Goal: Understand process/instructions: Learn how to perform a task or action

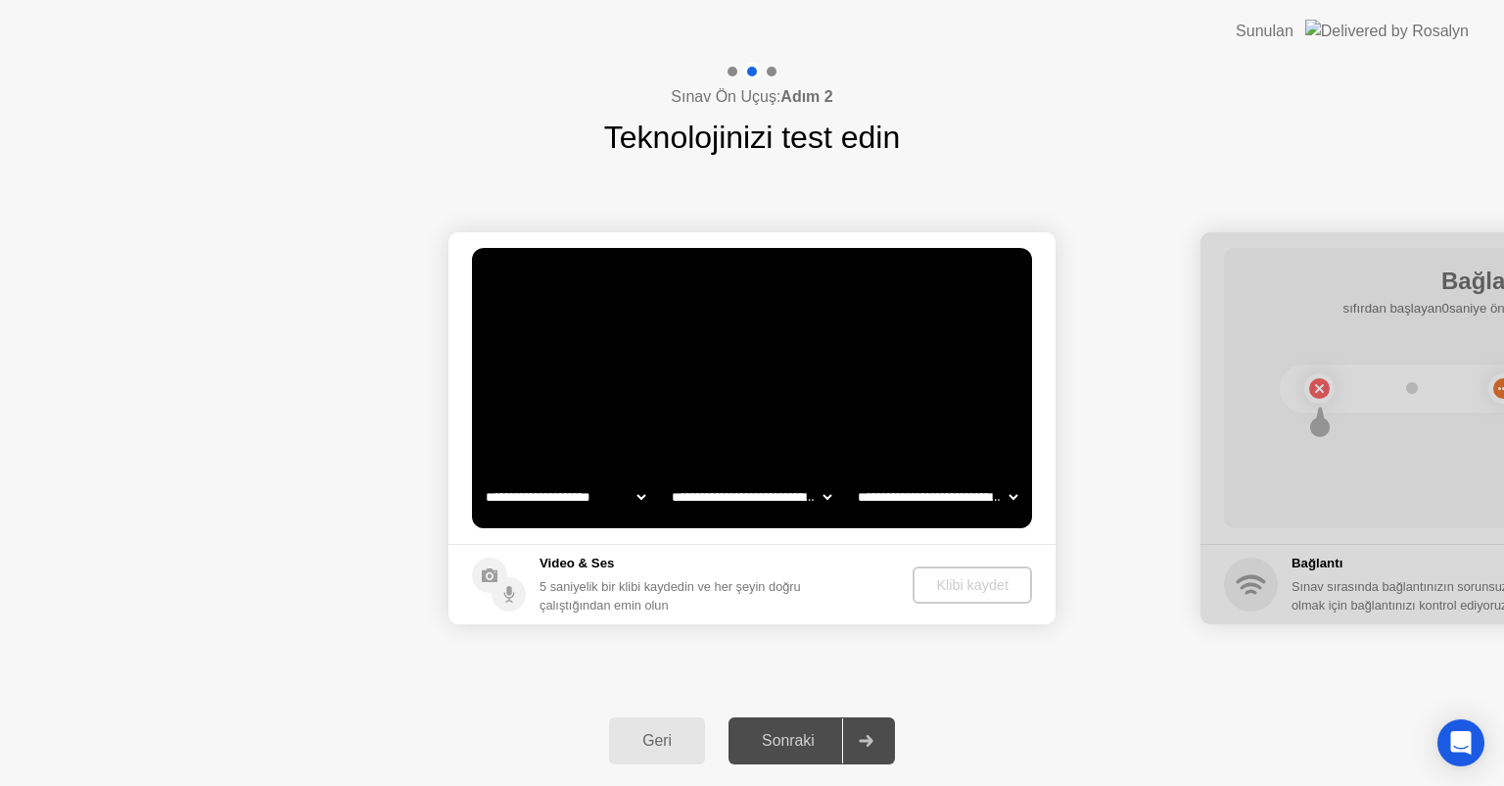
select select "**********"
select select "*******"
click at [870, 736] on icon at bounding box center [866, 741] width 15 height 12
click at [874, 748] on div at bounding box center [865, 740] width 47 height 45
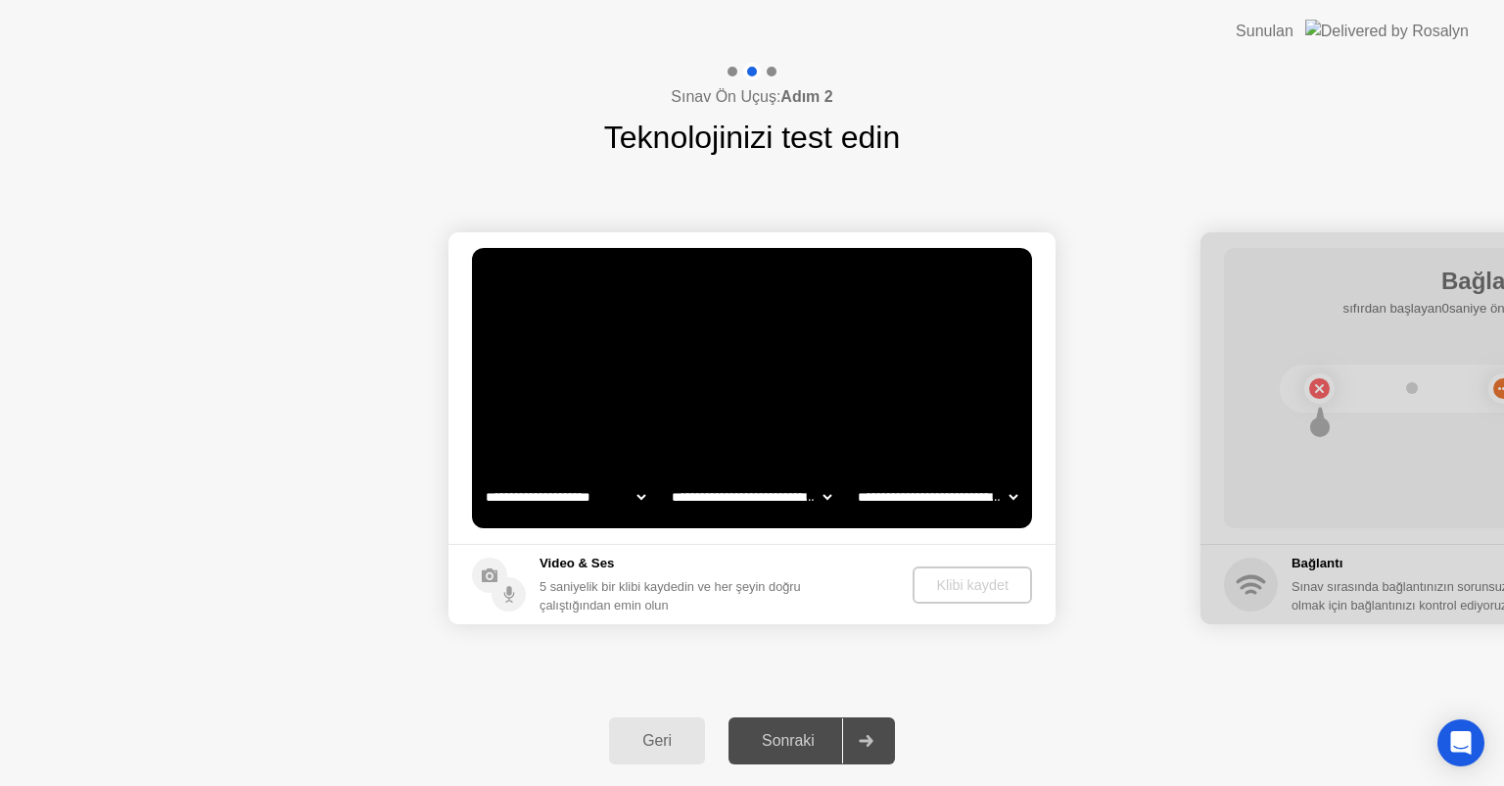
click at [666, 734] on div "Geri" at bounding box center [657, 741] width 84 height 18
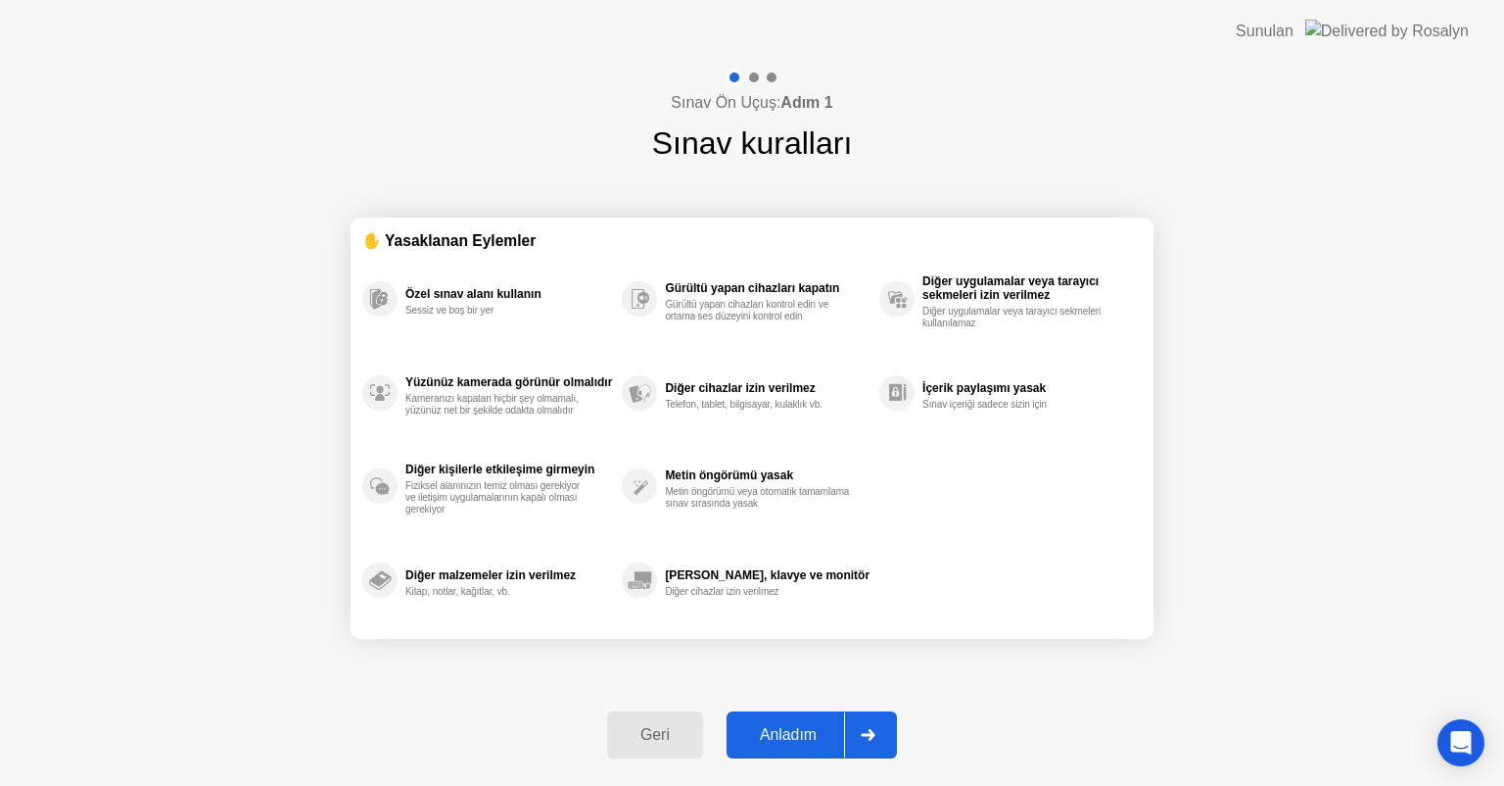
click at [858, 738] on div at bounding box center [867, 734] width 47 height 45
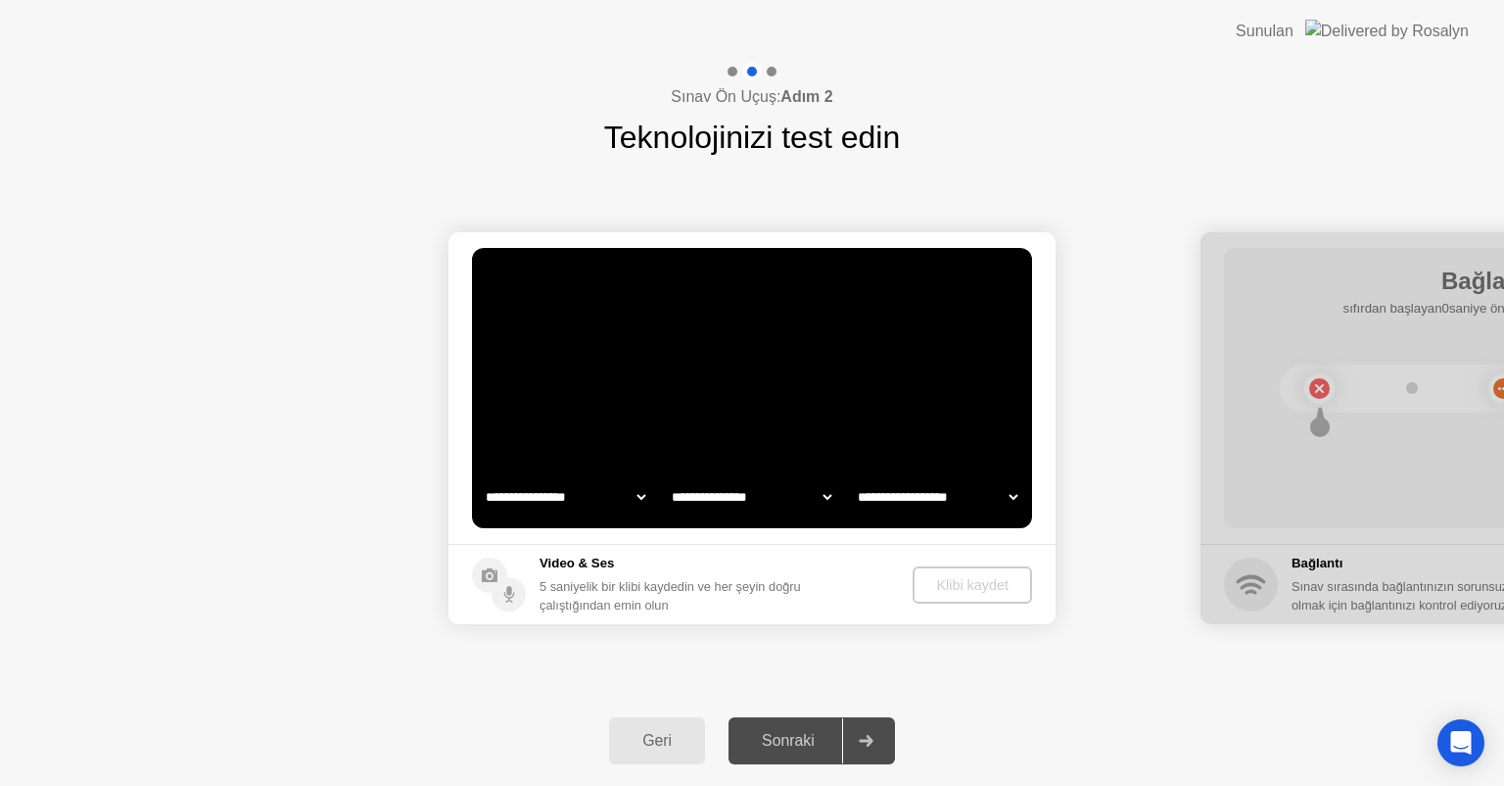
select select "**********"
select select "*******"
click at [646, 741] on div "Geri" at bounding box center [657, 741] width 84 height 18
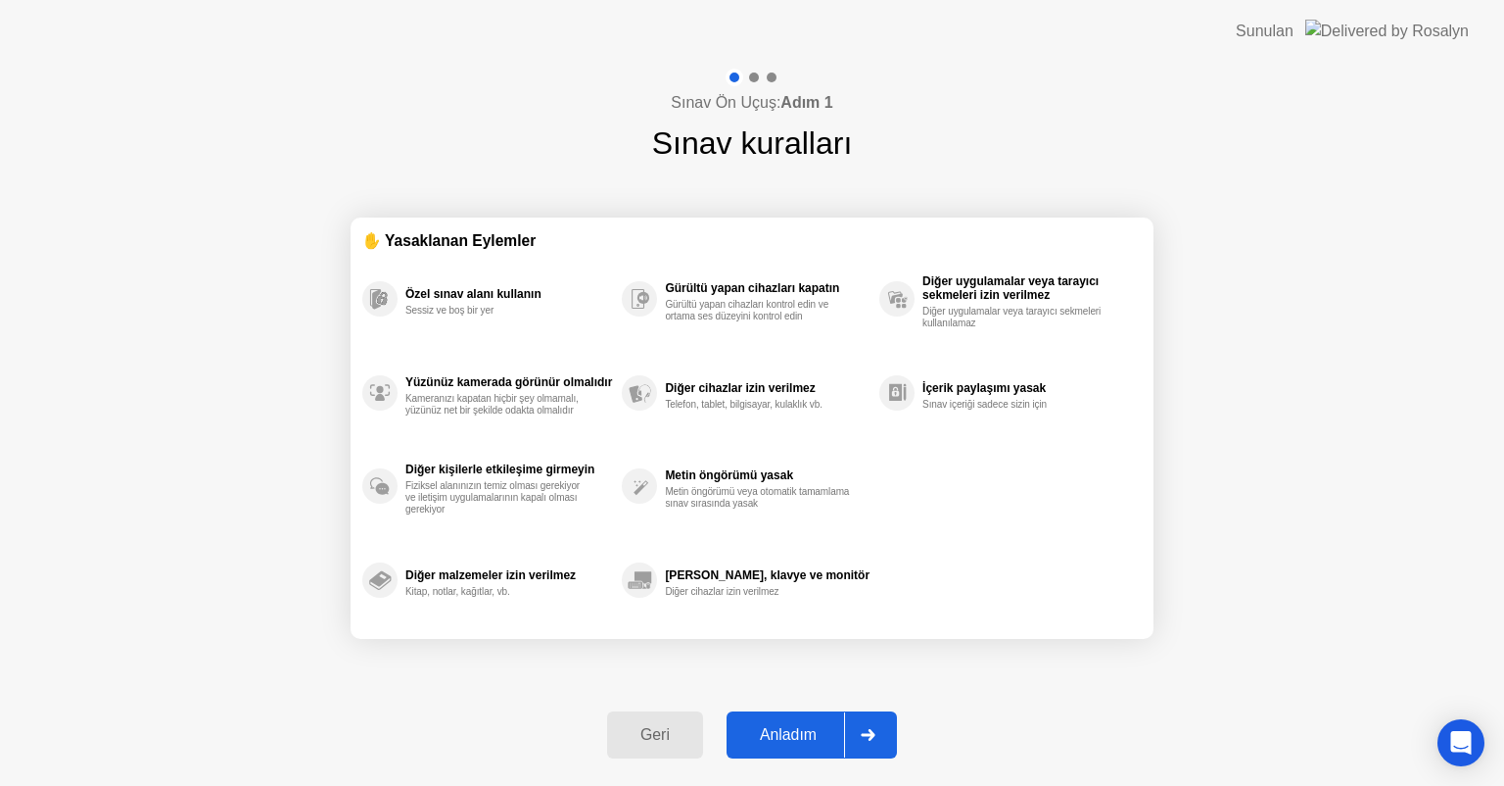
click at [803, 733] on div "Anladım" at bounding box center [789, 735] width 112 height 18
select select "**********"
select select "*******"
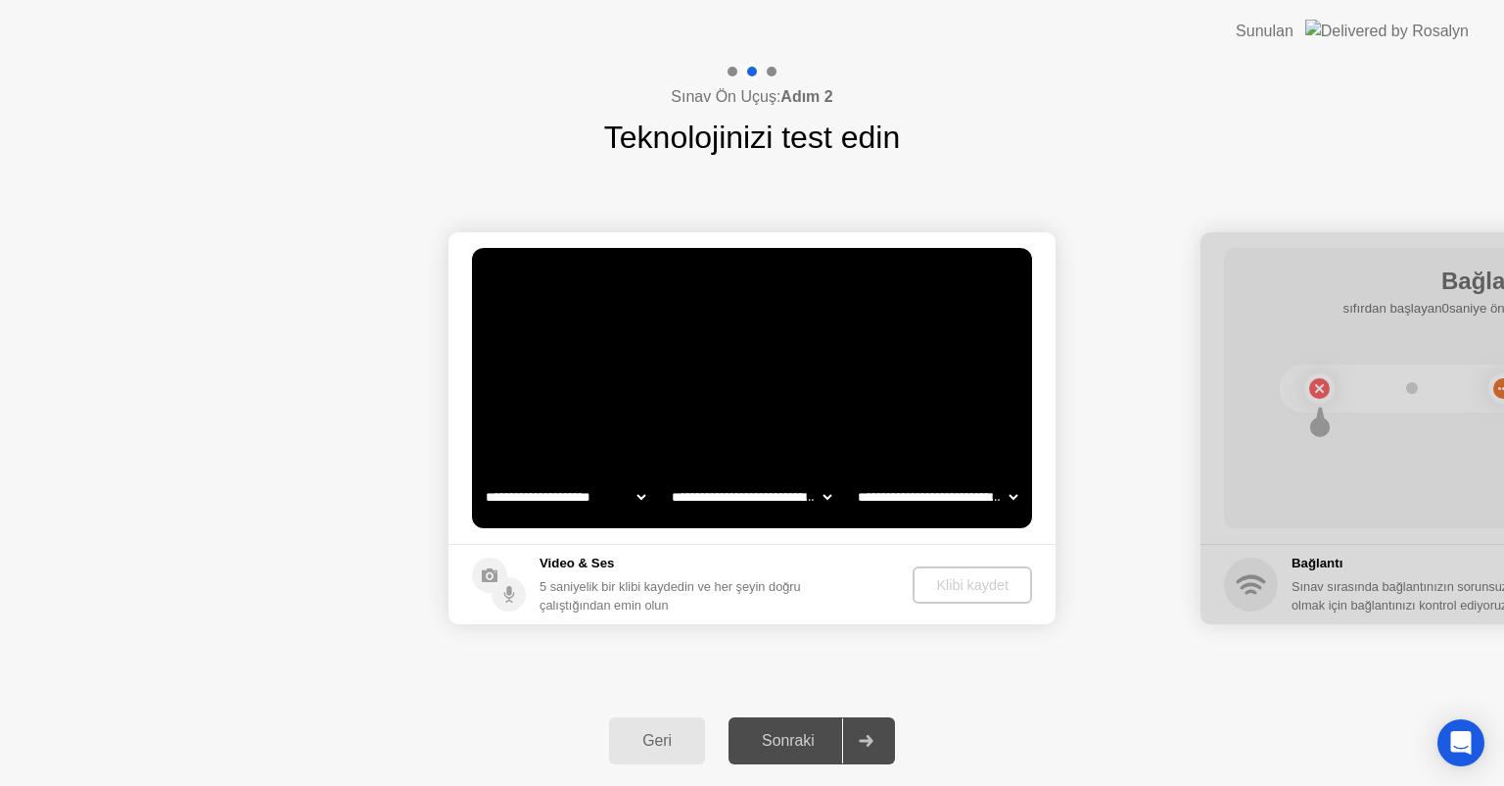
click at [866, 743] on icon at bounding box center [866, 741] width 15 height 12
click at [653, 732] on div "Geri" at bounding box center [657, 741] width 84 height 18
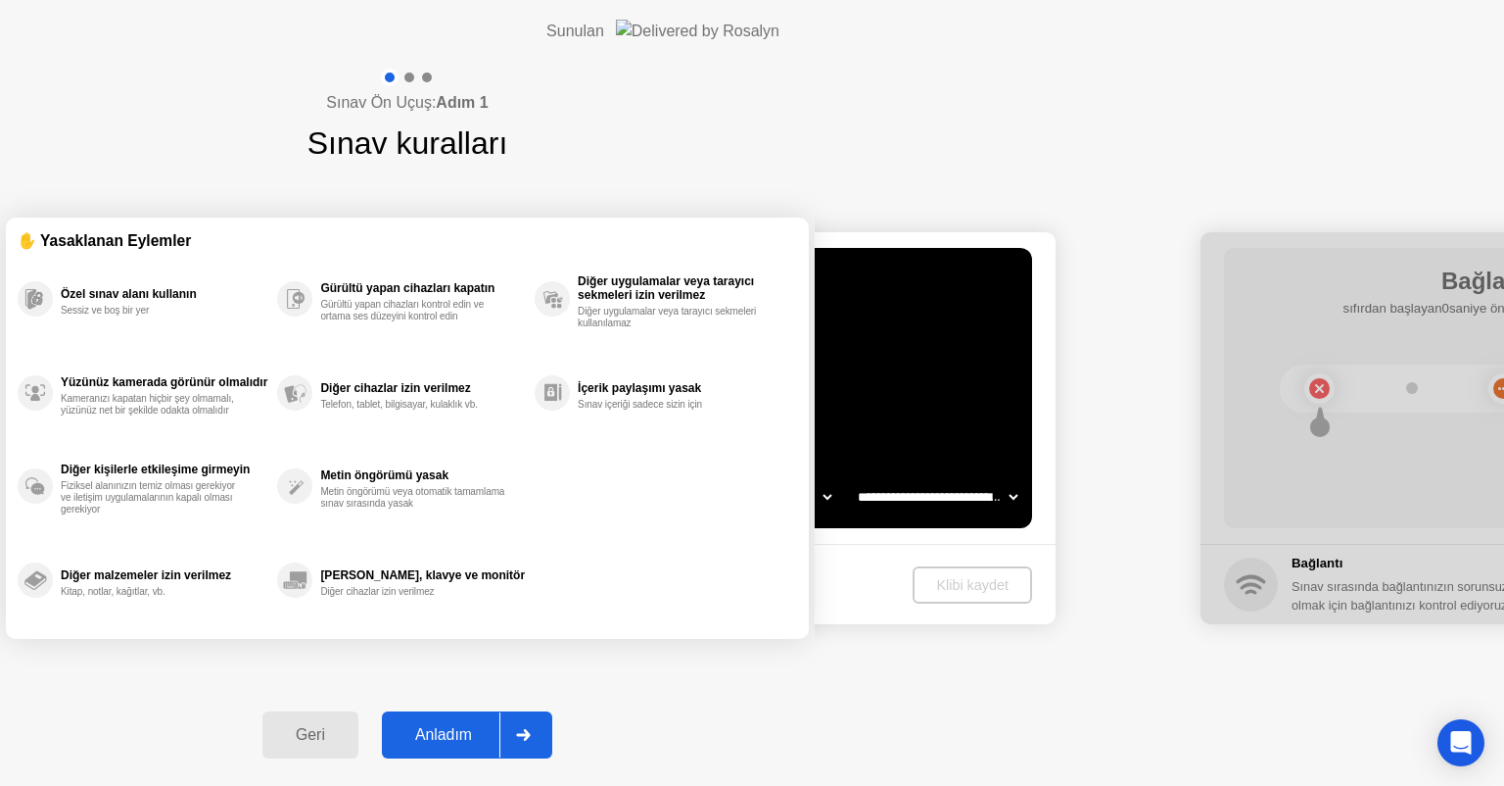
click at [353, 743] on div "Geri" at bounding box center [310, 735] width 84 height 18
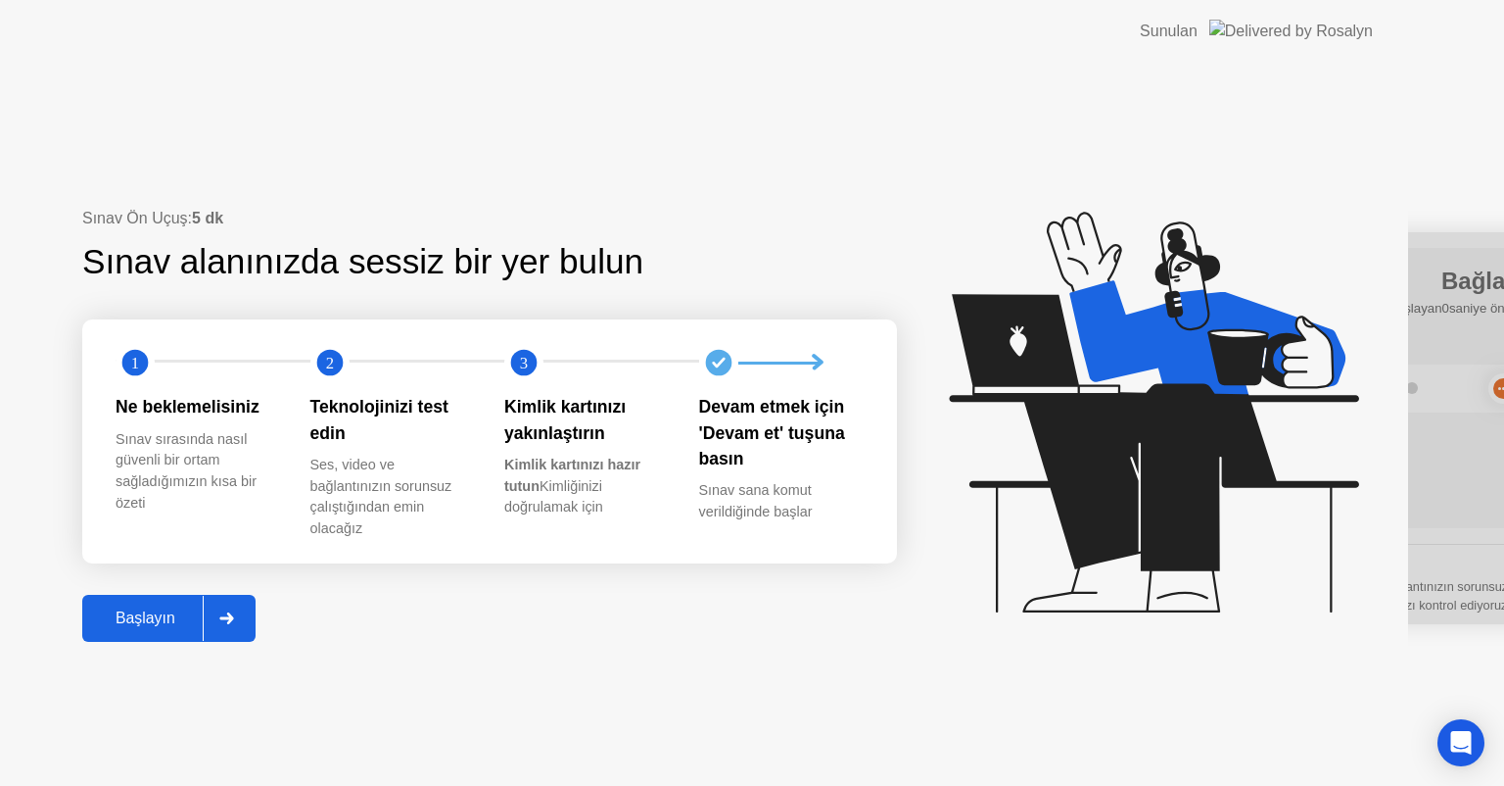
click at [250, 631] on div at bounding box center [226, 618] width 47 height 45
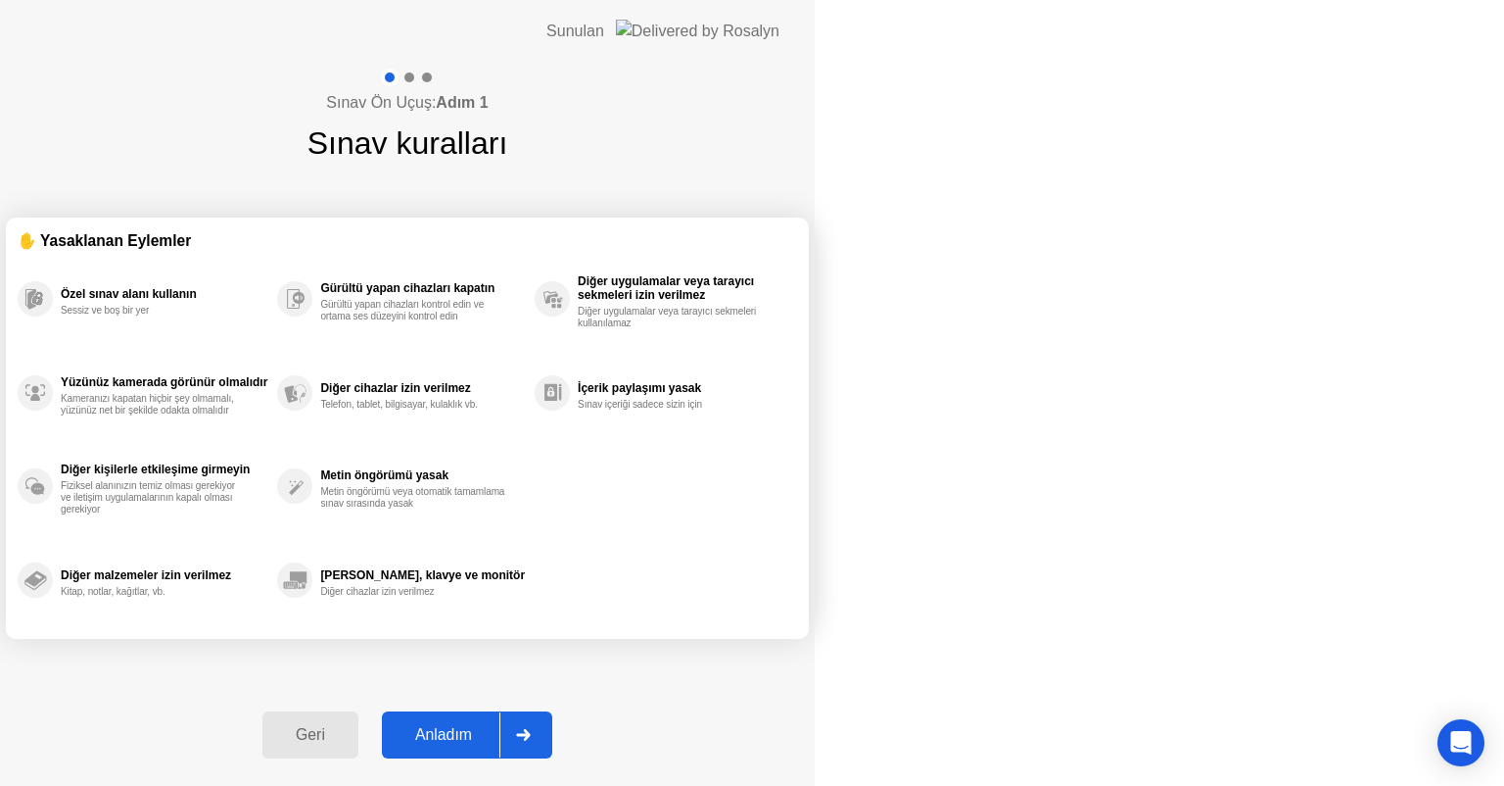
click at [500, 733] on div "Anladım" at bounding box center [444, 735] width 112 height 18
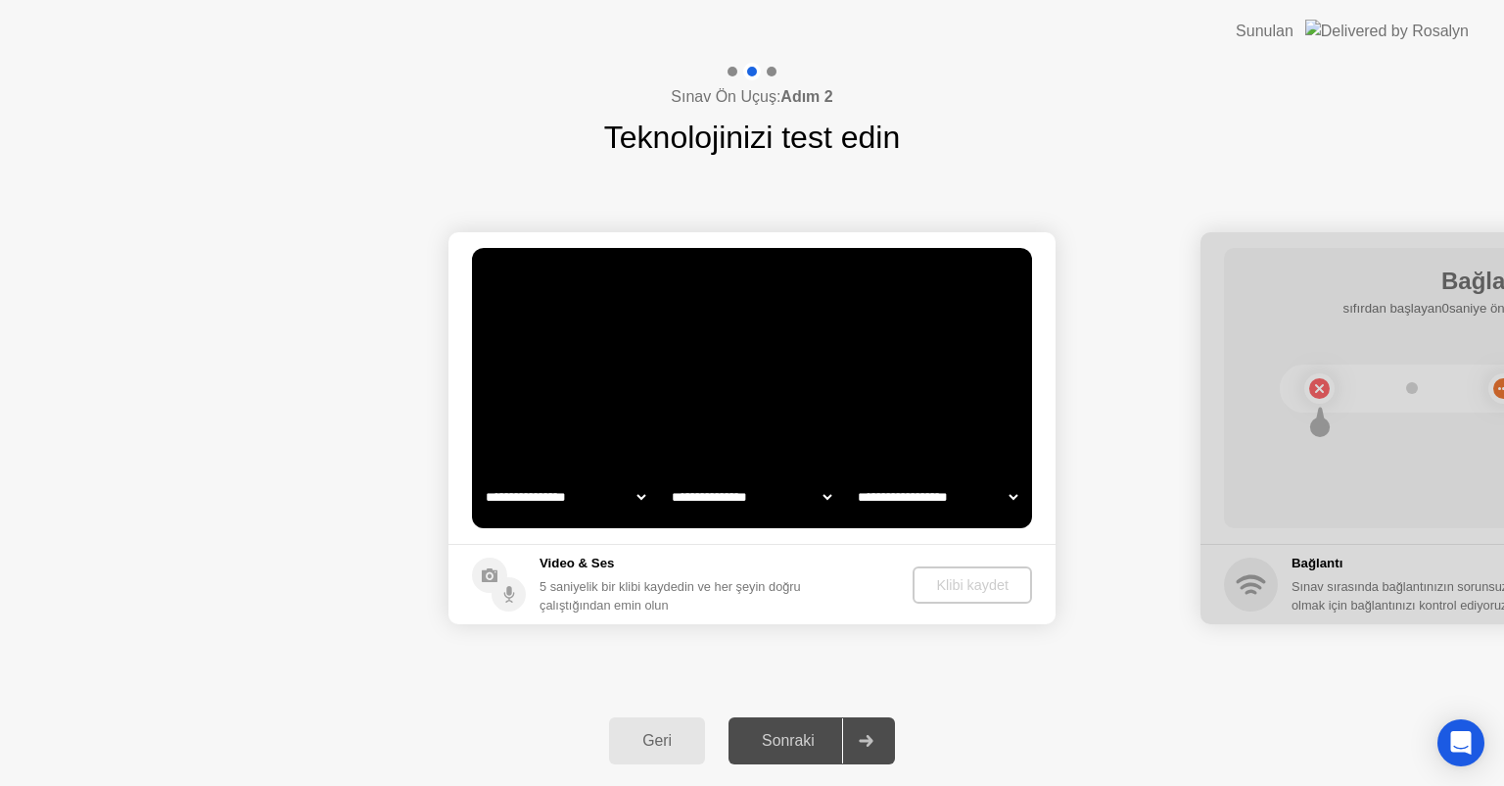
select select "**********"
select select "*******"
click at [976, 582] on div "Klibi kaydet" at bounding box center [974, 585] width 104 height 16
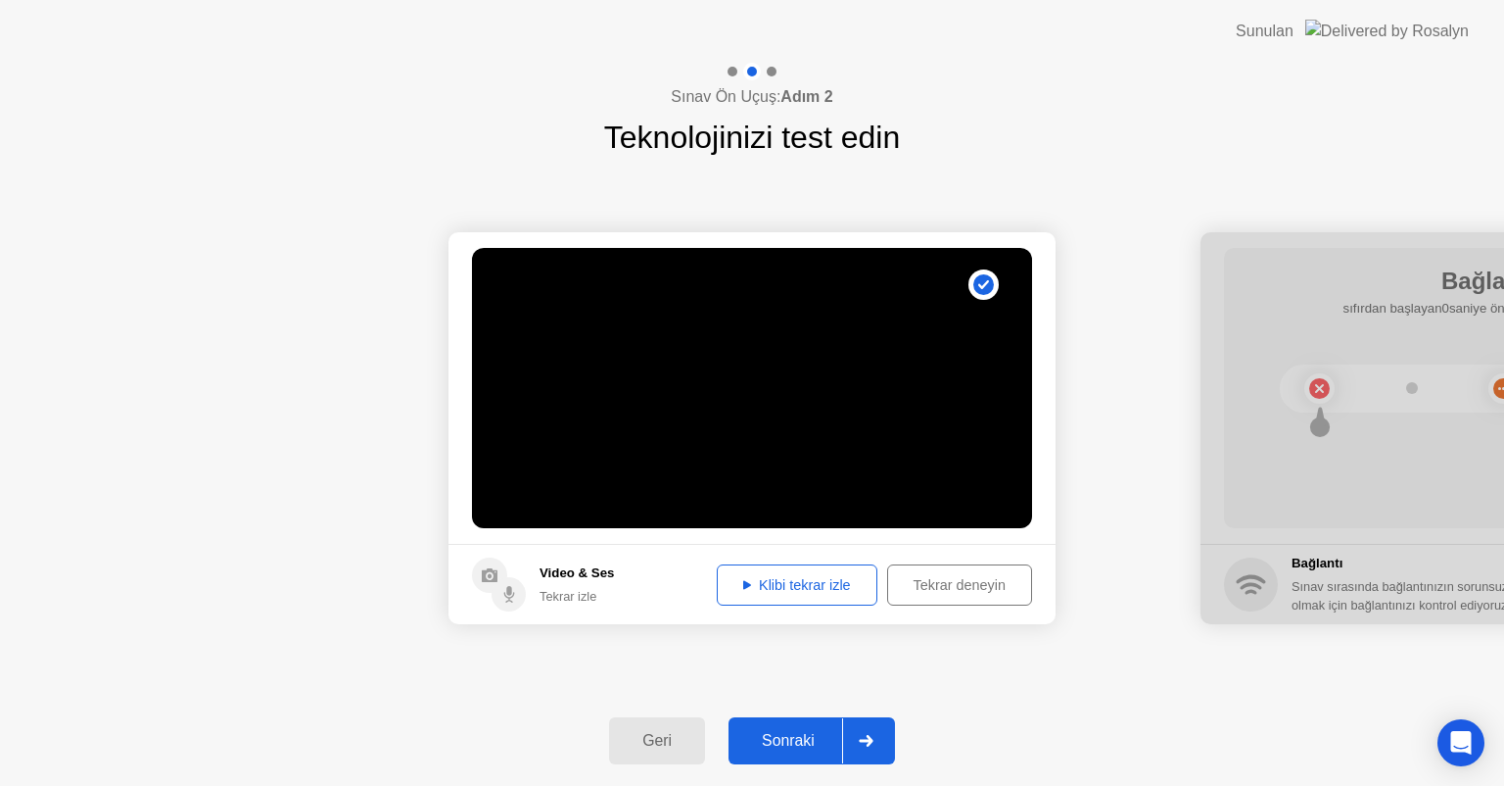
click at [785, 589] on div "Klibi tekrar izle" at bounding box center [797, 585] width 147 height 16
click at [741, 584] on div "Klibi tekrar izle" at bounding box center [797, 585] width 147 height 16
click at [743, 584] on icon at bounding box center [747, 584] width 8 height 9
click at [967, 585] on div "Tekrar deneyin" at bounding box center [959, 585] width 131 height 16
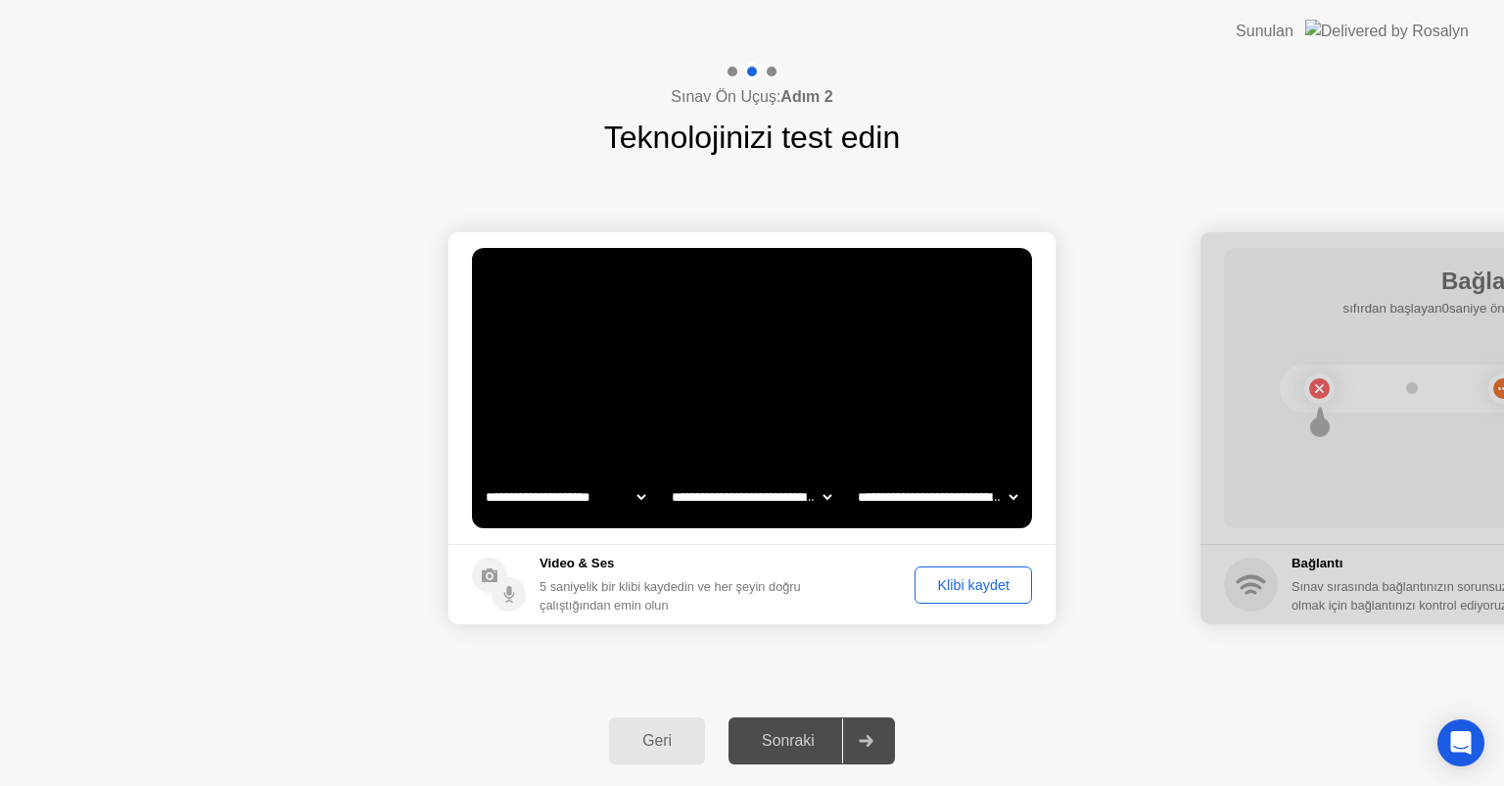
click at [967, 585] on div "Klibi kaydet" at bounding box center [974, 585] width 104 height 16
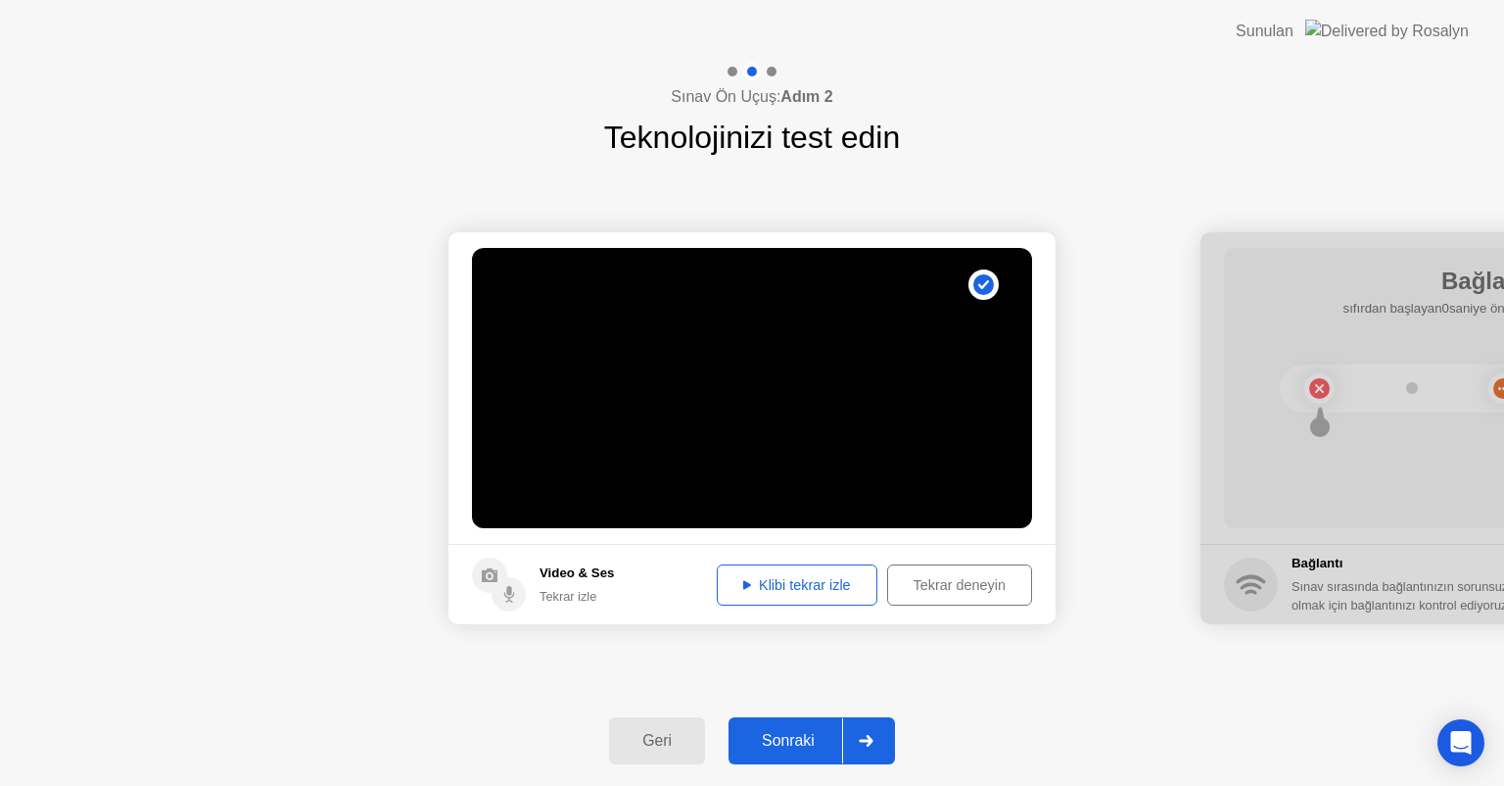
click at [860, 740] on div at bounding box center [865, 740] width 47 height 45
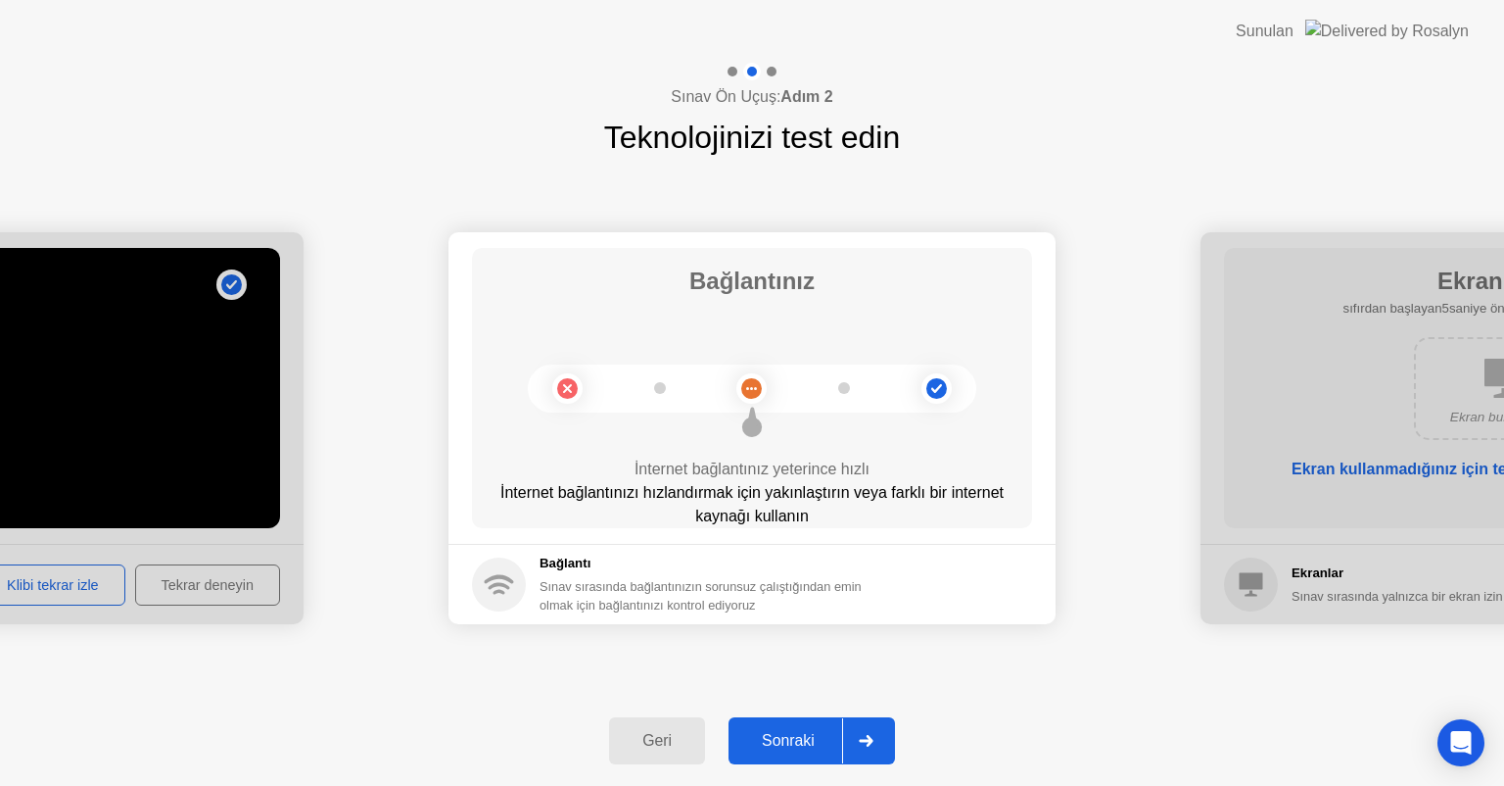
click at [874, 743] on icon at bounding box center [866, 741] width 15 height 12
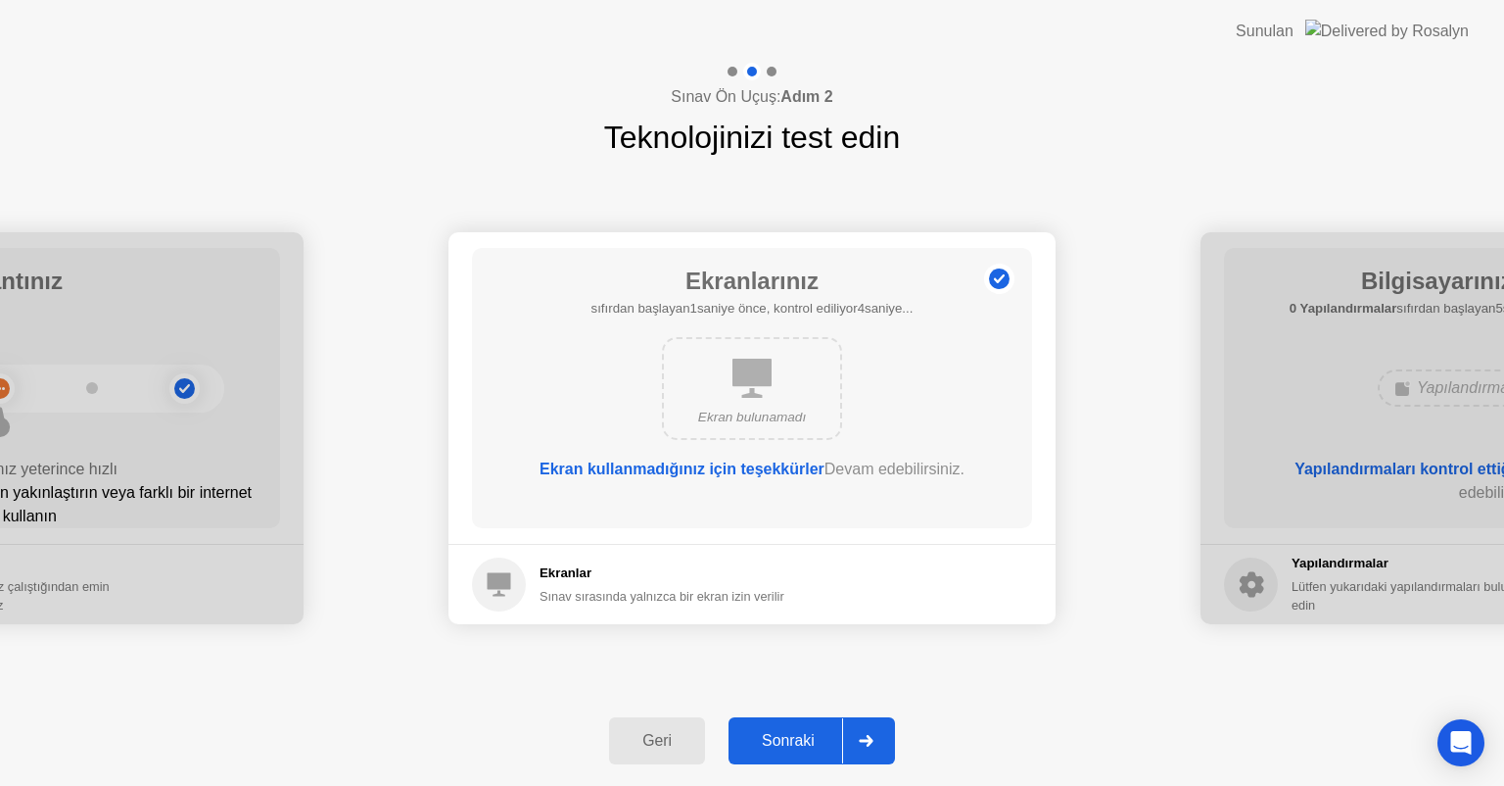
click at [661, 747] on div "Geri" at bounding box center [657, 741] width 84 height 18
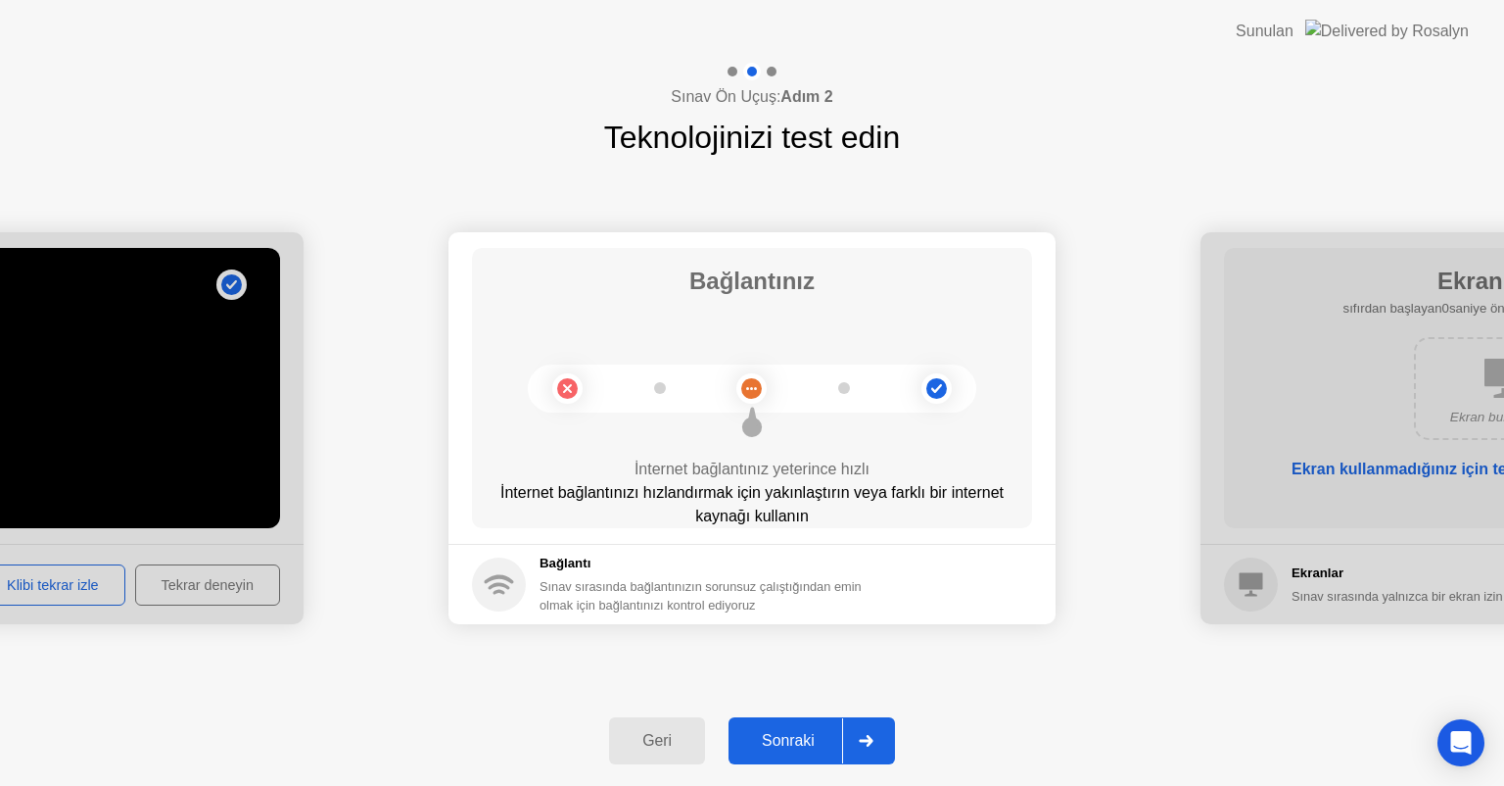
click at [797, 736] on div "Sonraki" at bounding box center [789, 741] width 108 height 18
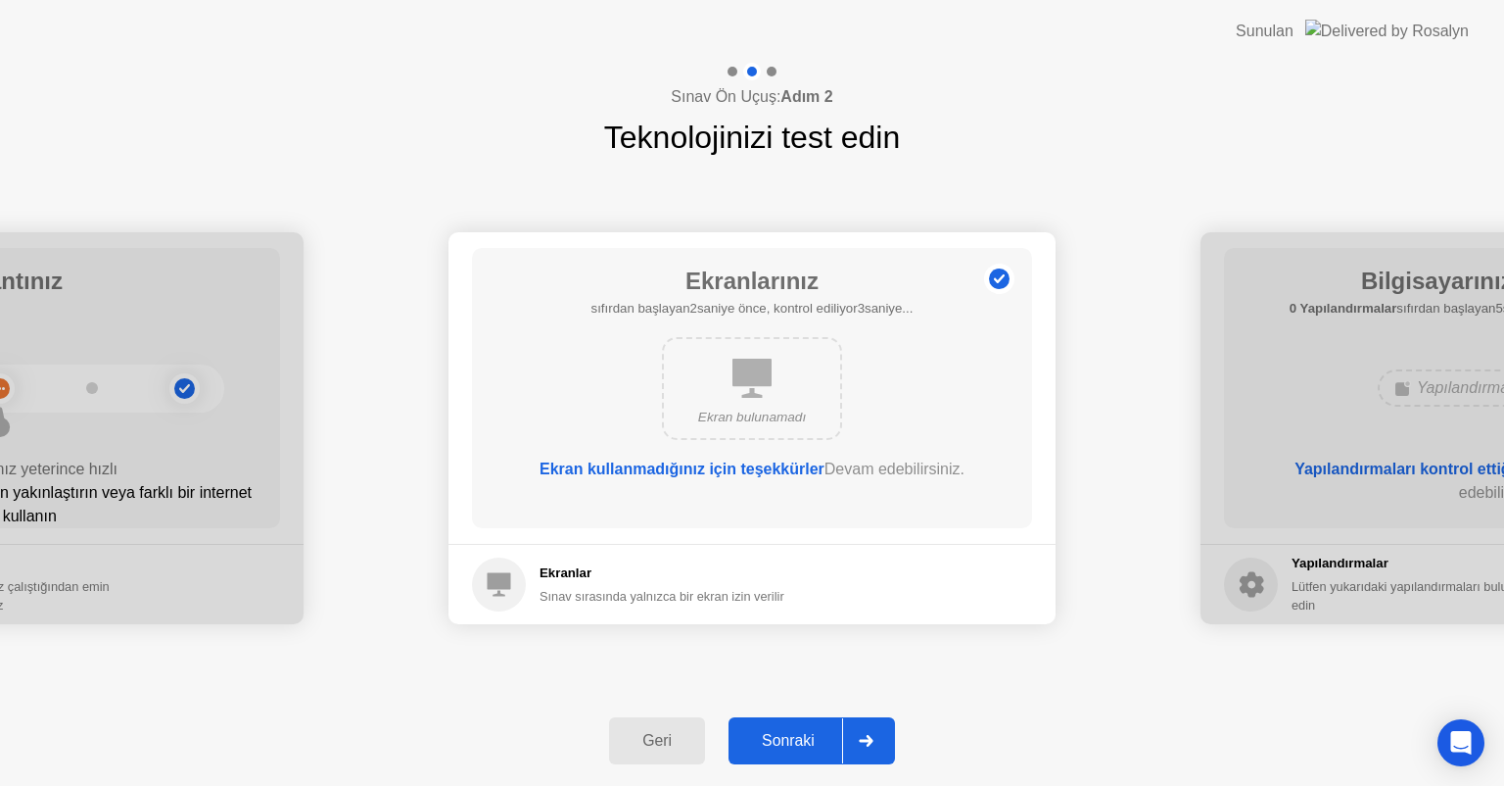
click at [797, 736] on div "Sonraki" at bounding box center [789, 741] width 108 height 18
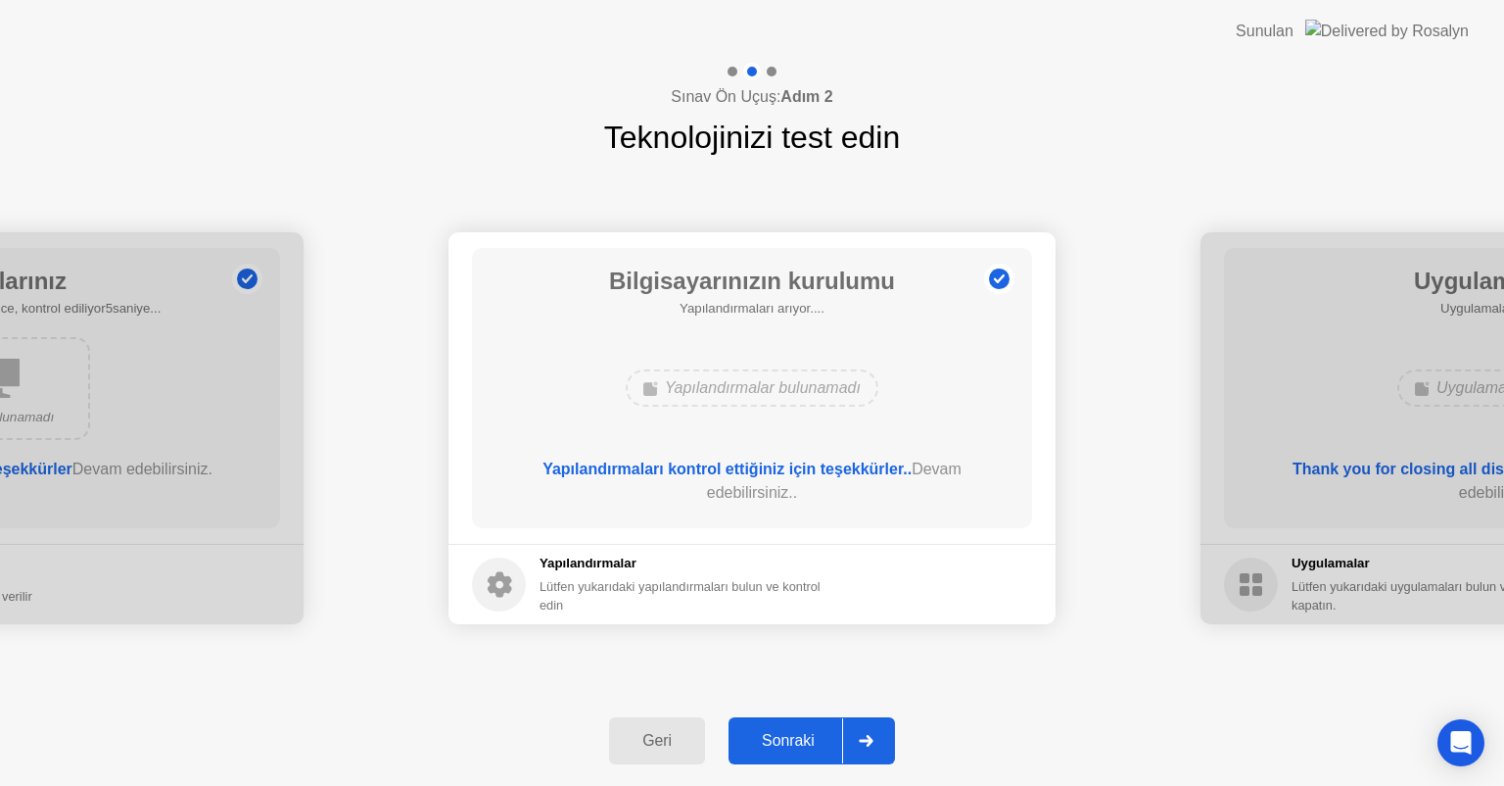
click at [797, 736] on div "Sonraki" at bounding box center [789, 741] width 108 height 18
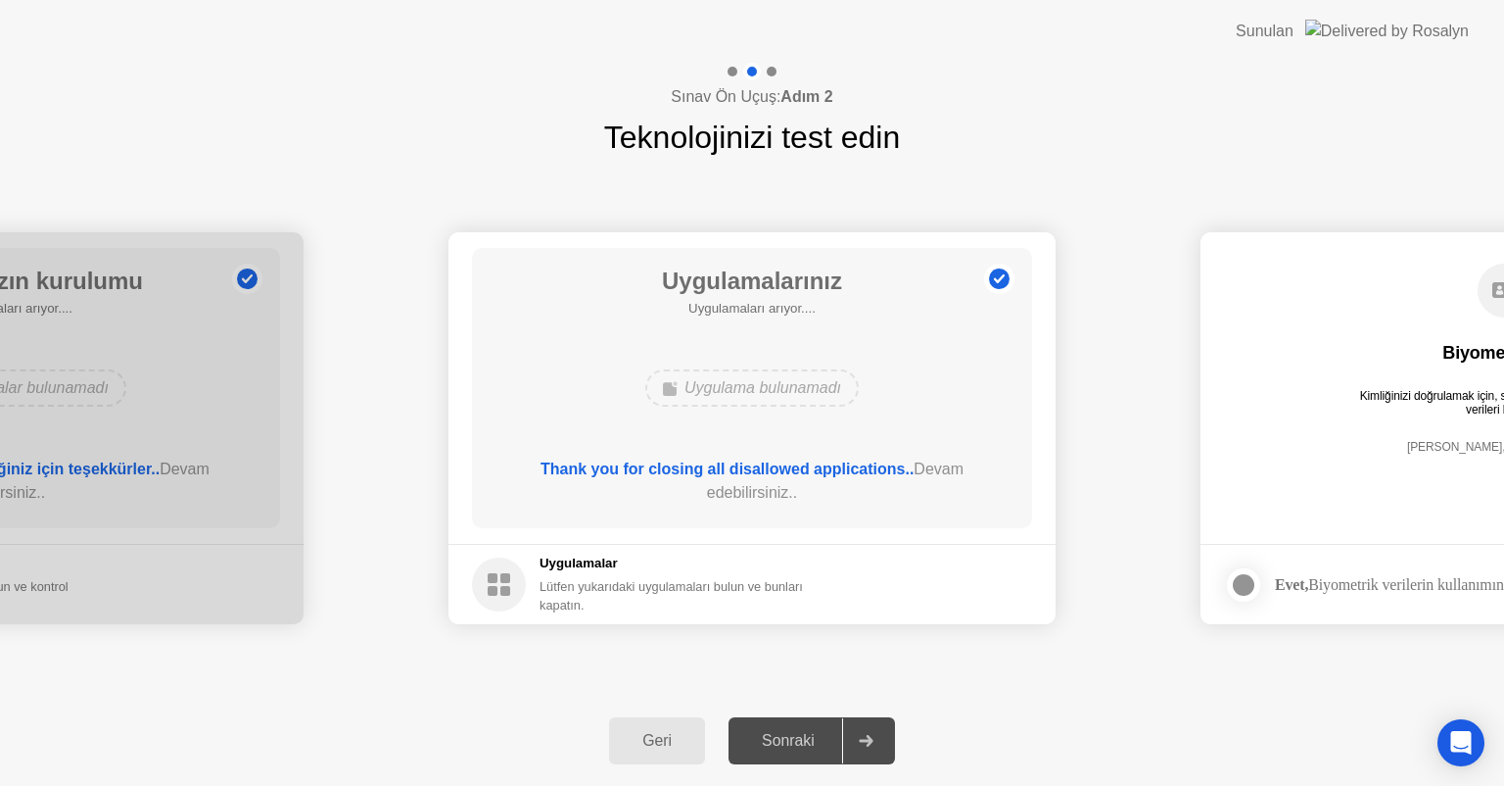
click at [797, 736] on div "Sonraki" at bounding box center [789, 741] width 108 height 18
click at [866, 738] on icon at bounding box center [866, 741] width 15 height 12
click at [880, 734] on div at bounding box center [865, 740] width 47 height 45
click at [643, 748] on div "Geri" at bounding box center [657, 741] width 84 height 18
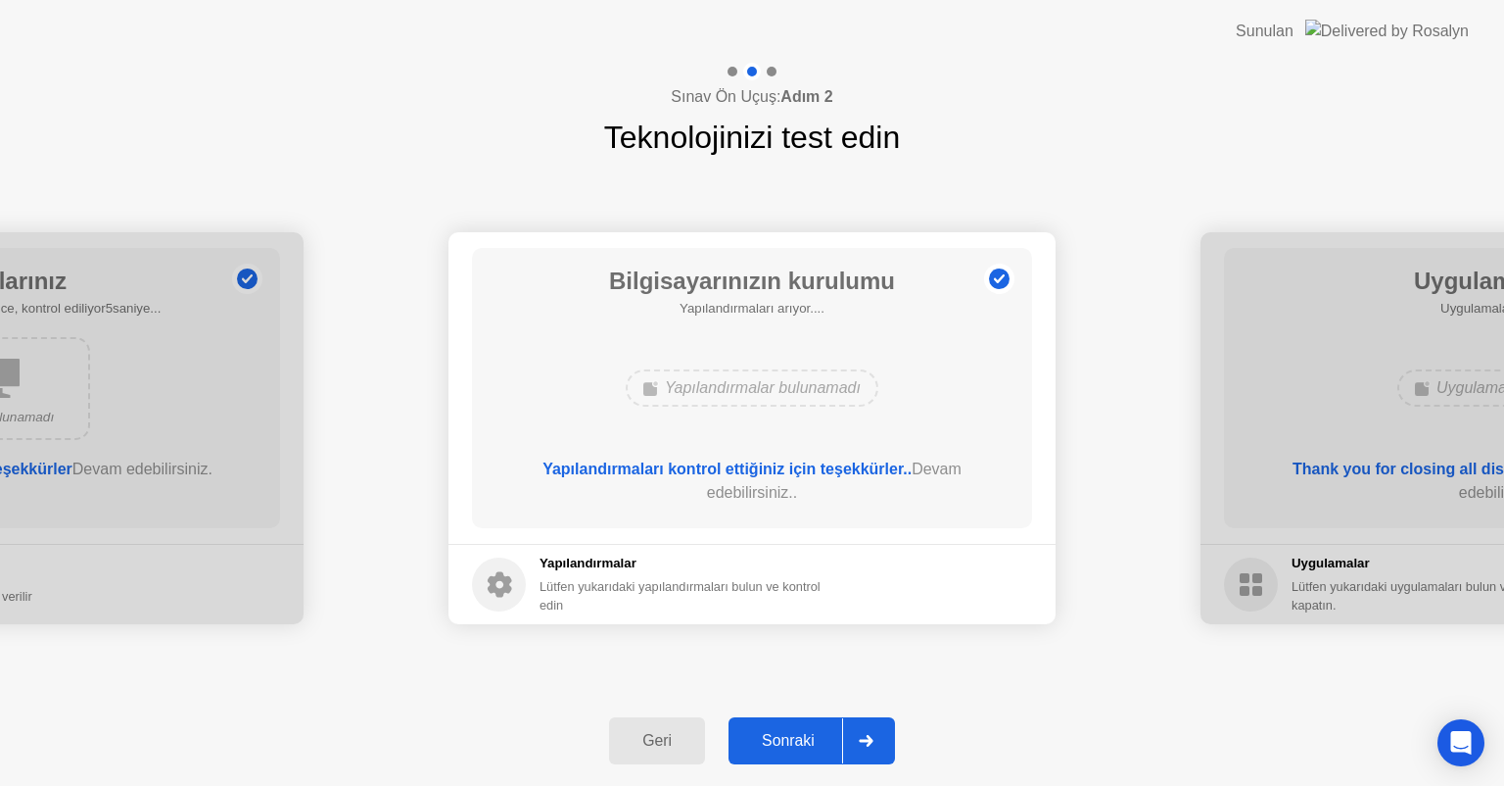
click at [643, 748] on div "Geri" at bounding box center [657, 741] width 84 height 18
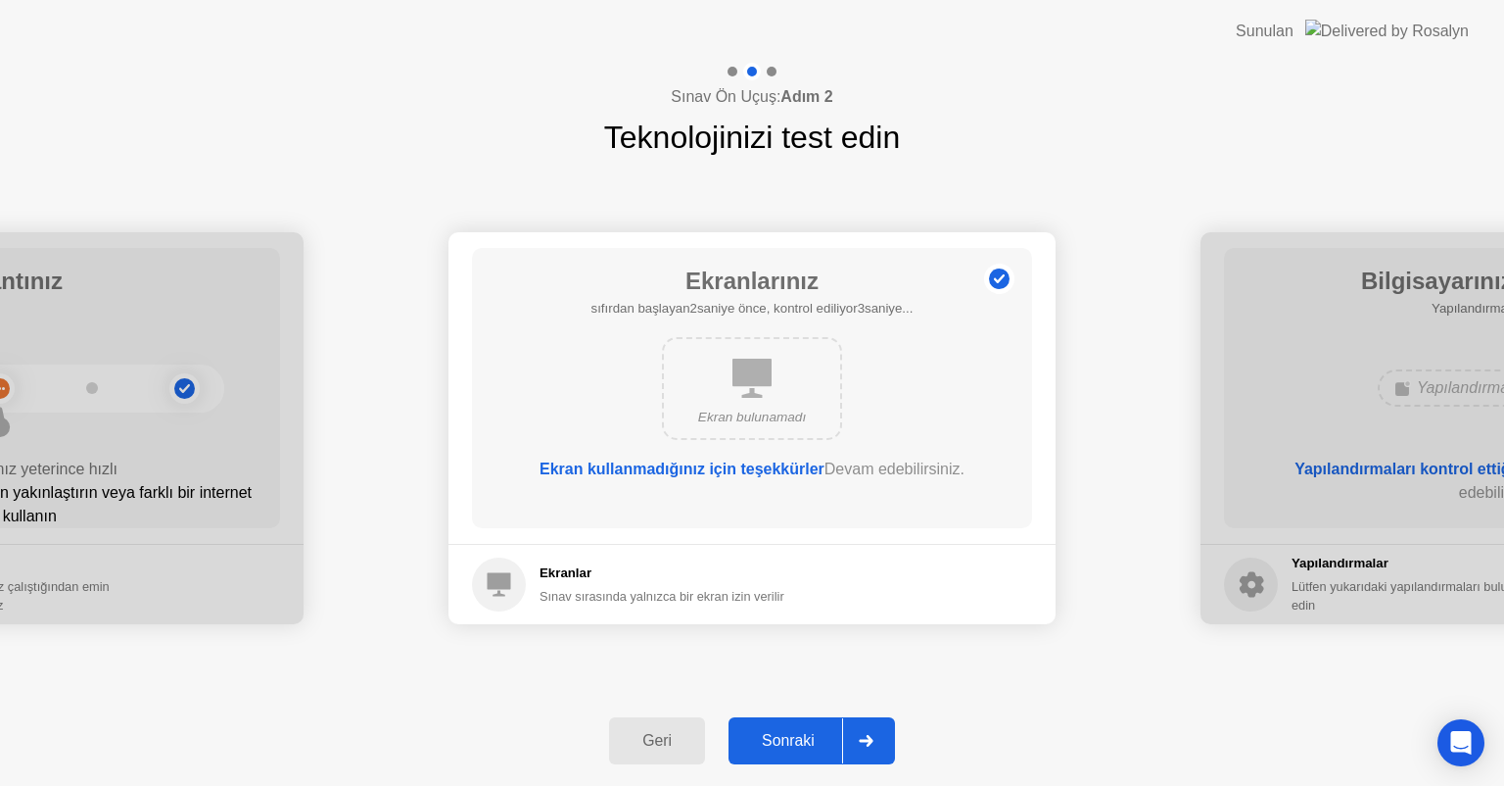
click at [643, 748] on div "Geri" at bounding box center [657, 741] width 84 height 18
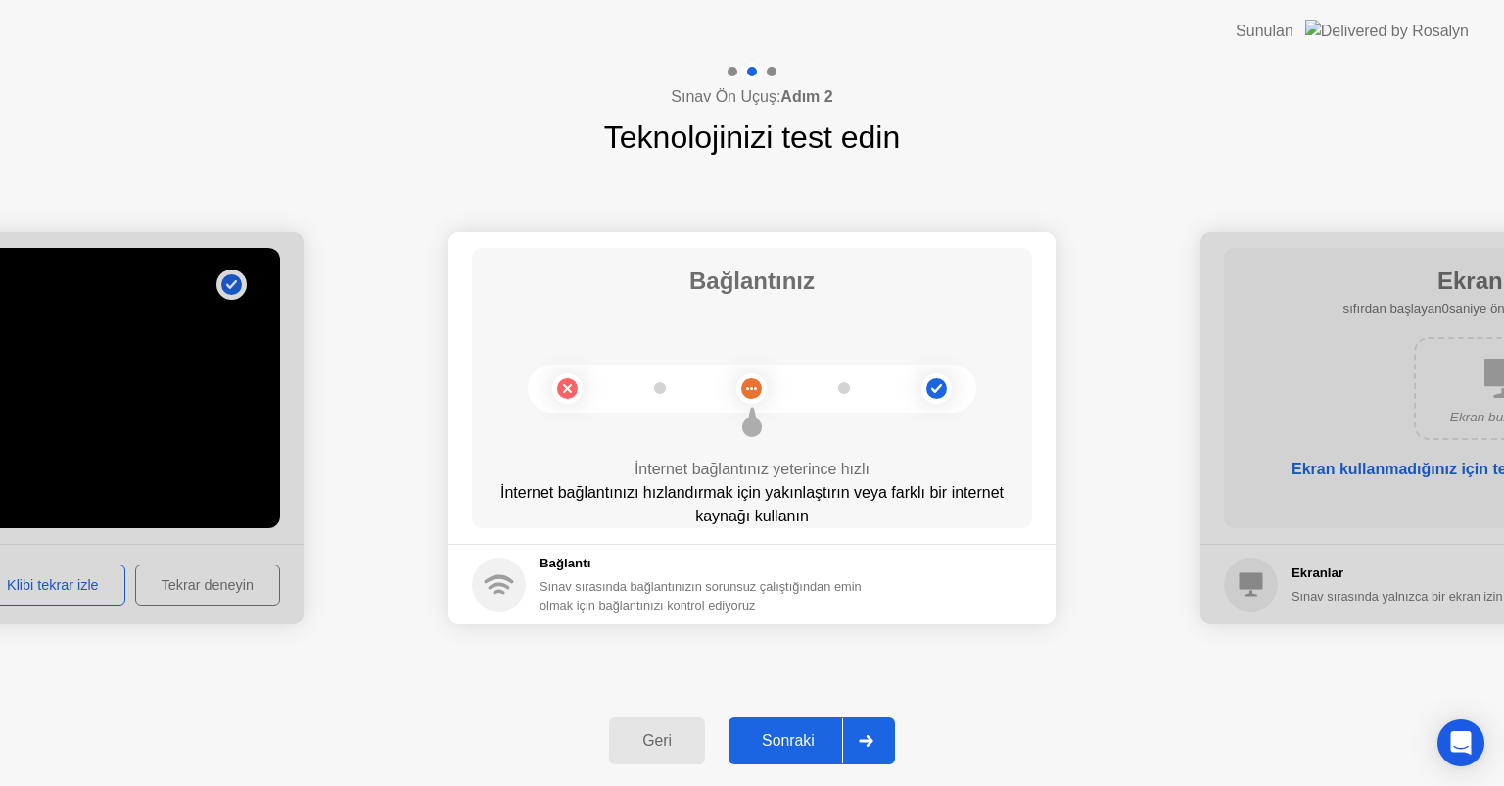
click at [871, 741] on icon at bounding box center [866, 741] width 15 height 12
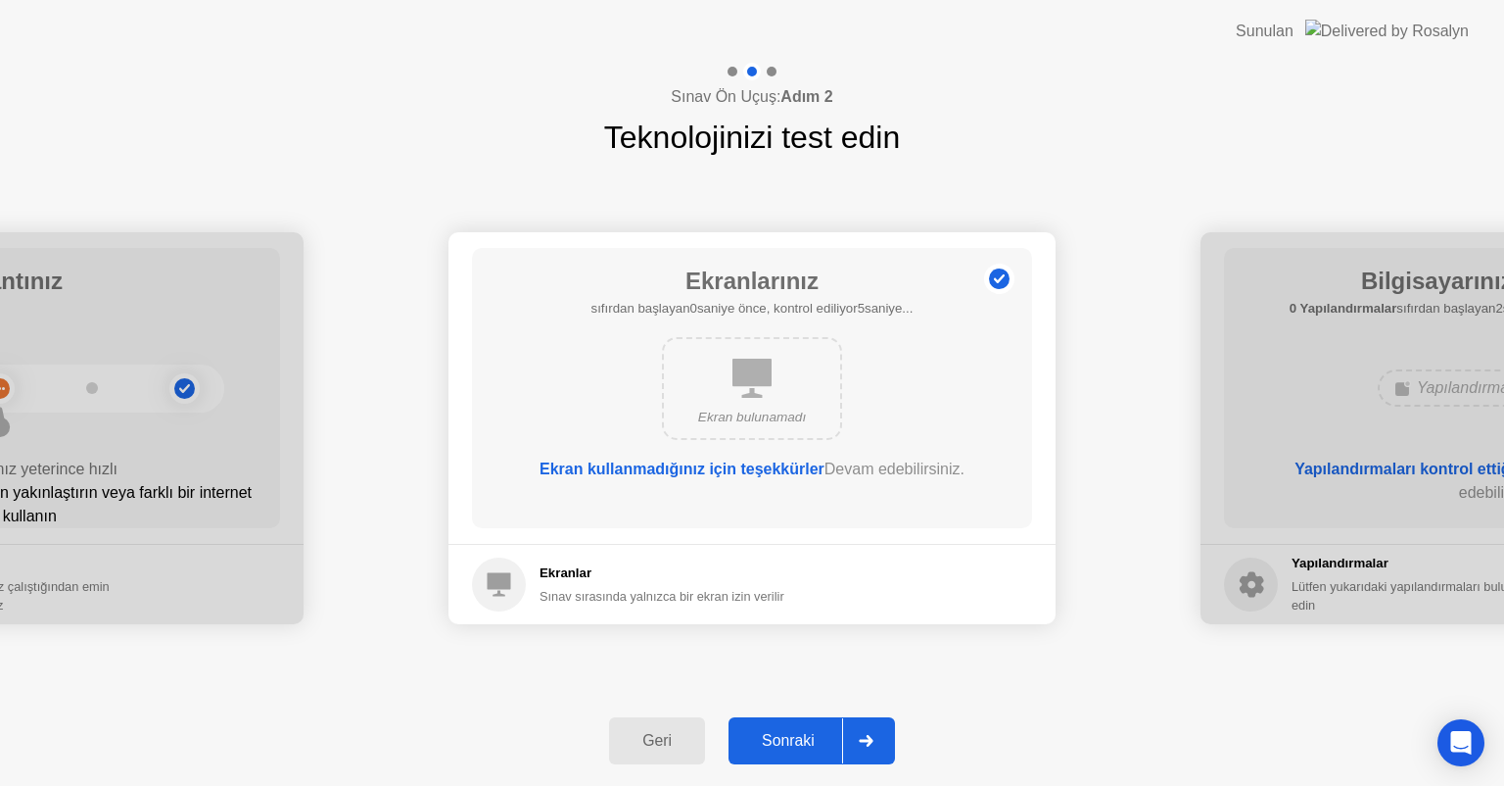
click at [871, 741] on icon at bounding box center [866, 741] width 15 height 12
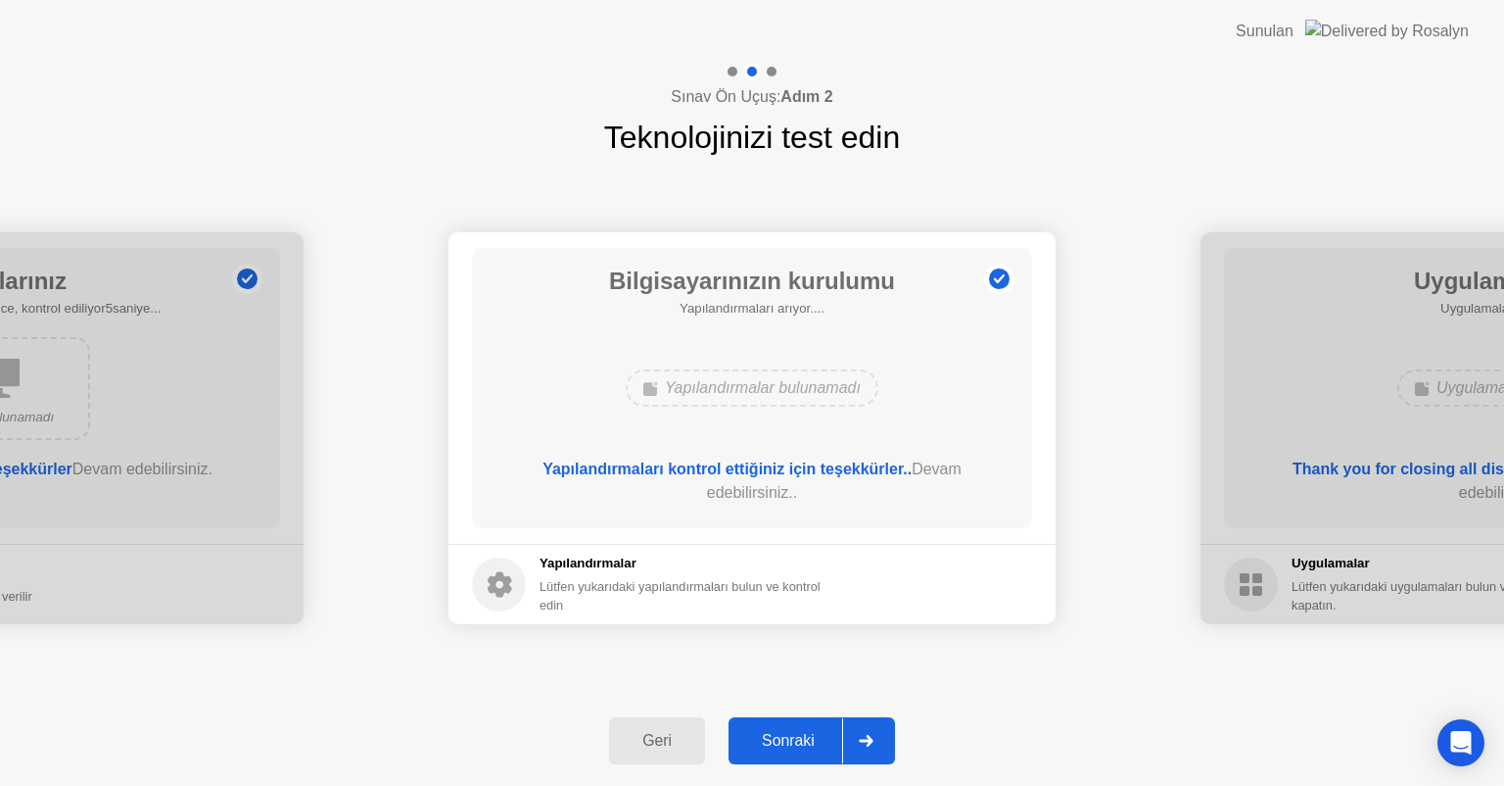
click at [871, 741] on icon at bounding box center [866, 741] width 15 height 12
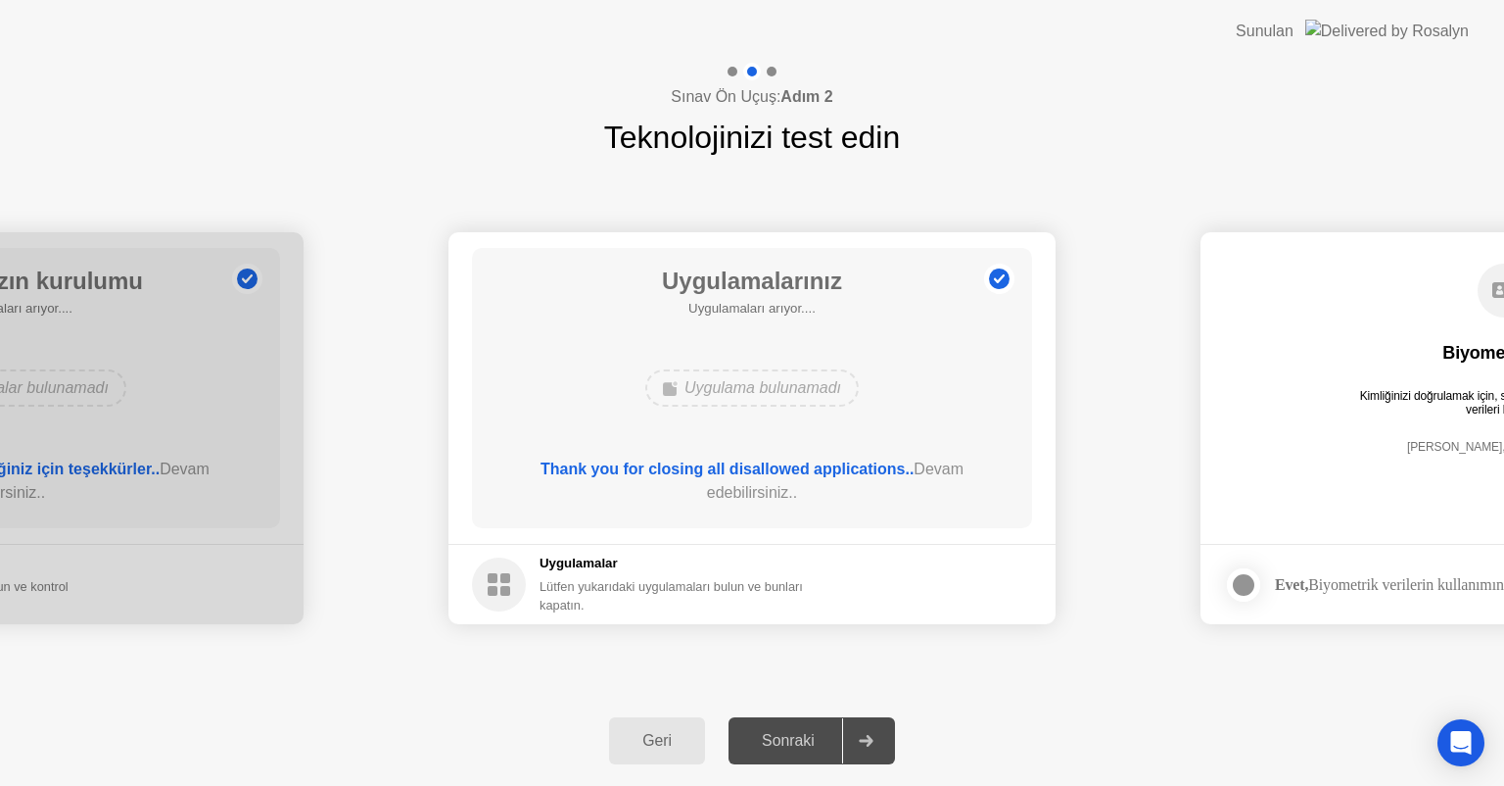
click at [871, 741] on icon at bounding box center [866, 741] width 15 height 12
click at [873, 740] on icon at bounding box center [866, 741] width 14 height 12
click at [681, 737] on div "Geri" at bounding box center [657, 741] width 84 height 18
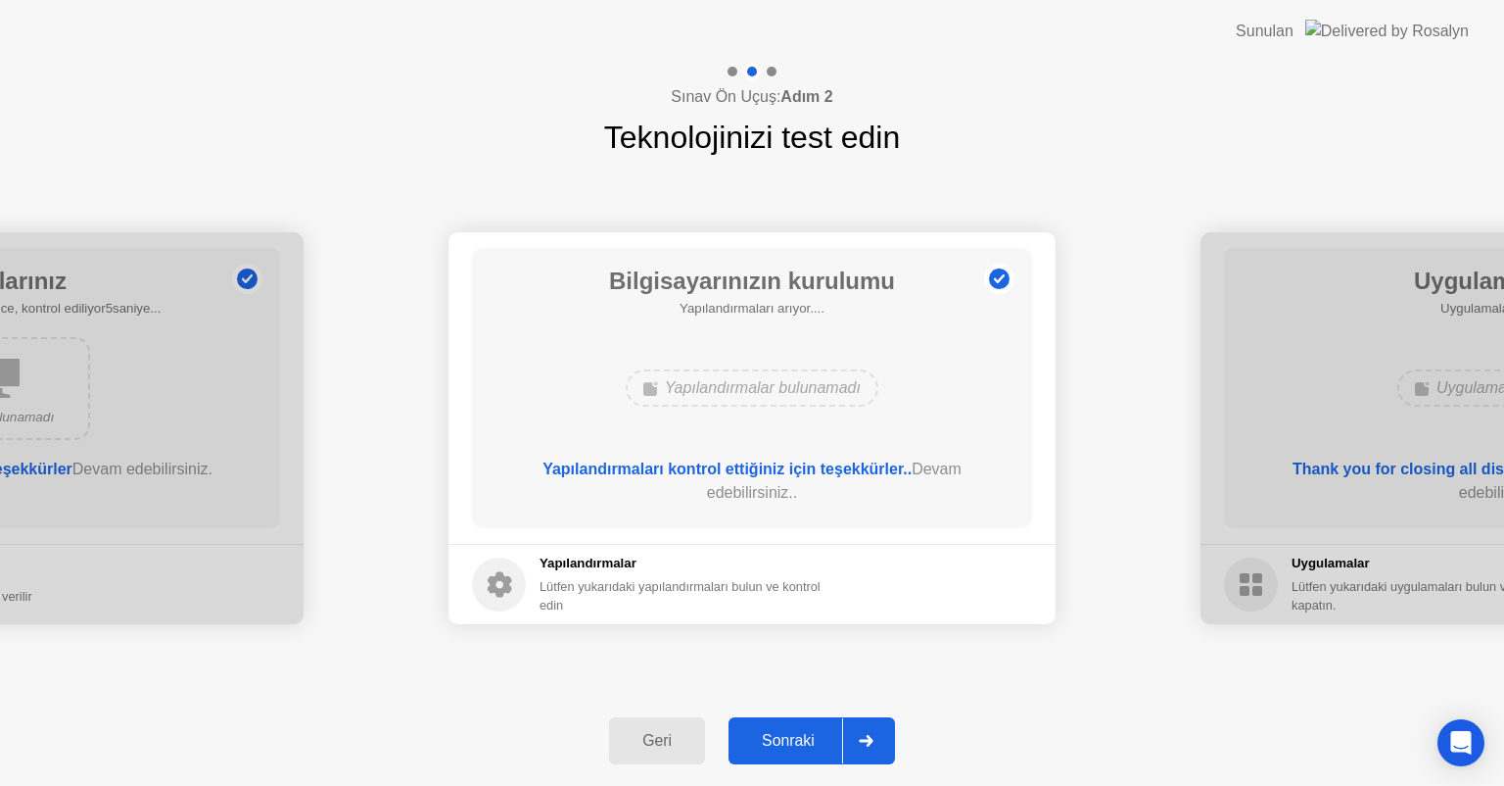
click at [880, 745] on div at bounding box center [865, 740] width 47 height 45
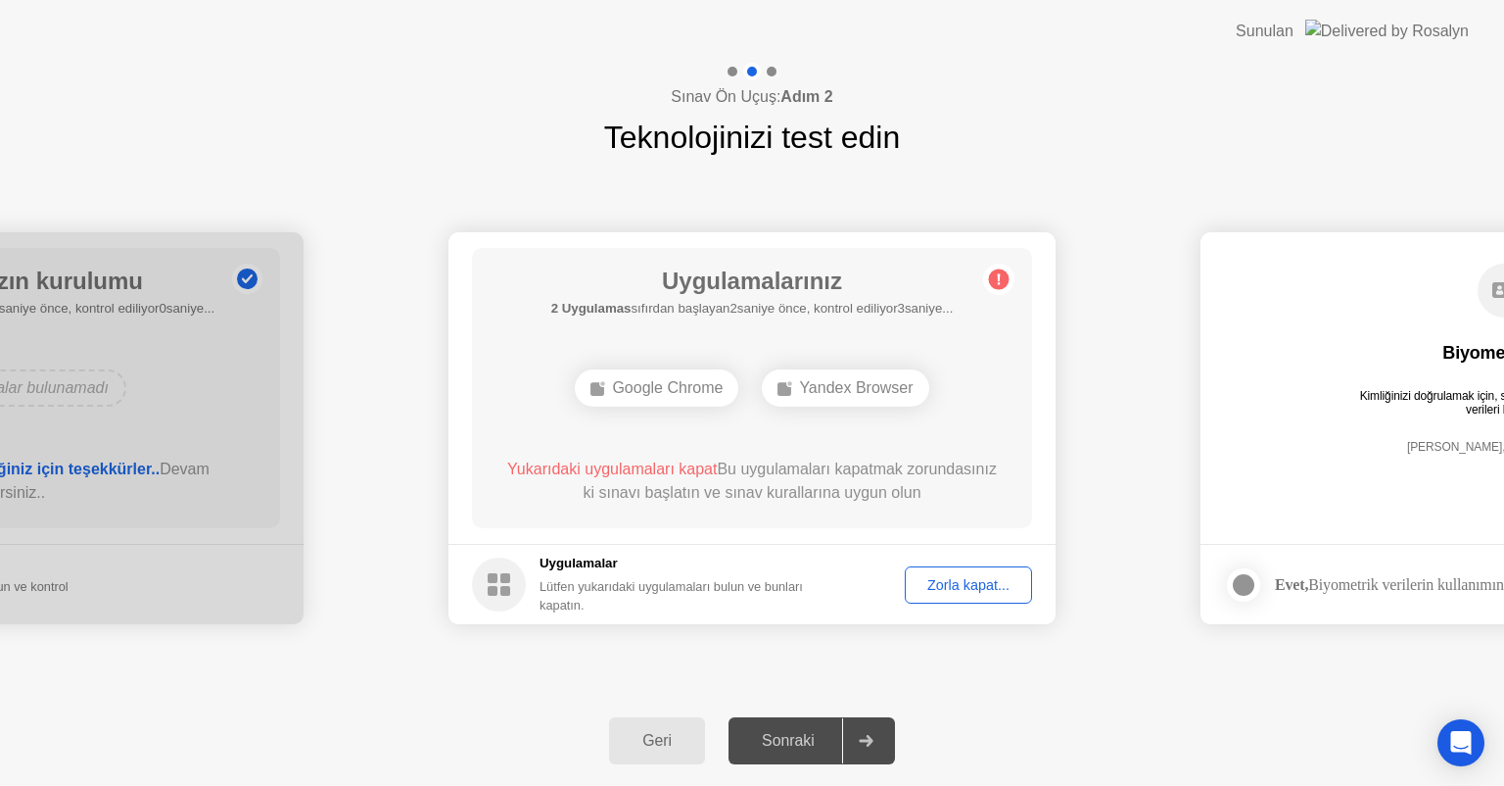
click at [976, 593] on div "Zorla kapat..." at bounding box center [969, 585] width 114 height 16
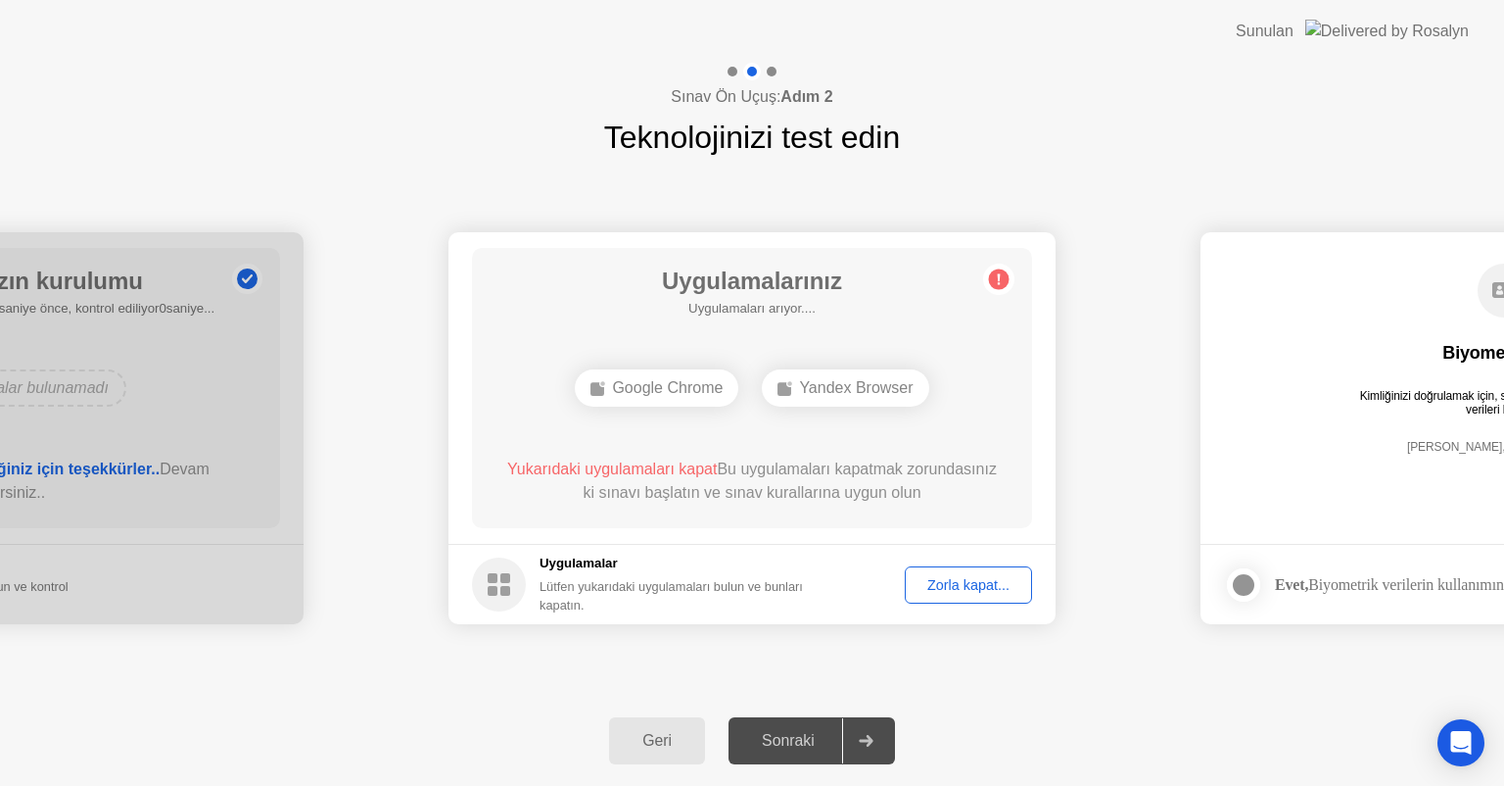
click at [944, 588] on div "Zorla kapat..." at bounding box center [969, 585] width 114 height 16
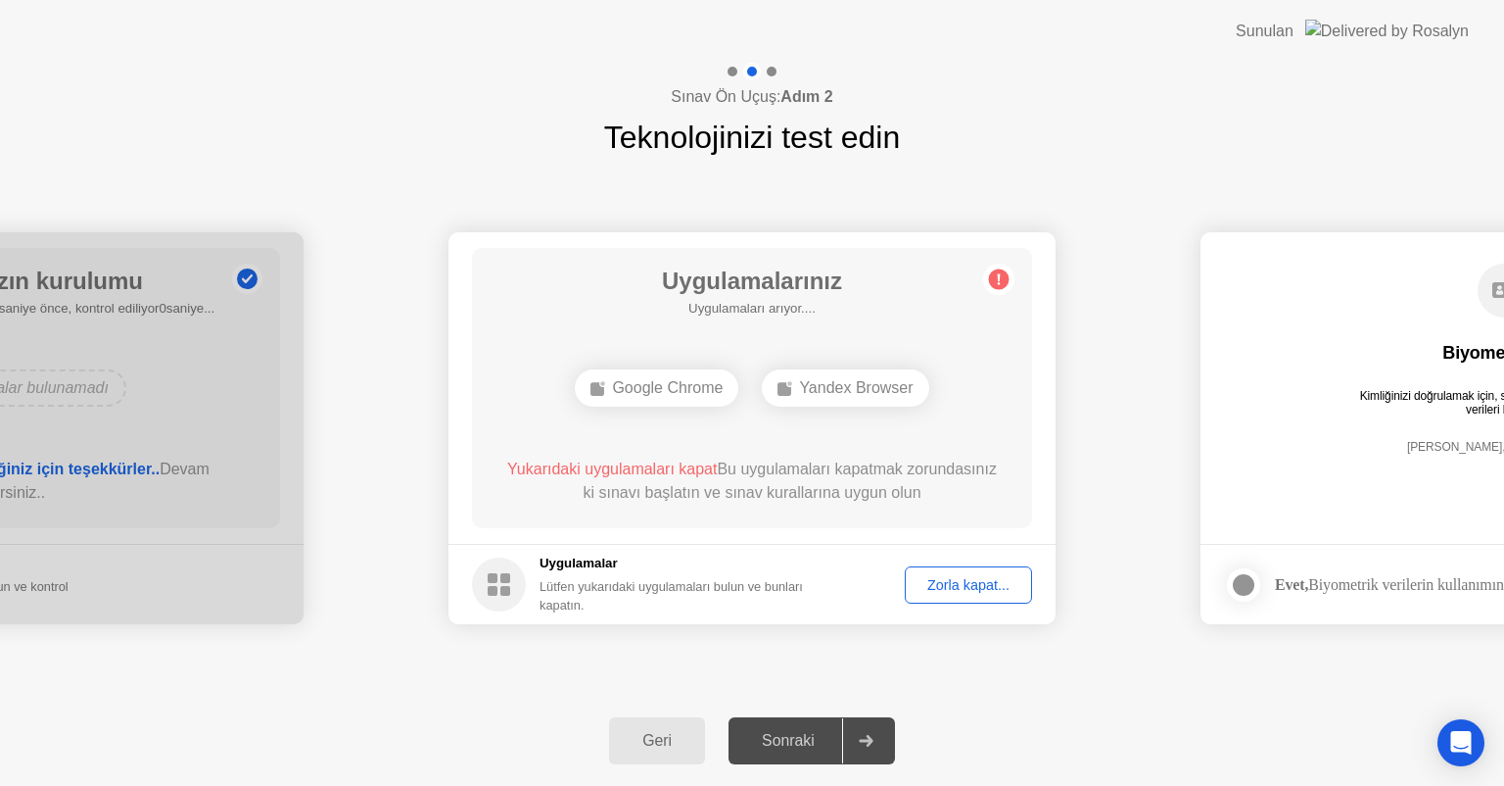
click at [955, 582] on div "Zorla kapat..." at bounding box center [969, 585] width 114 height 16
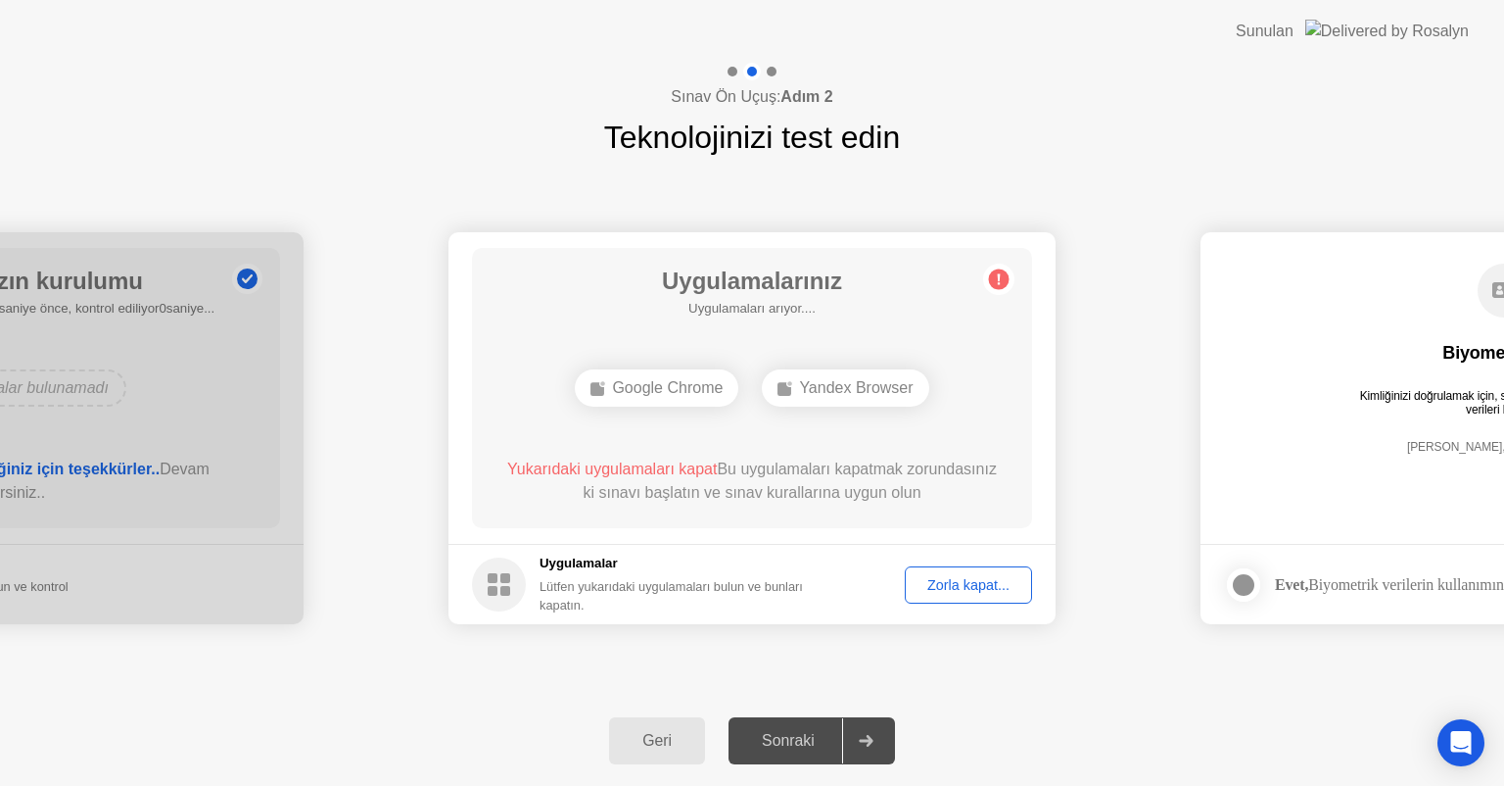
click at [956, 585] on div "Zorla kapat..." at bounding box center [969, 585] width 114 height 16
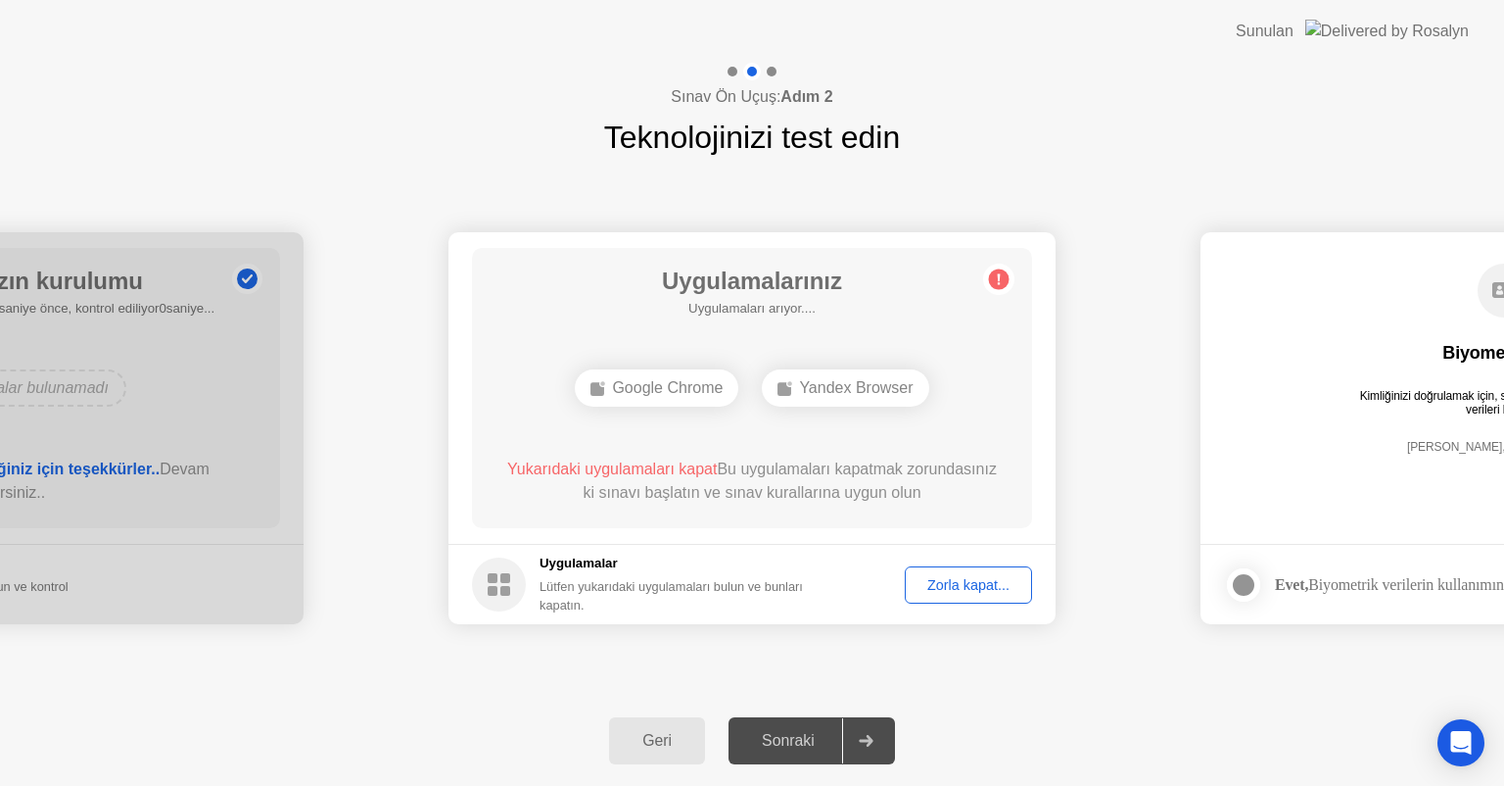
click at [663, 740] on div "Geri" at bounding box center [657, 741] width 84 height 18
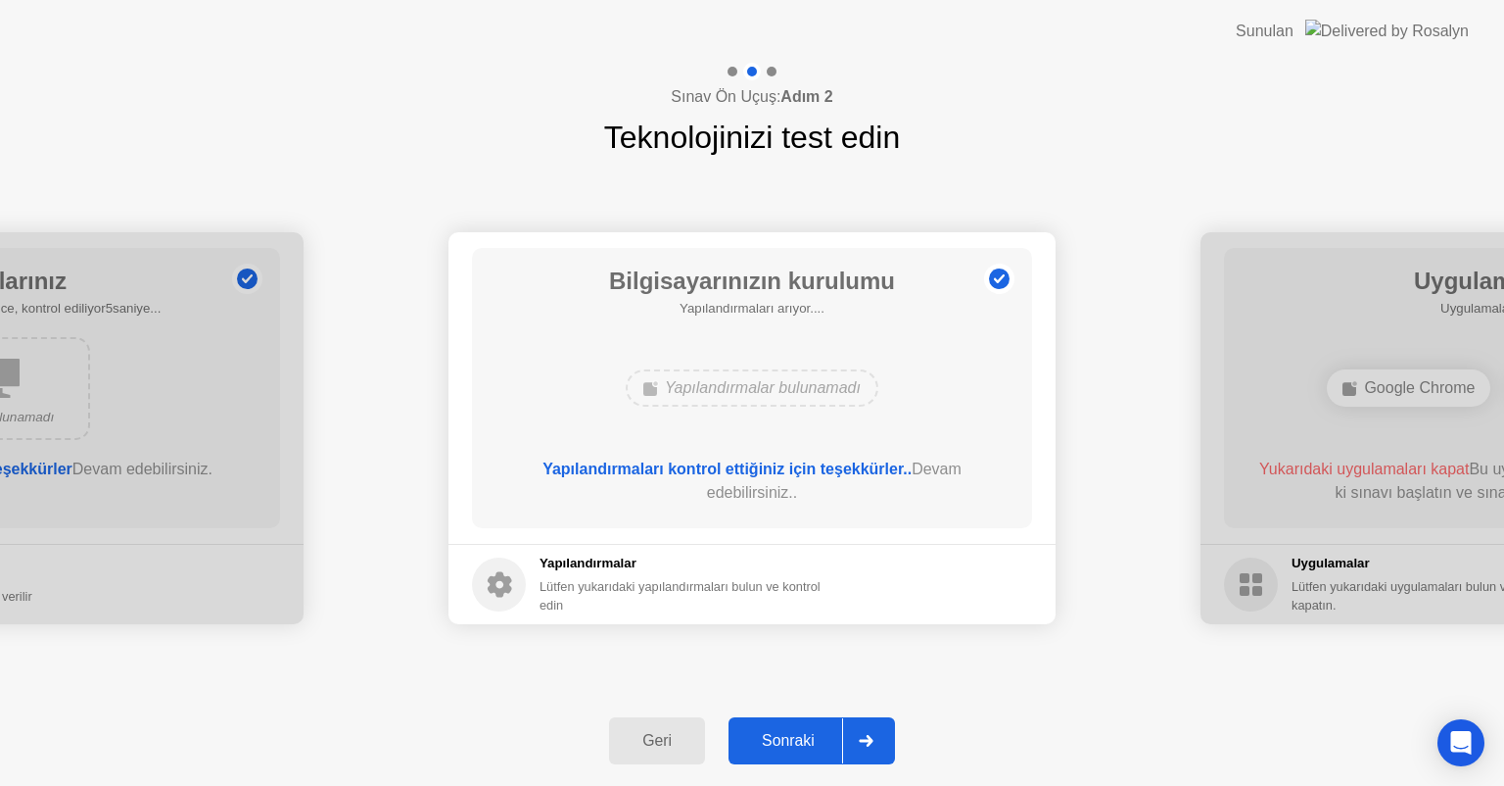
click at [663, 740] on div "Geri" at bounding box center [657, 741] width 84 height 18
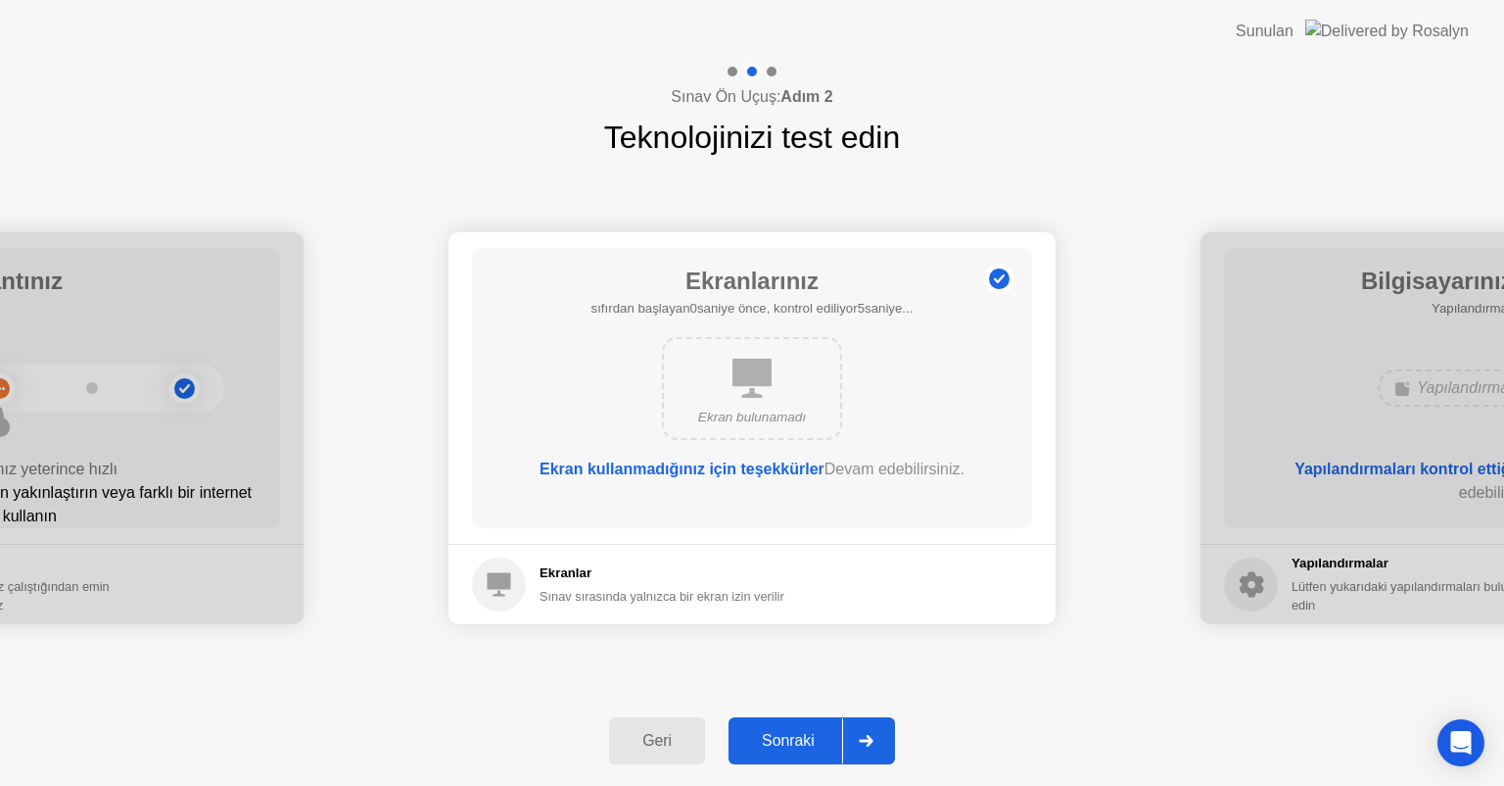
click at [663, 740] on div "Geri" at bounding box center [657, 741] width 84 height 18
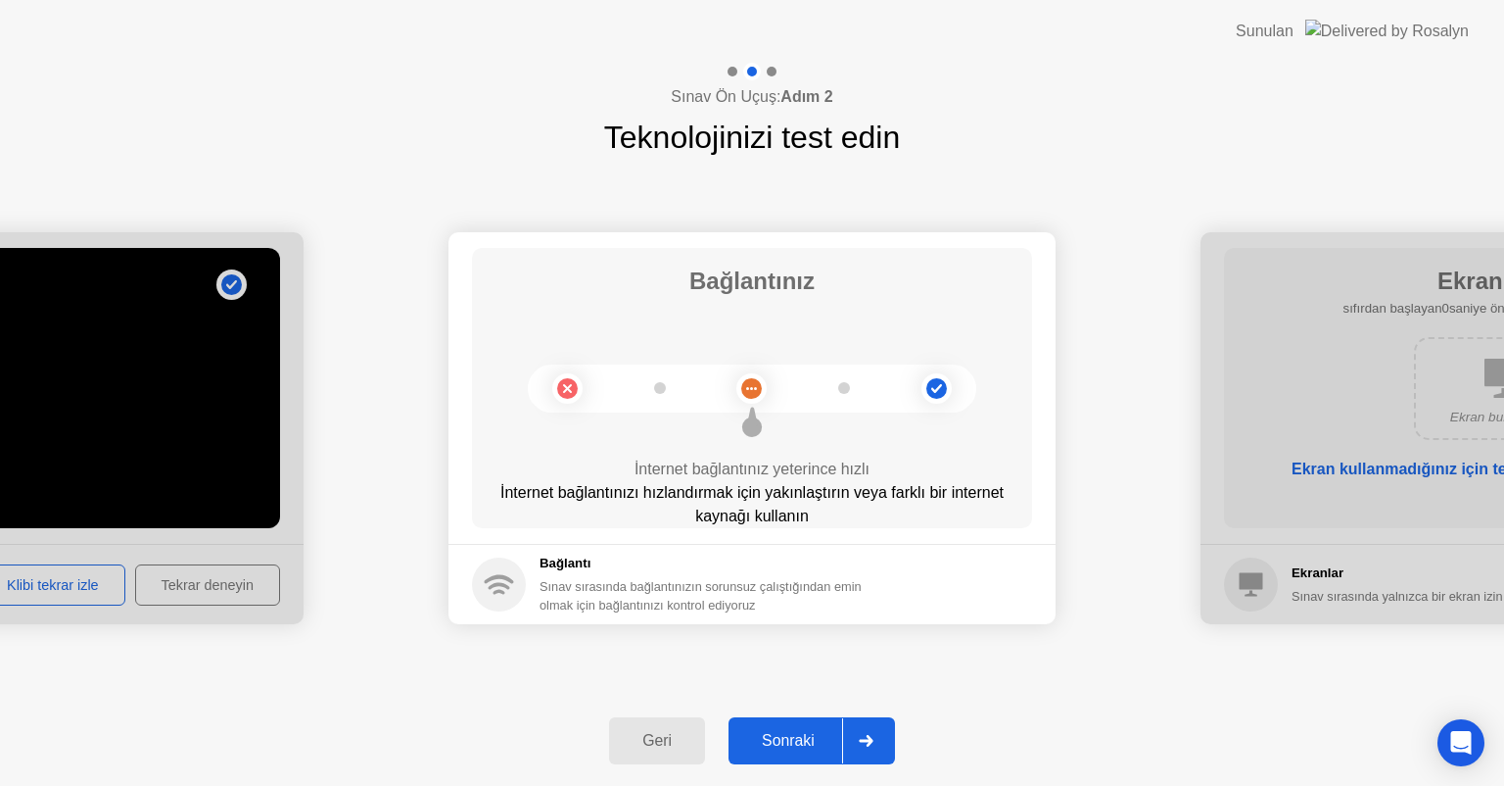
click at [868, 740] on icon at bounding box center [866, 741] width 14 height 12
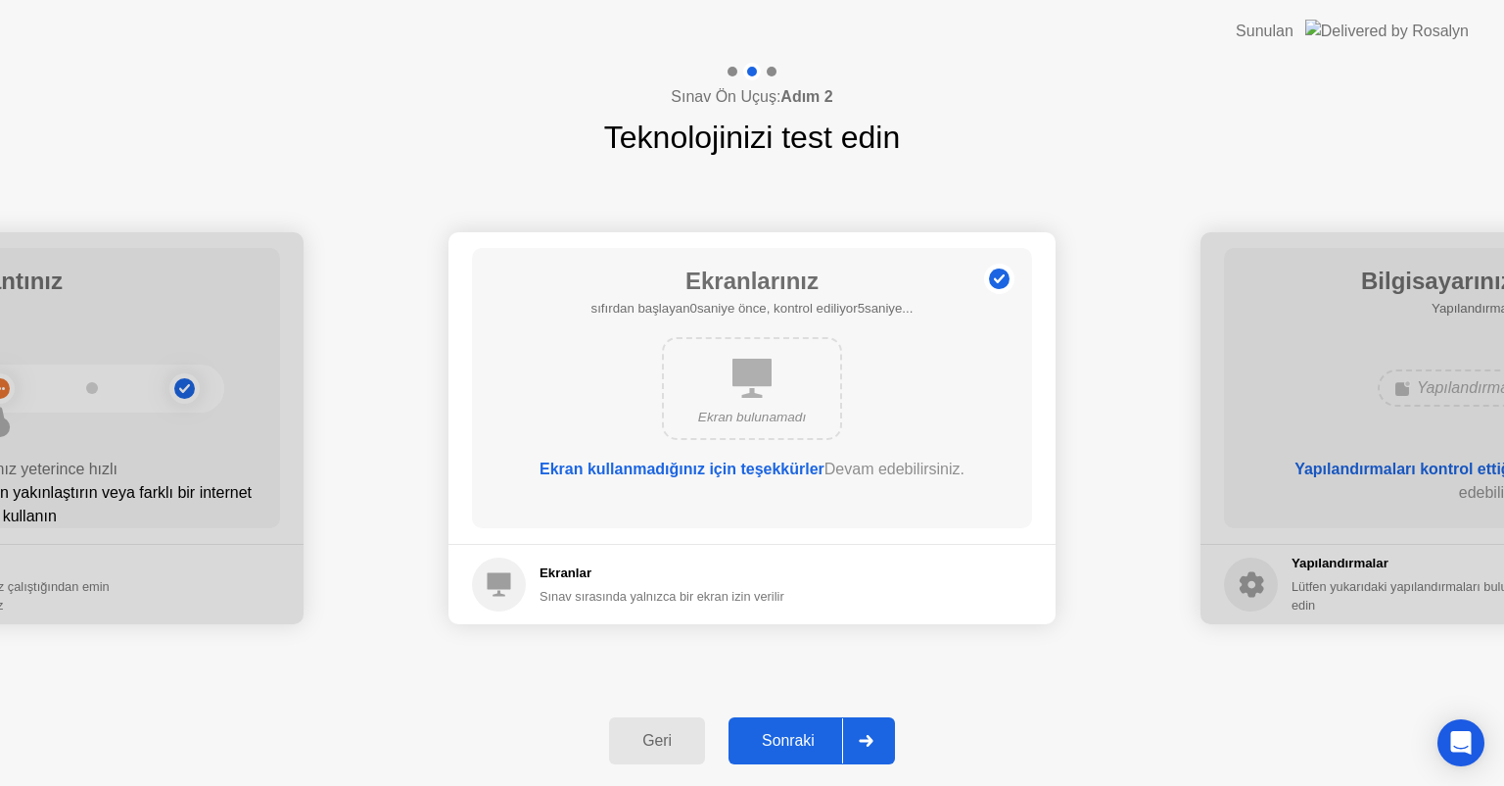
click at [868, 740] on icon at bounding box center [866, 741] width 14 height 12
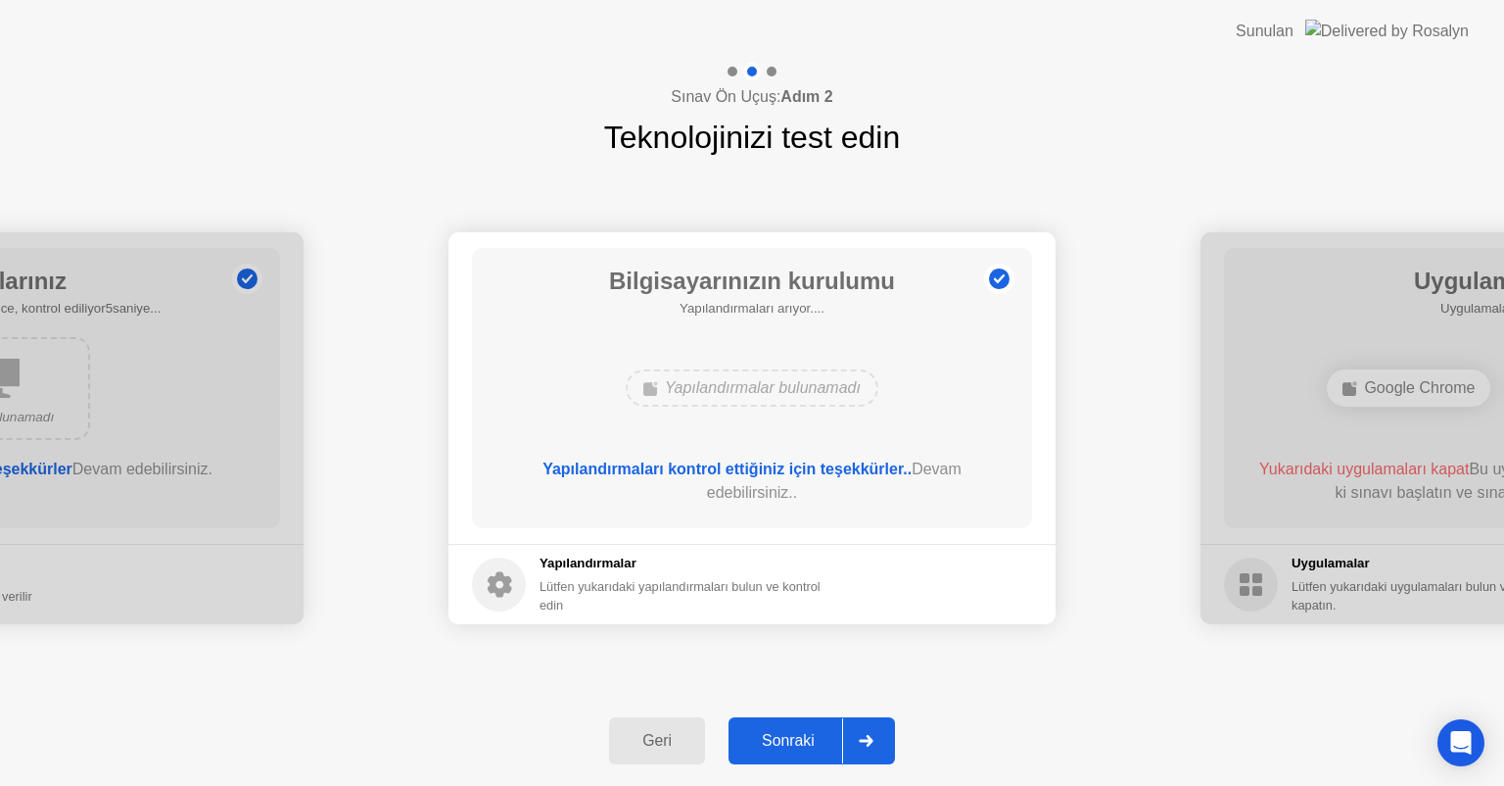
click at [868, 740] on icon at bounding box center [866, 741] width 14 height 12
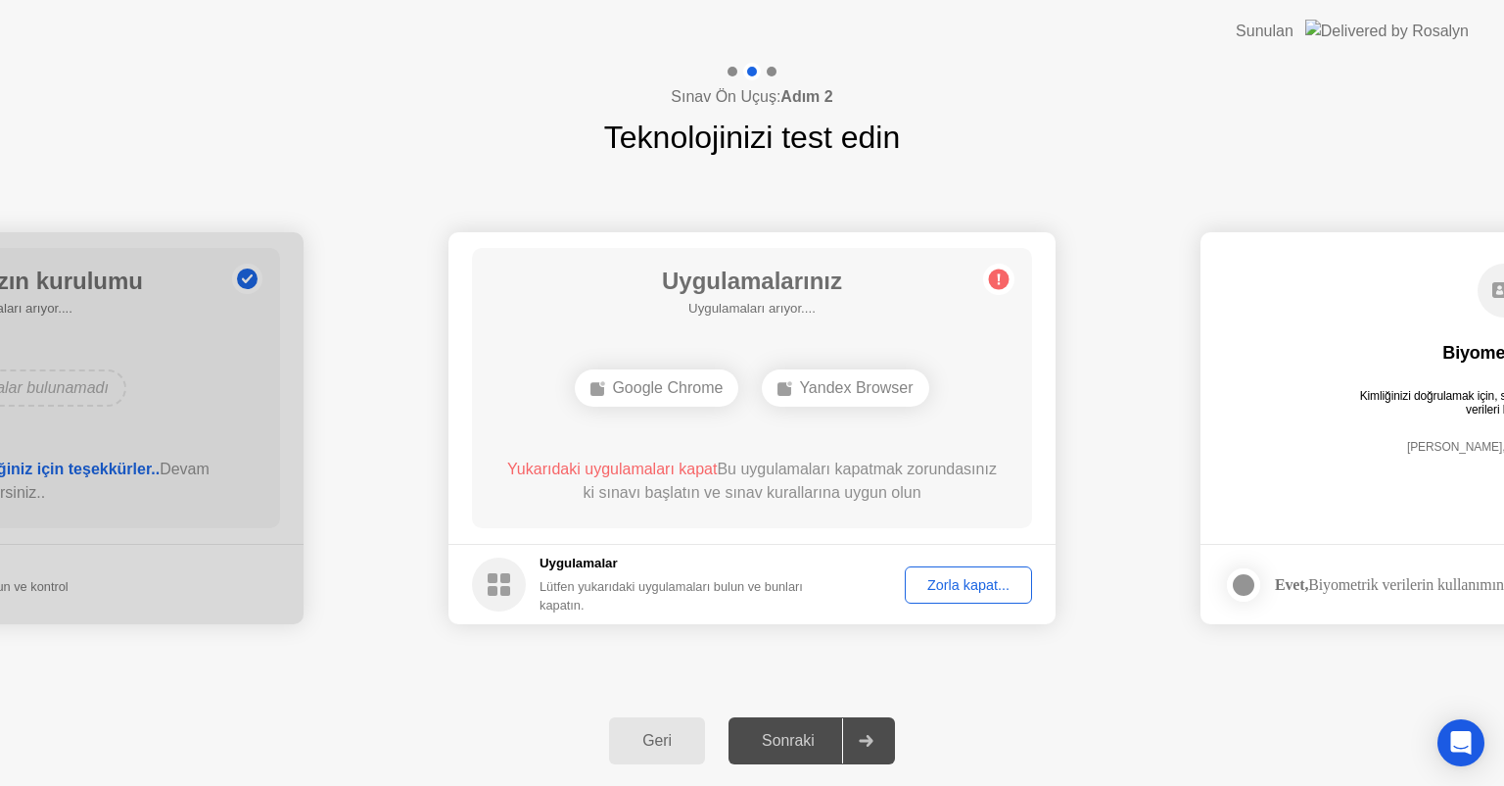
click at [873, 739] on icon at bounding box center [866, 741] width 14 height 12
click at [979, 590] on div "Zorla kapat..." at bounding box center [969, 585] width 114 height 16
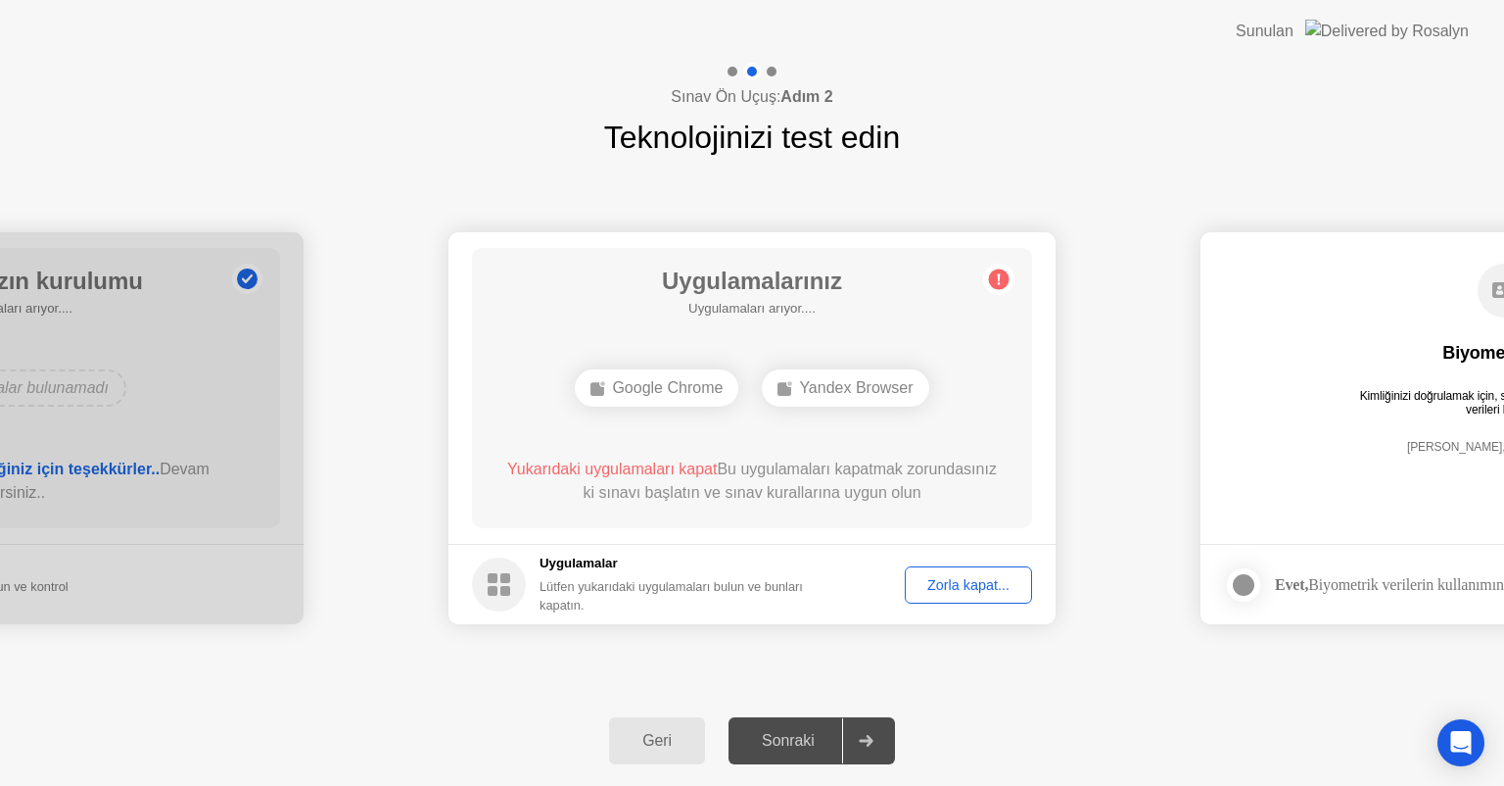
click at [959, 580] on div "Zorla kapat..." at bounding box center [969, 585] width 114 height 16
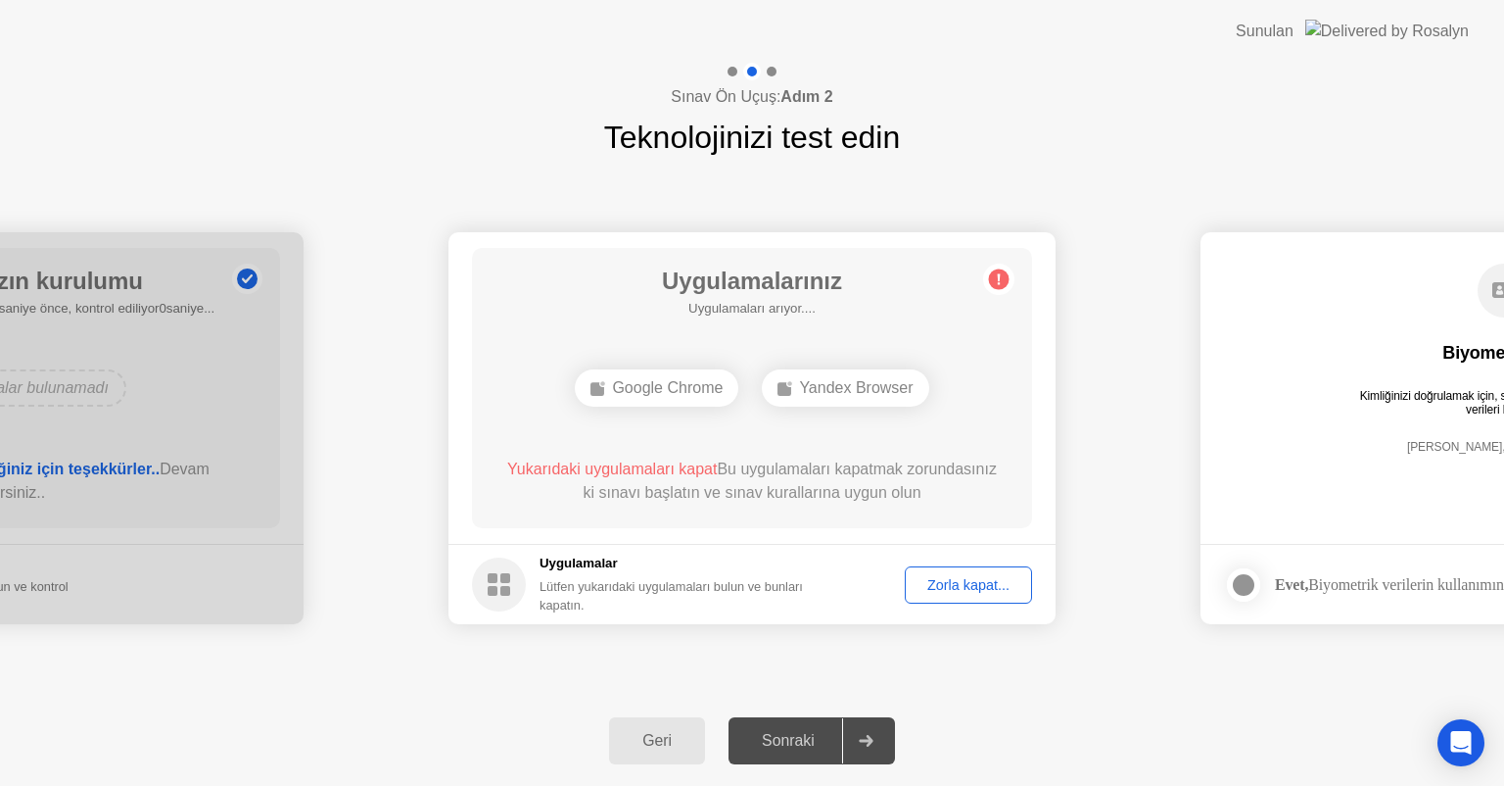
click at [636, 756] on button "Geri" at bounding box center [657, 740] width 96 height 47
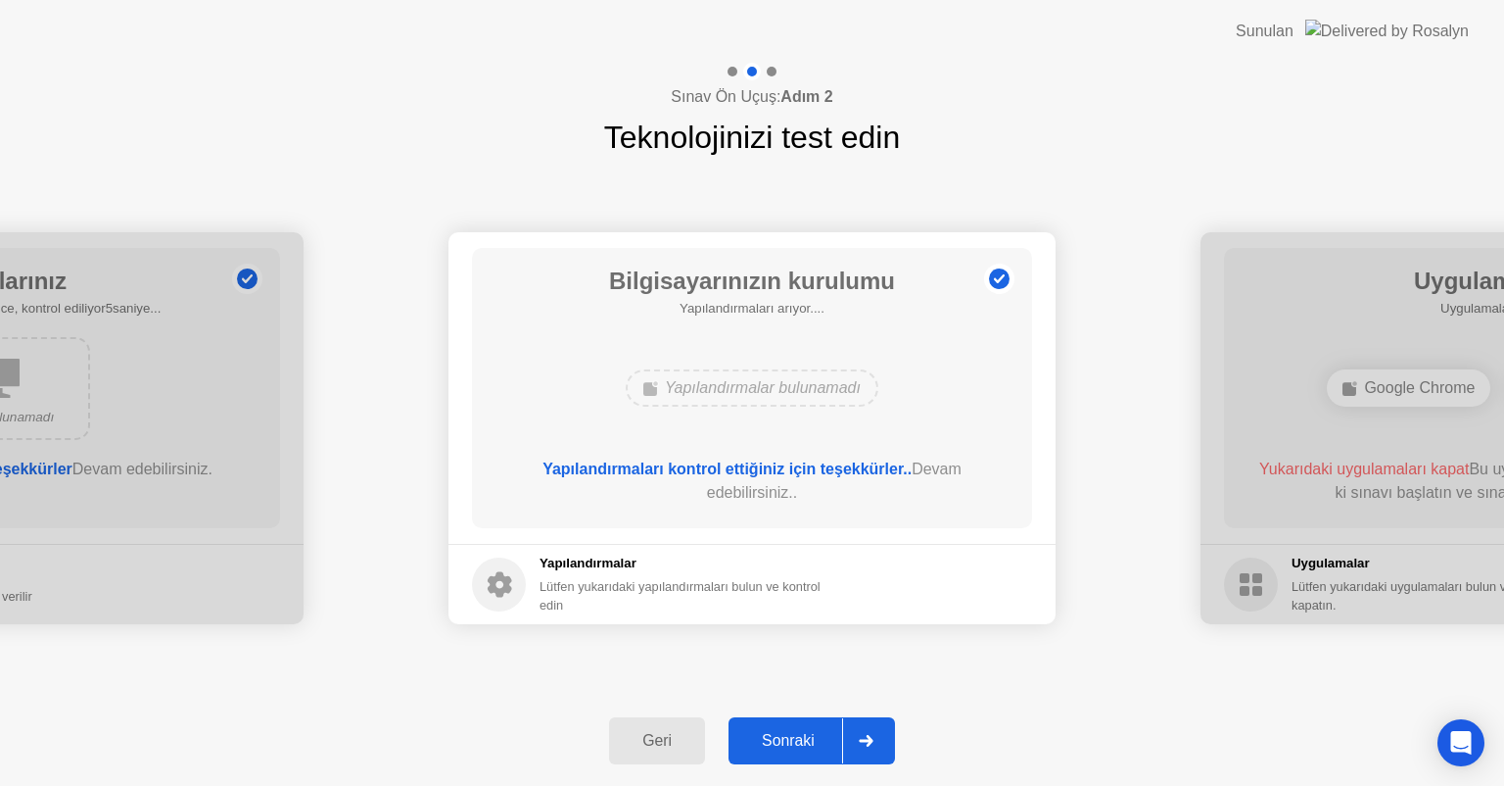
click at [874, 729] on div at bounding box center [865, 740] width 47 height 45
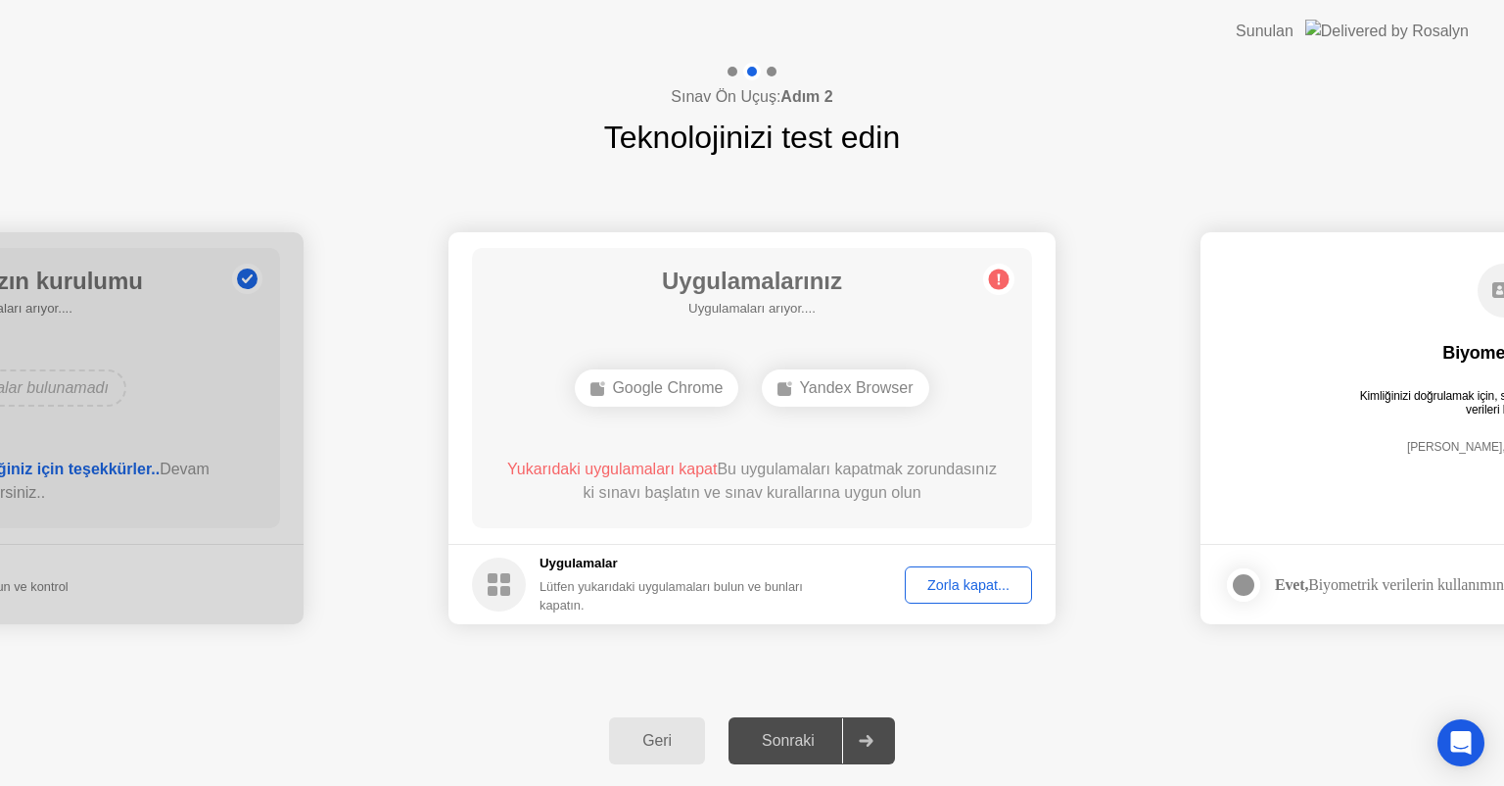
click at [964, 577] on div "Zorla kapat..." at bounding box center [969, 585] width 114 height 16
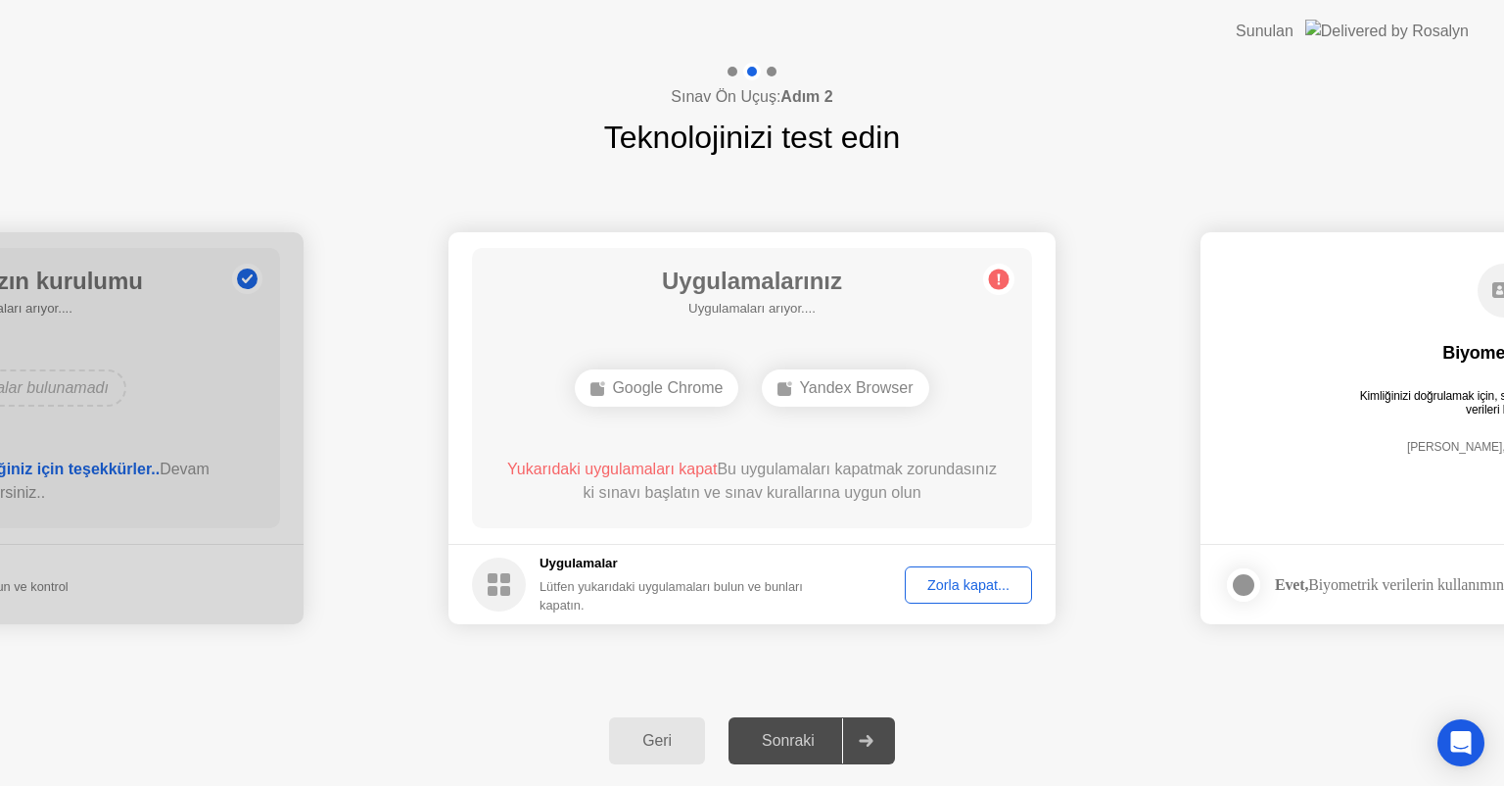
click at [857, 740] on div at bounding box center [865, 740] width 47 height 45
click at [1239, 584] on div at bounding box center [1244, 585] width 24 height 24
click at [1239, 584] on icon at bounding box center [1244, 585] width 12 height 10
click at [689, 737] on div "Geri" at bounding box center [657, 741] width 84 height 18
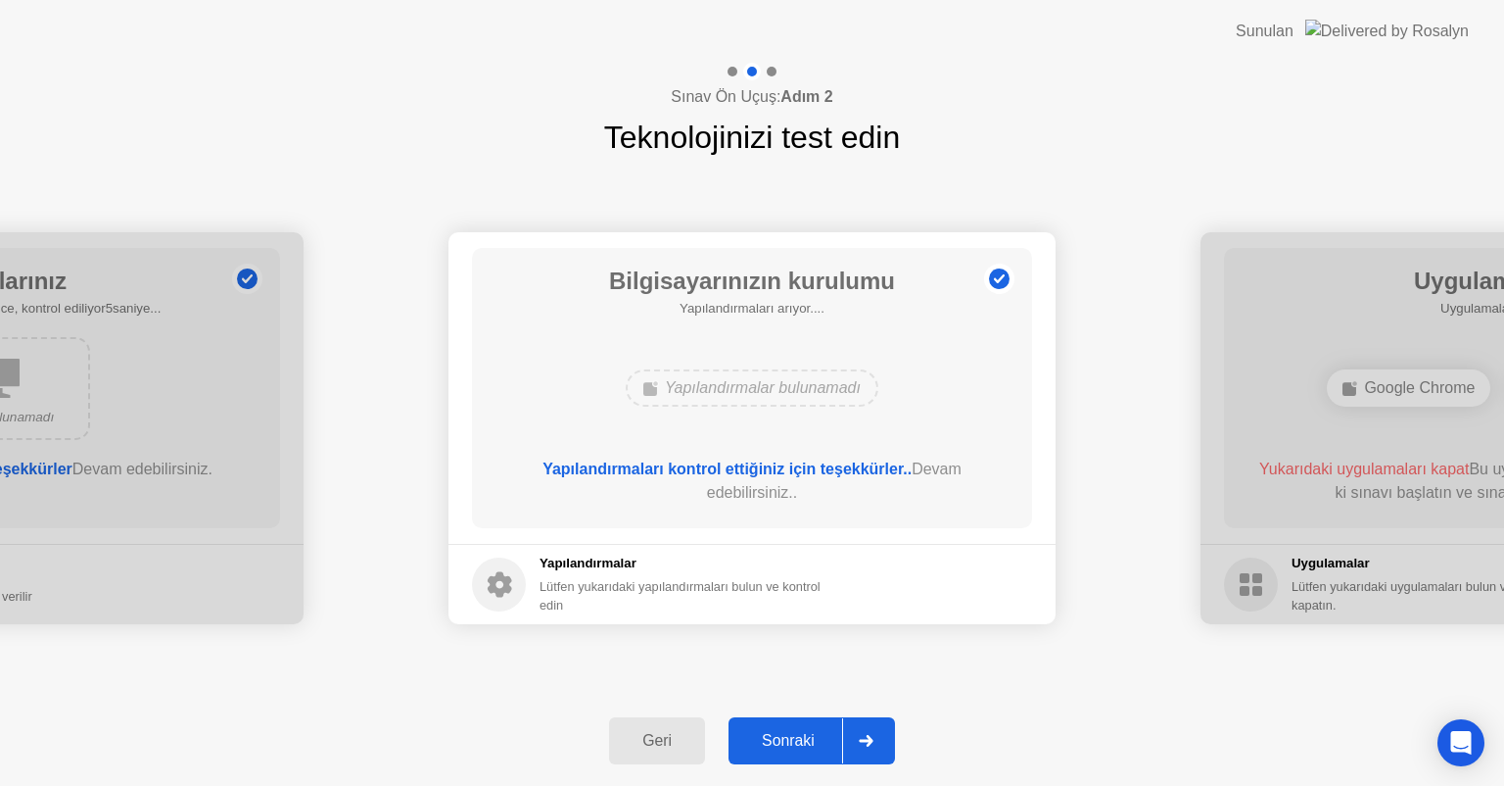
click at [689, 737] on div "Geri" at bounding box center [657, 741] width 84 height 18
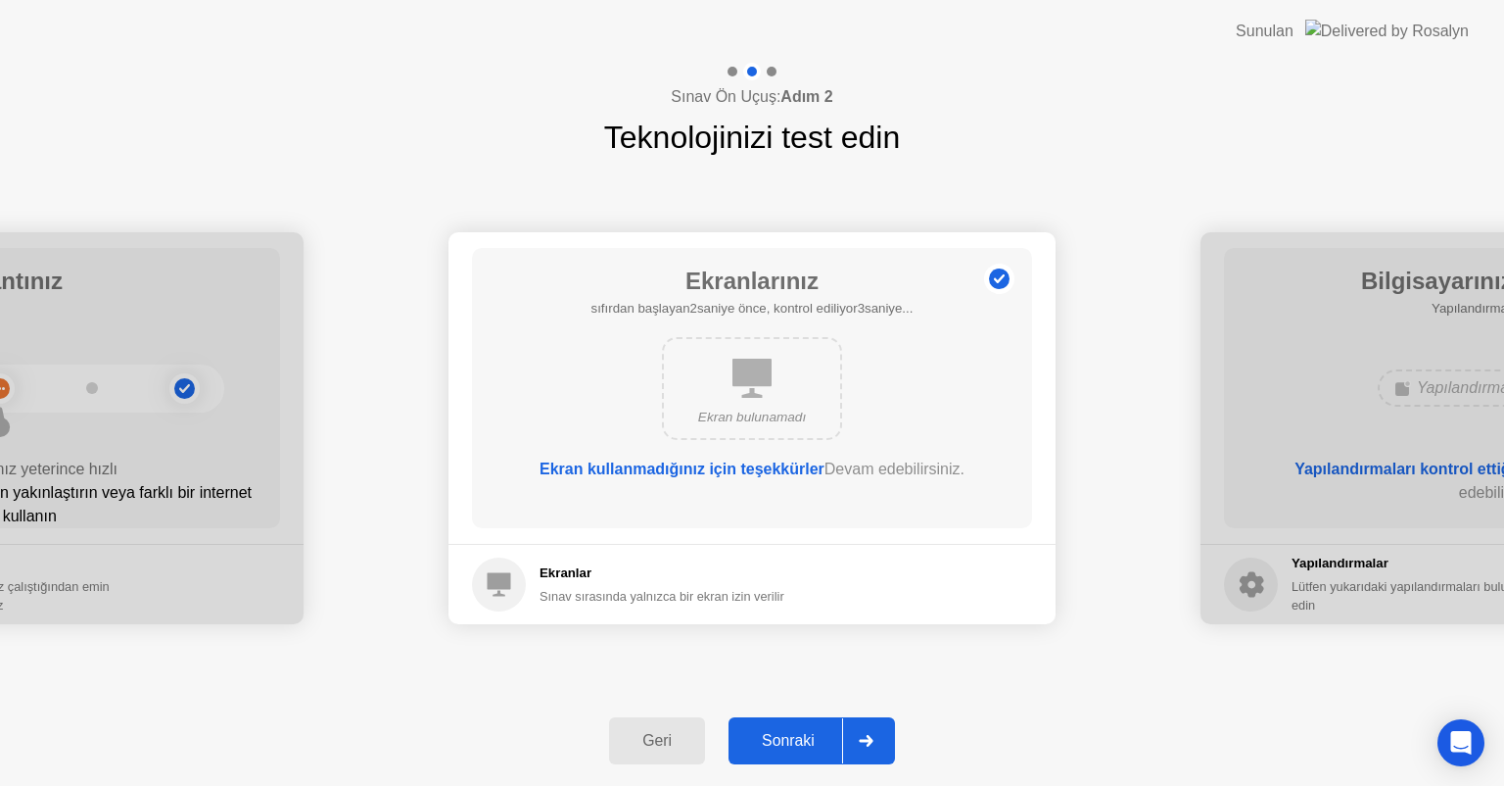
click at [689, 737] on div "Geri" at bounding box center [657, 741] width 84 height 18
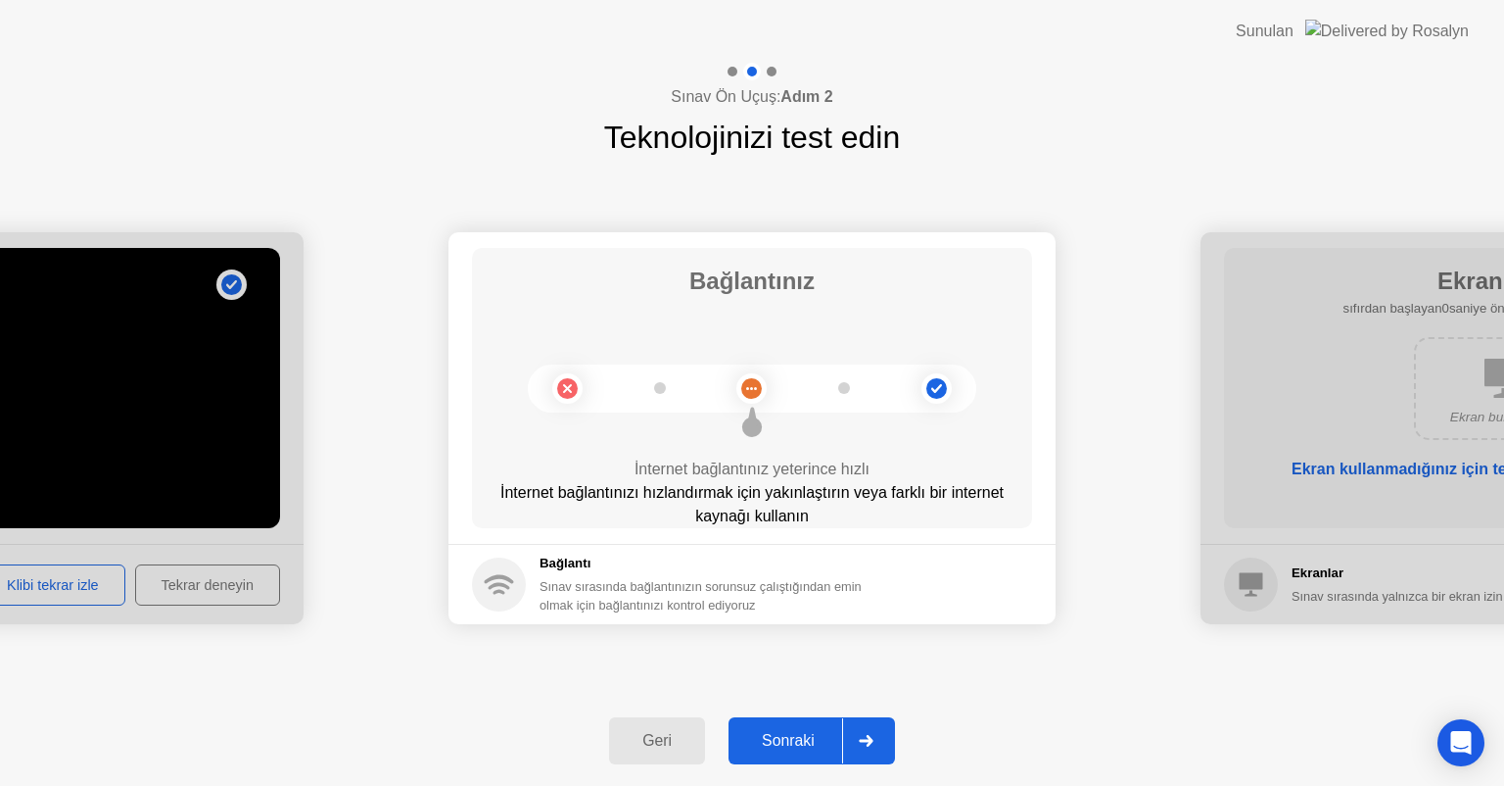
click at [689, 737] on div "Geri" at bounding box center [657, 741] width 84 height 18
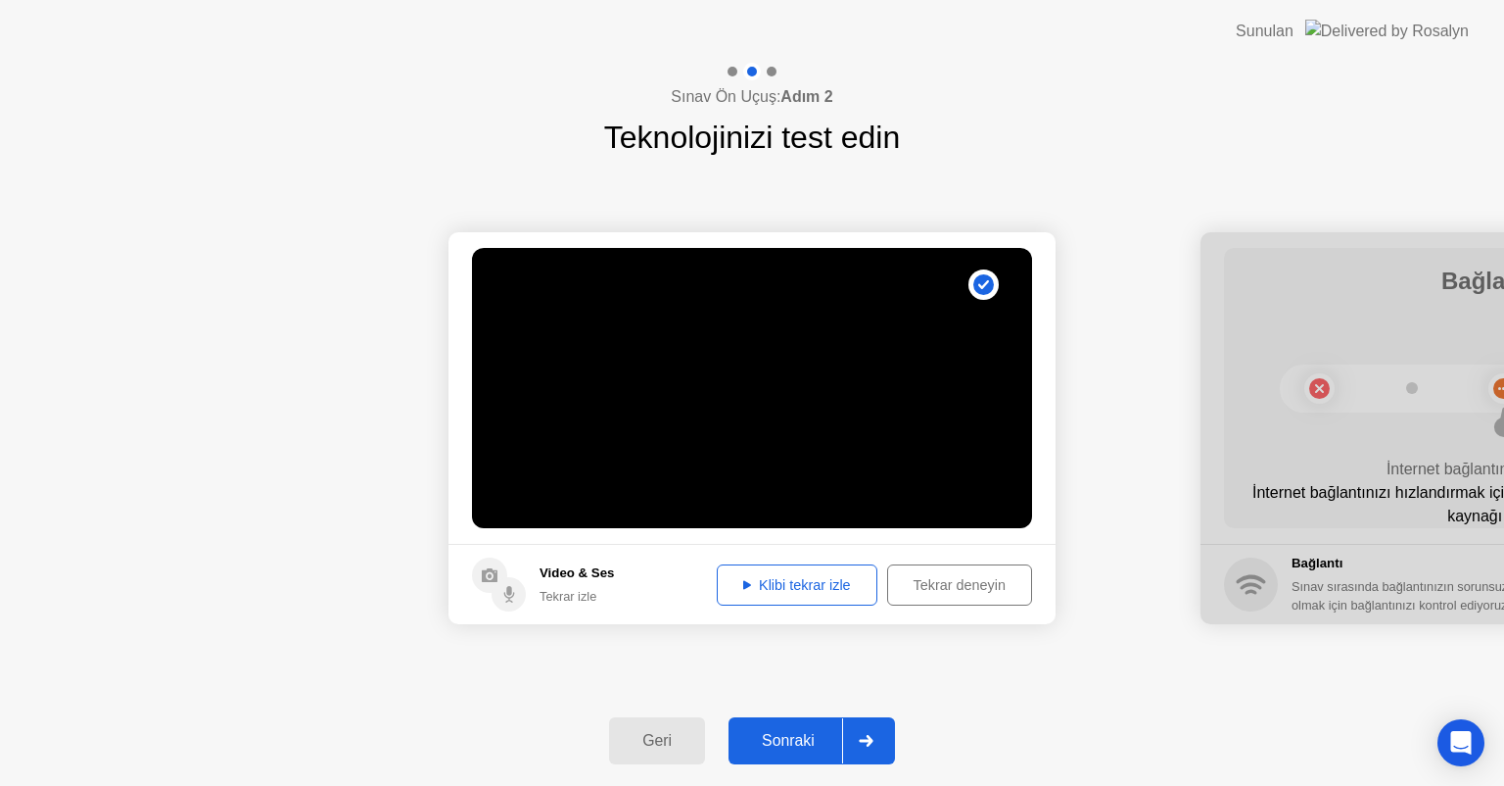
click at [881, 740] on div at bounding box center [865, 740] width 47 height 45
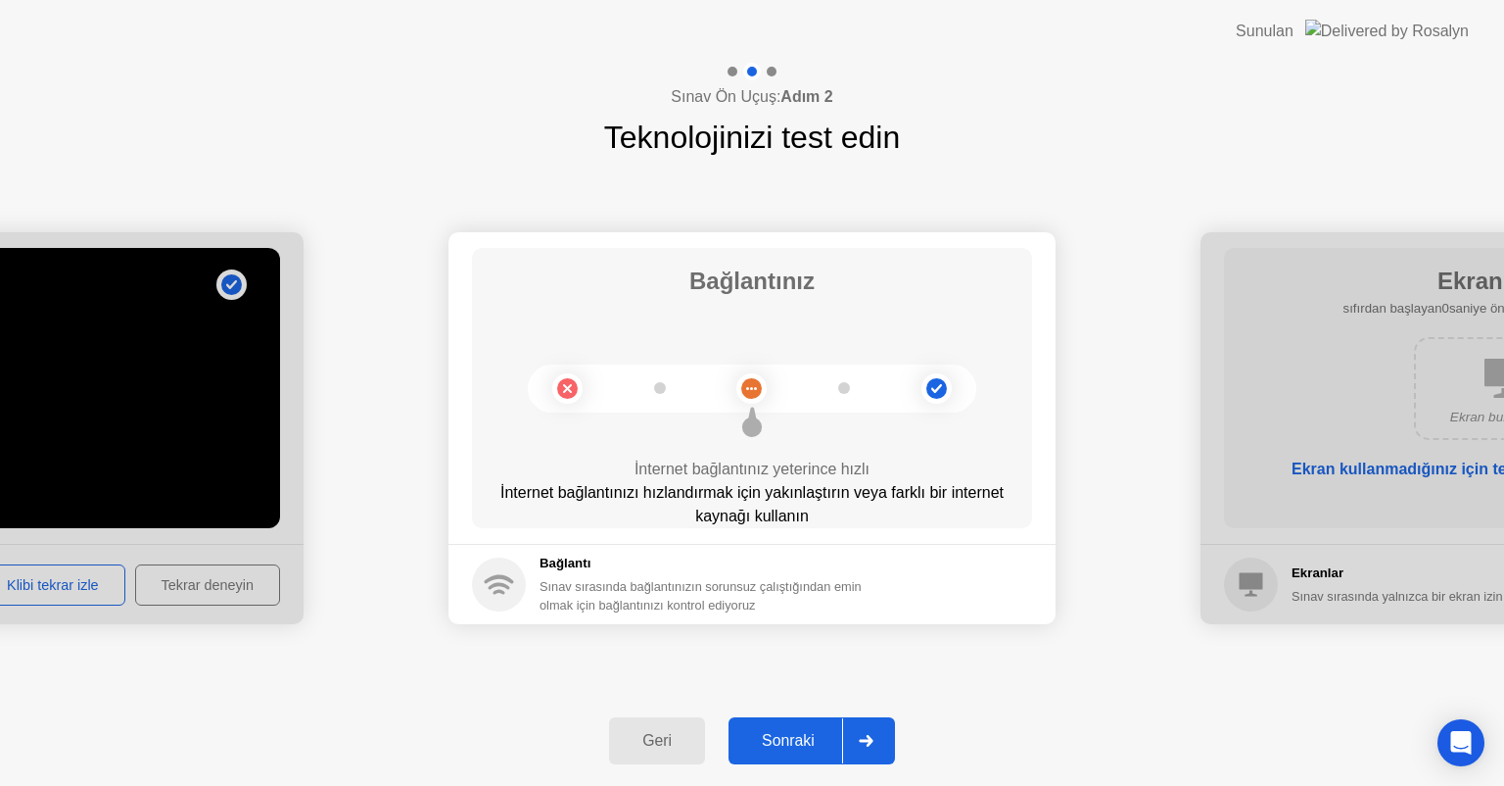
click at [881, 740] on div at bounding box center [865, 740] width 47 height 45
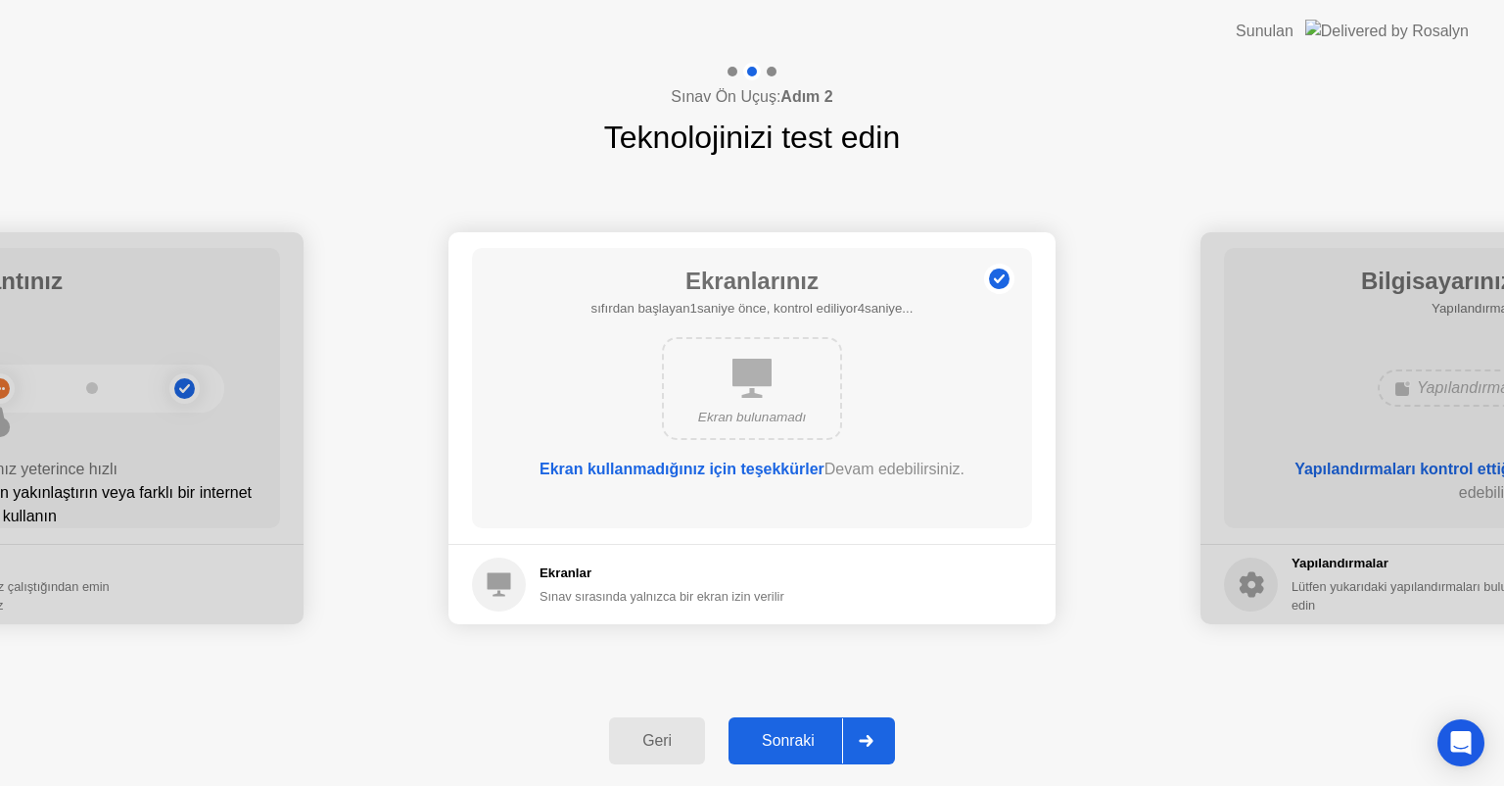
click at [881, 740] on div at bounding box center [865, 740] width 47 height 45
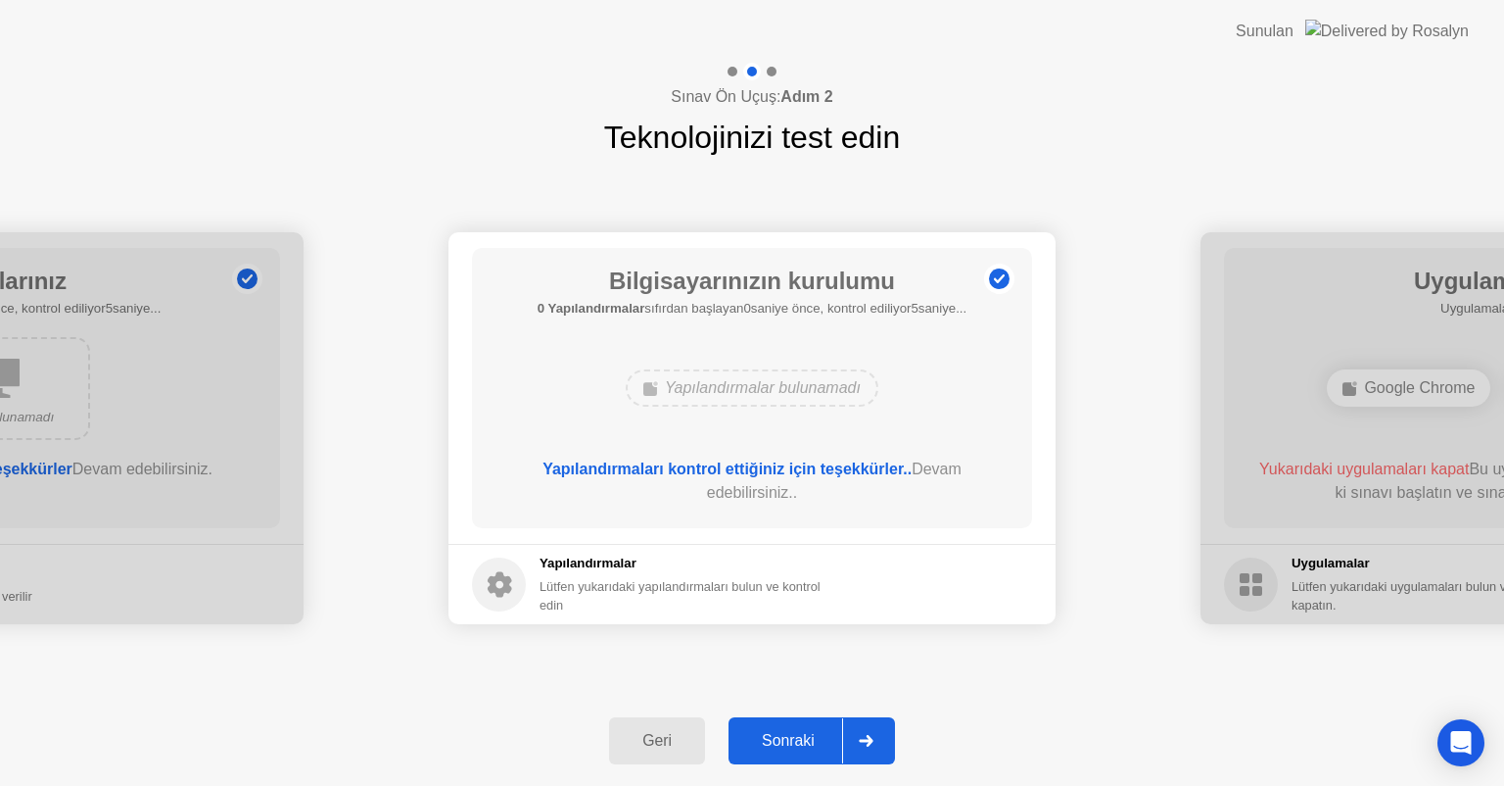
click at [881, 740] on div at bounding box center [865, 740] width 47 height 45
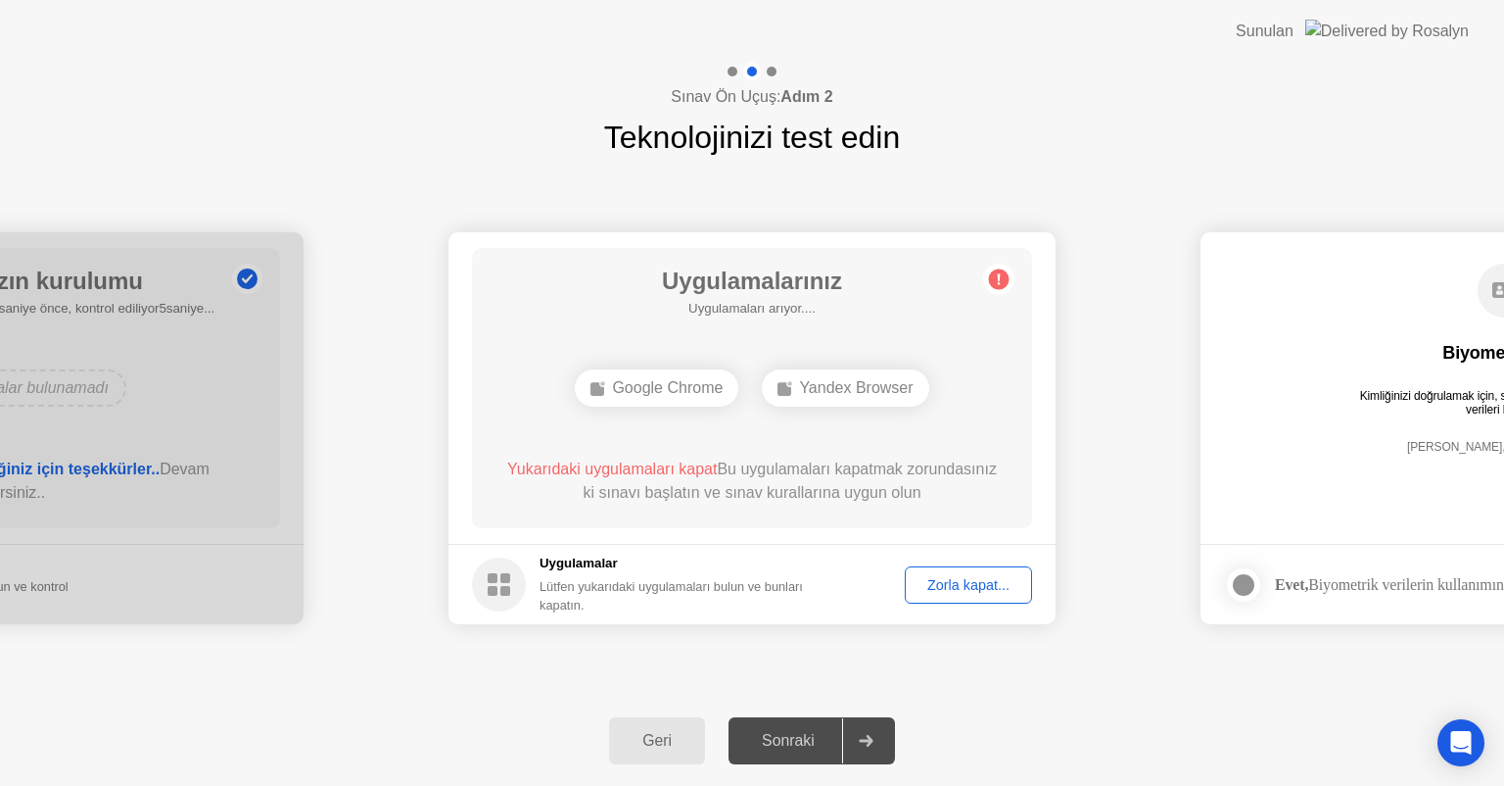
click at [881, 740] on div at bounding box center [865, 740] width 47 height 45
click at [863, 740] on icon at bounding box center [866, 741] width 14 height 12
click at [964, 584] on div "Zorla kapat..." at bounding box center [969, 585] width 114 height 16
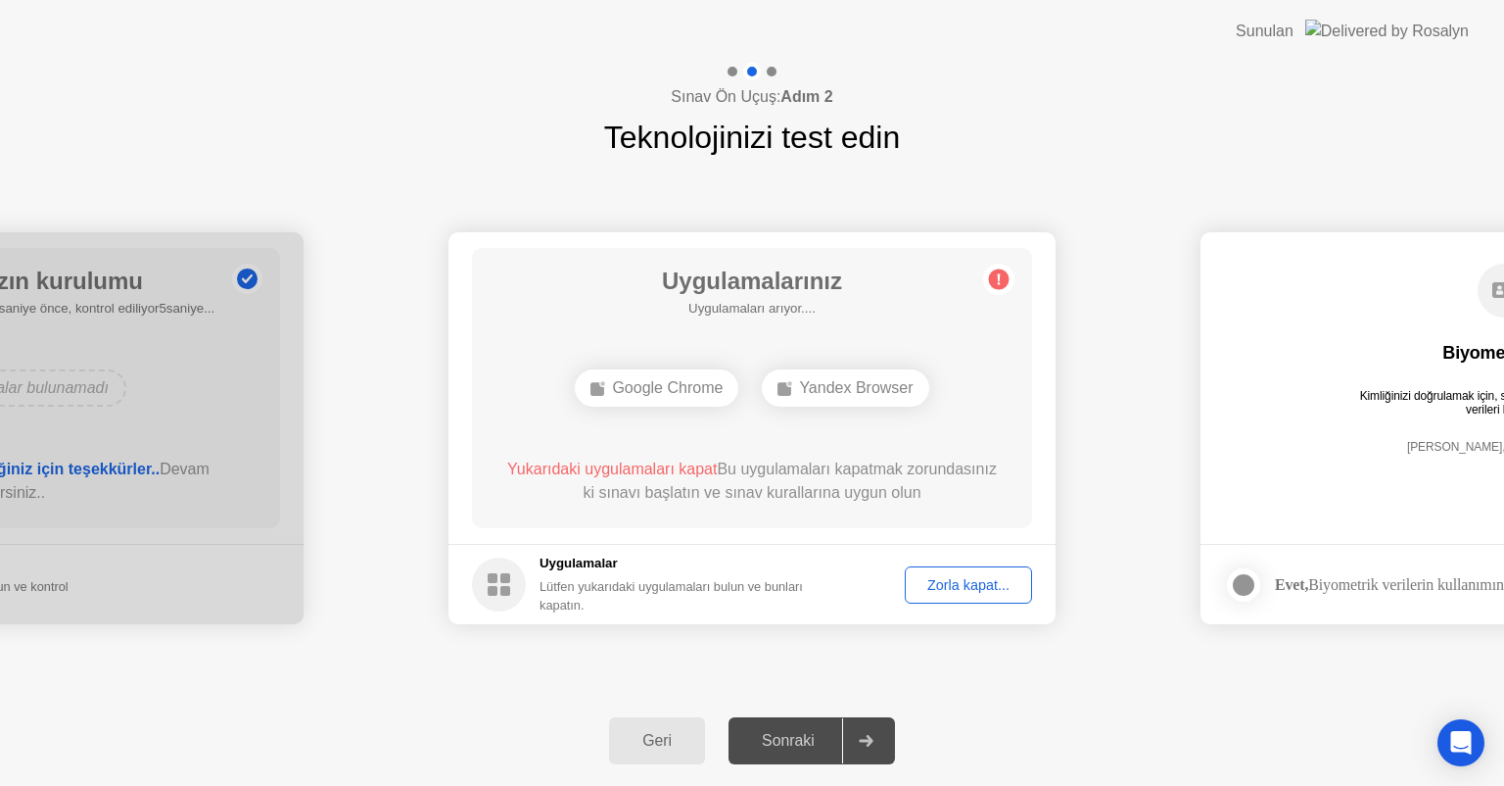
click at [975, 592] on div "Zorla kapat..." at bounding box center [969, 585] width 114 height 16
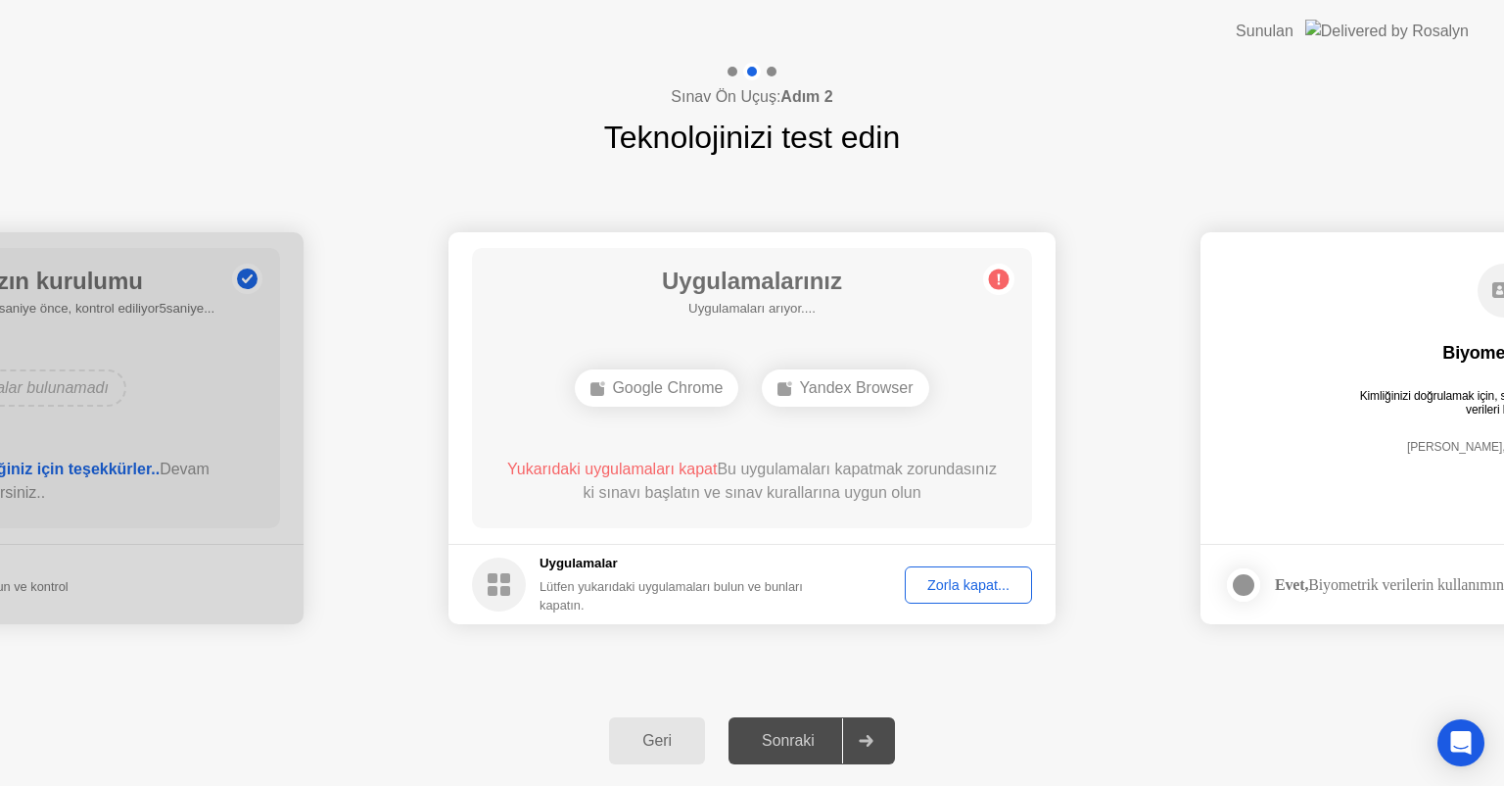
click at [994, 278] on circle at bounding box center [999, 279] width 21 height 21
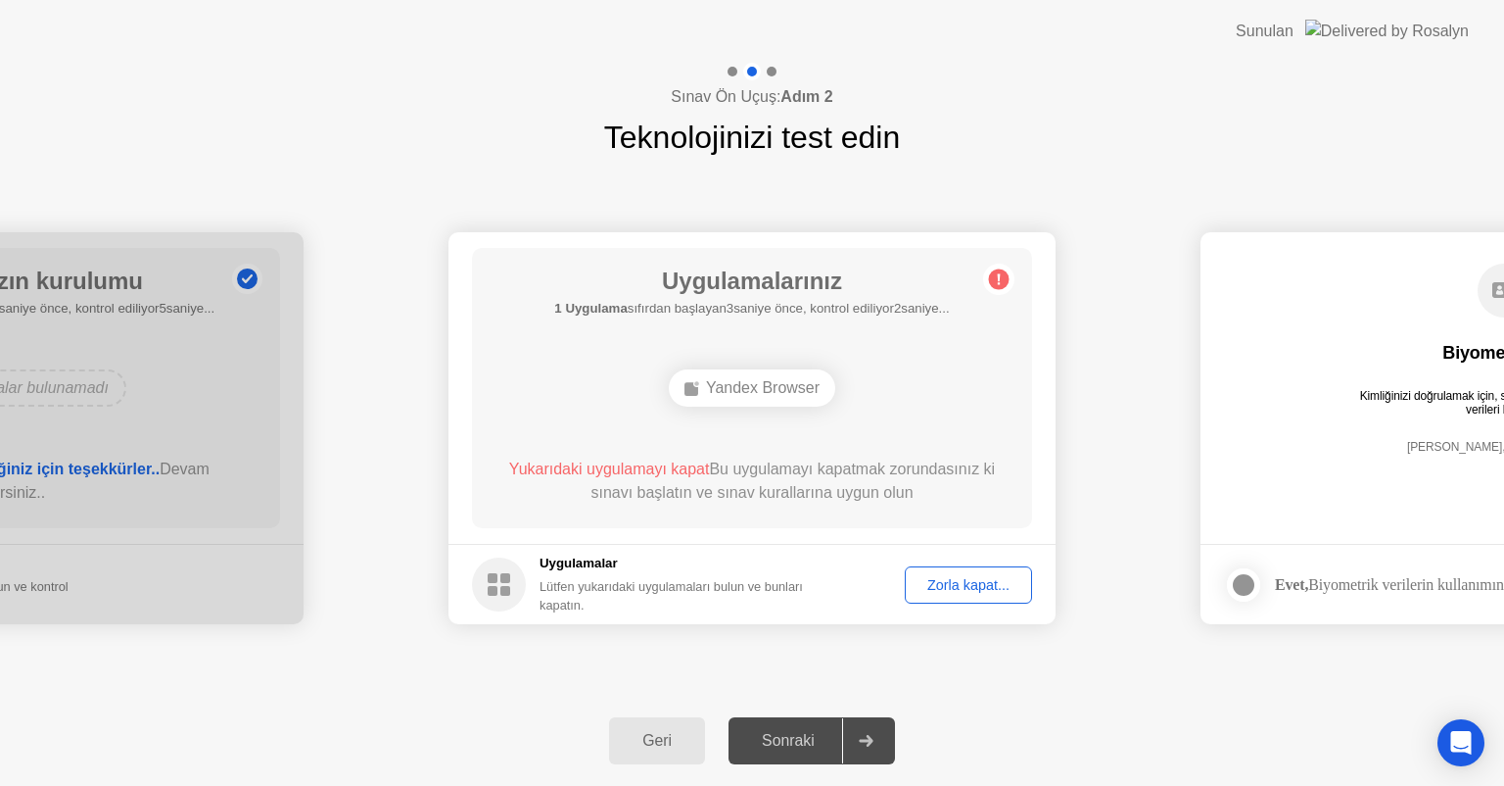
click at [941, 583] on div "Zorla kapat..." at bounding box center [969, 585] width 114 height 16
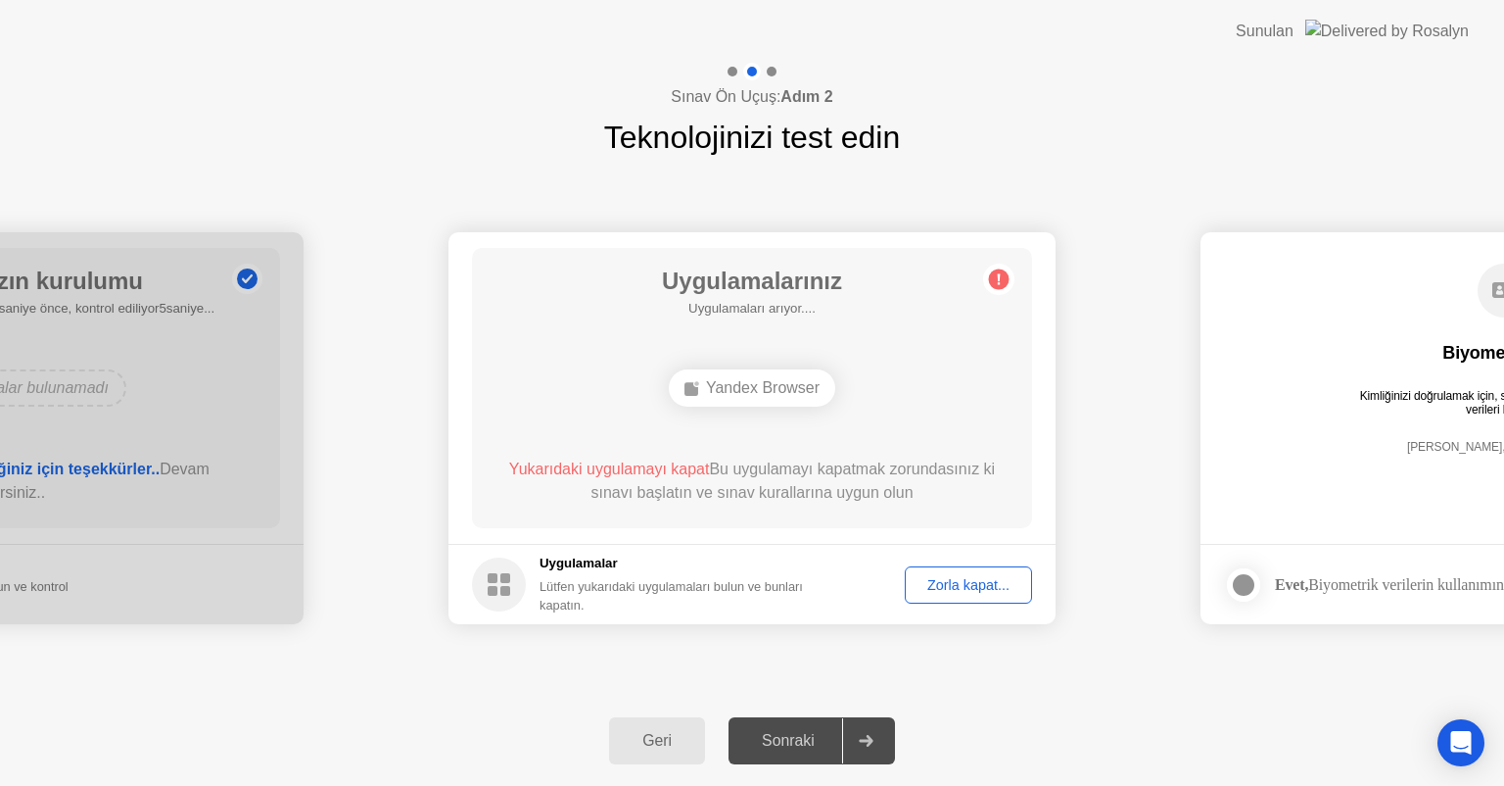
click at [947, 578] on div "Zorla kapat..." at bounding box center [969, 585] width 114 height 16
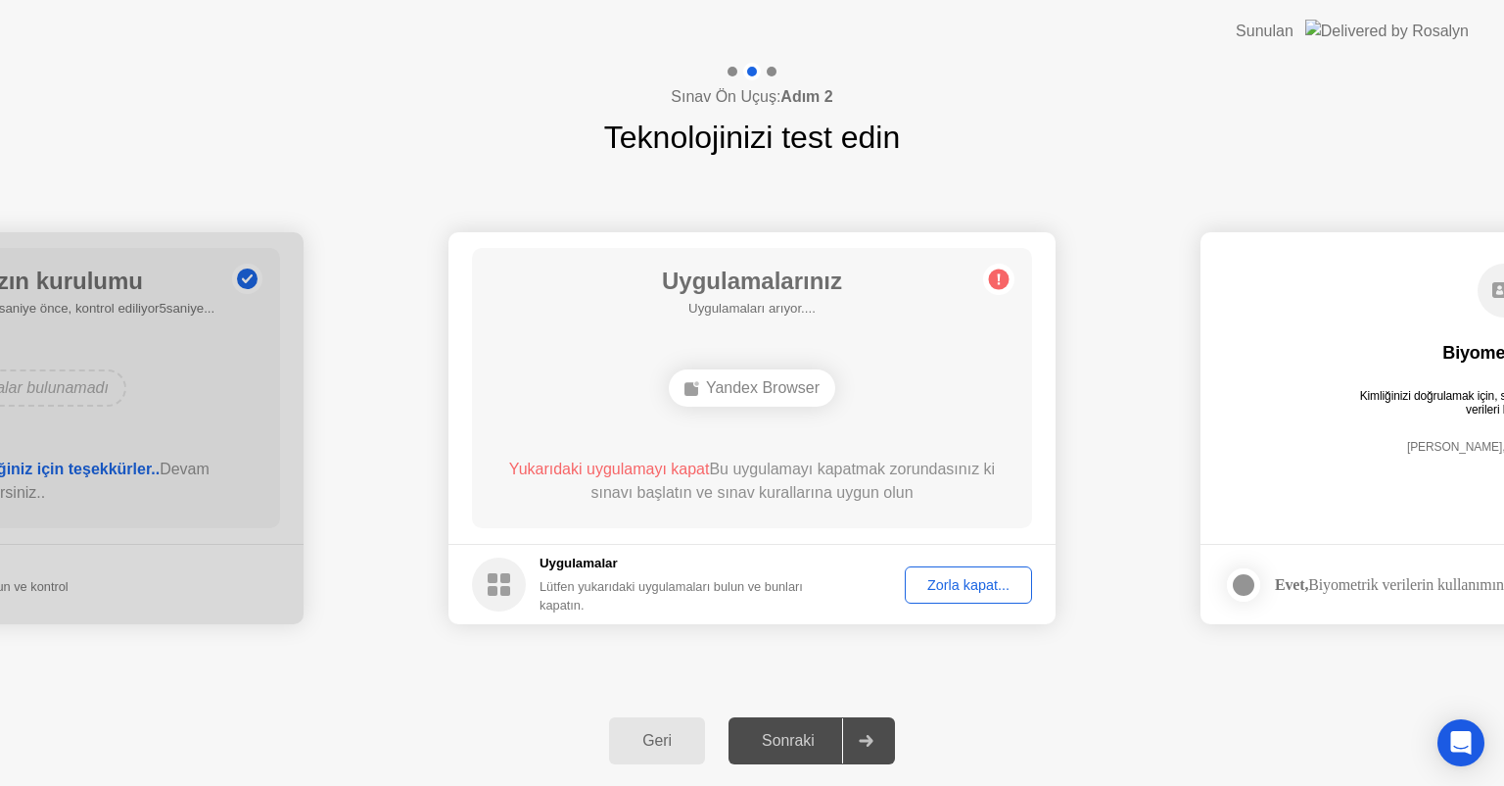
click at [949, 577] on div "Zorla kapat..." at bounding box center [969, 585] width 114 height 16
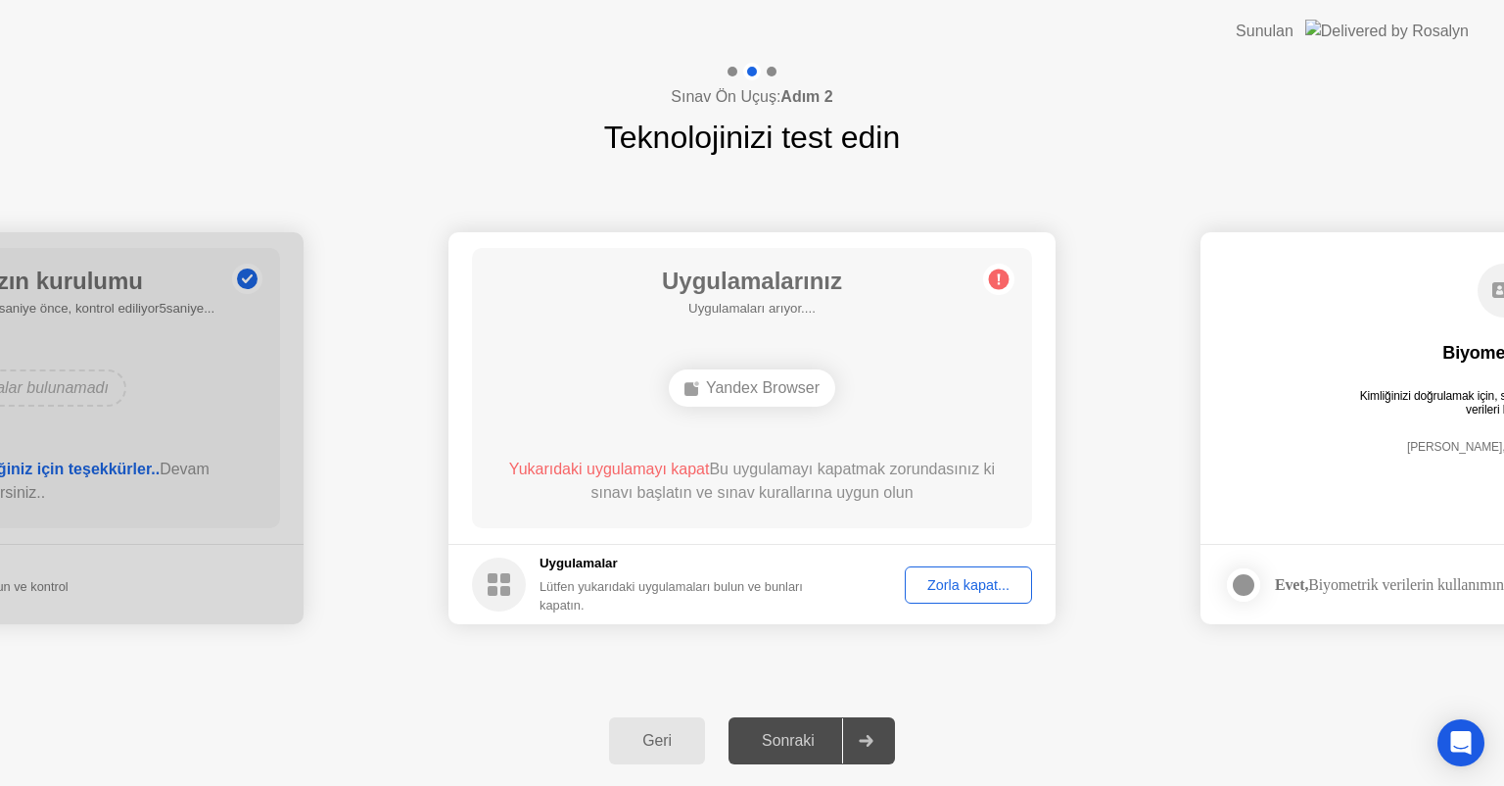
click at [509, 587] on rect at bounding box center [506, 591] width 10 height 10
click at [592, 577] on div "Lütfen yukarıdaki uygulamaları bulun ve bunları kapatın." at bounding box center [688, 595] width 297 height 37
click at [594, 597] on div "Lütfen yukarıdaki uygulamaları bulun ve bunları kapatın." at bounding box center [688, 595] width 297 height 37
click at [972, 588] on div "Zorla kapat..." at bounding box center [969, 585] width 114 height 16
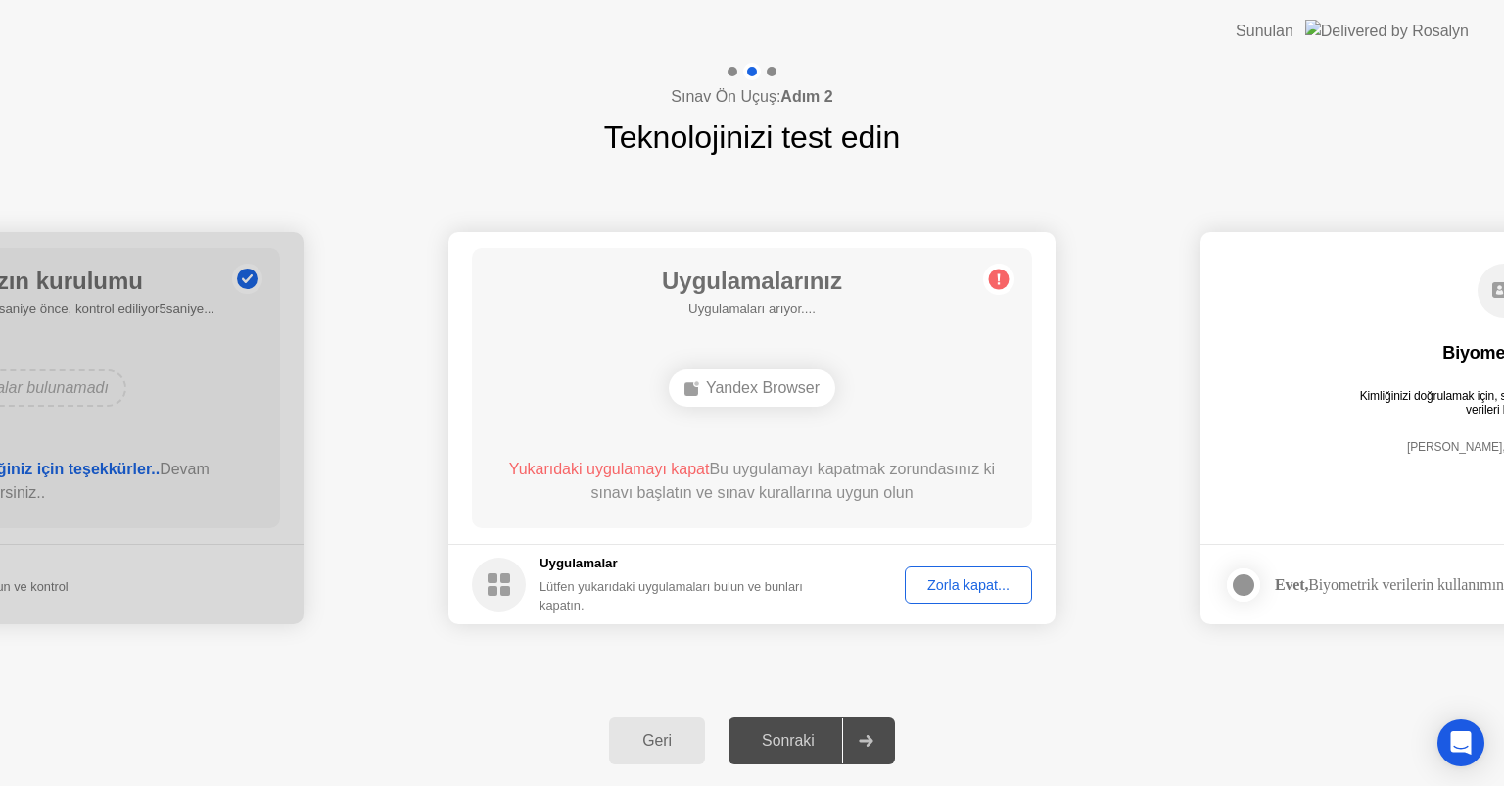
click at [996, 284] on circle at bounding box center [999, 279] width 21 height 21
click at [788, 396] on div "Yandex Browser" at bounding box center [752, 387] width 167 height 37
click at [689, 581] on div "Lütfen yukarıdaki uygulamaları bulun ve bunları kapatın." at bounding box center [688, 595] width 297 height 37
click at [505, 586] on rect at bounding box center [506, 591] width 10 height 10
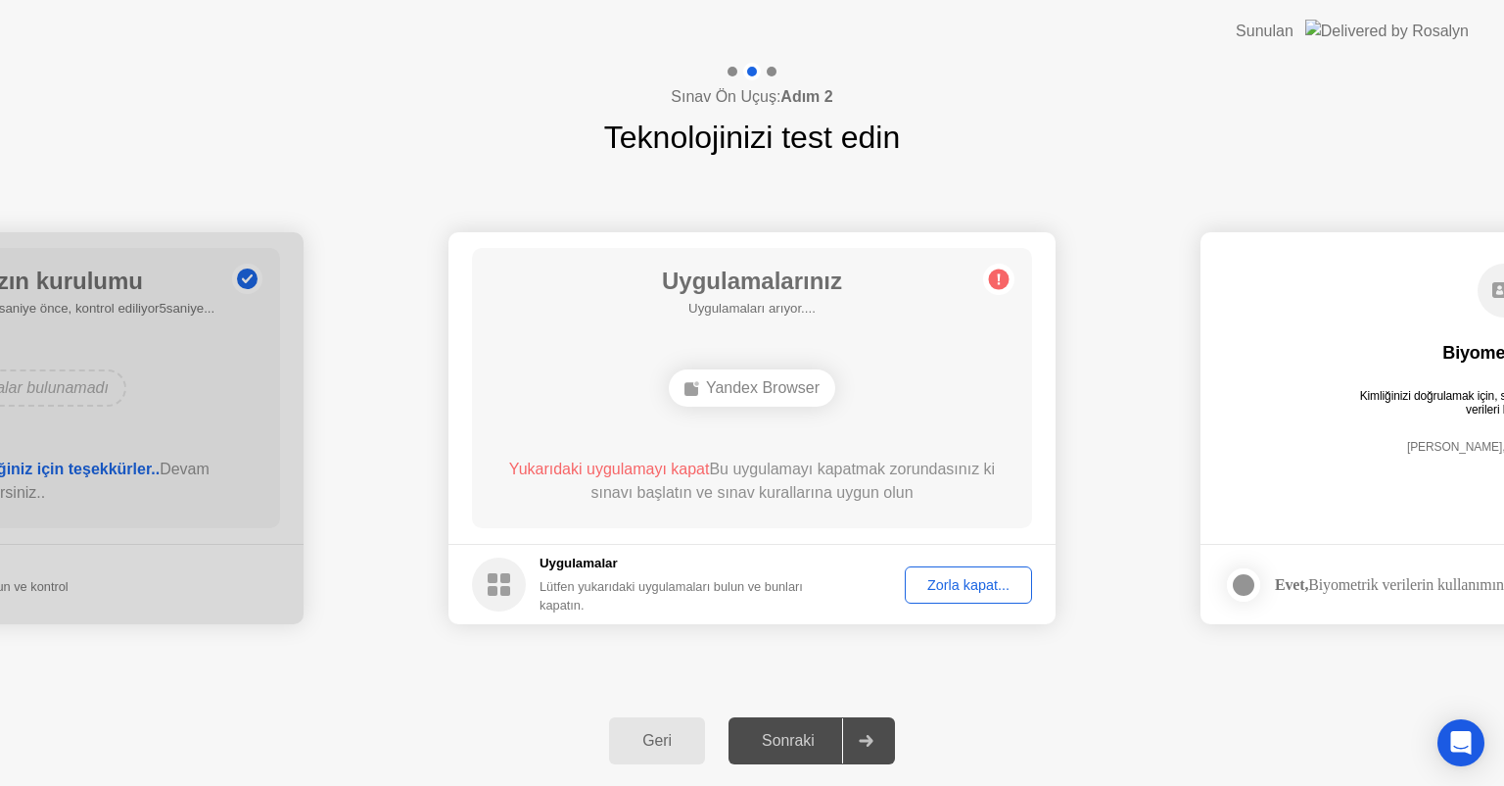
click at [651, 743] on div "Geri" at bounding box center [657, 741] width 84 height 18
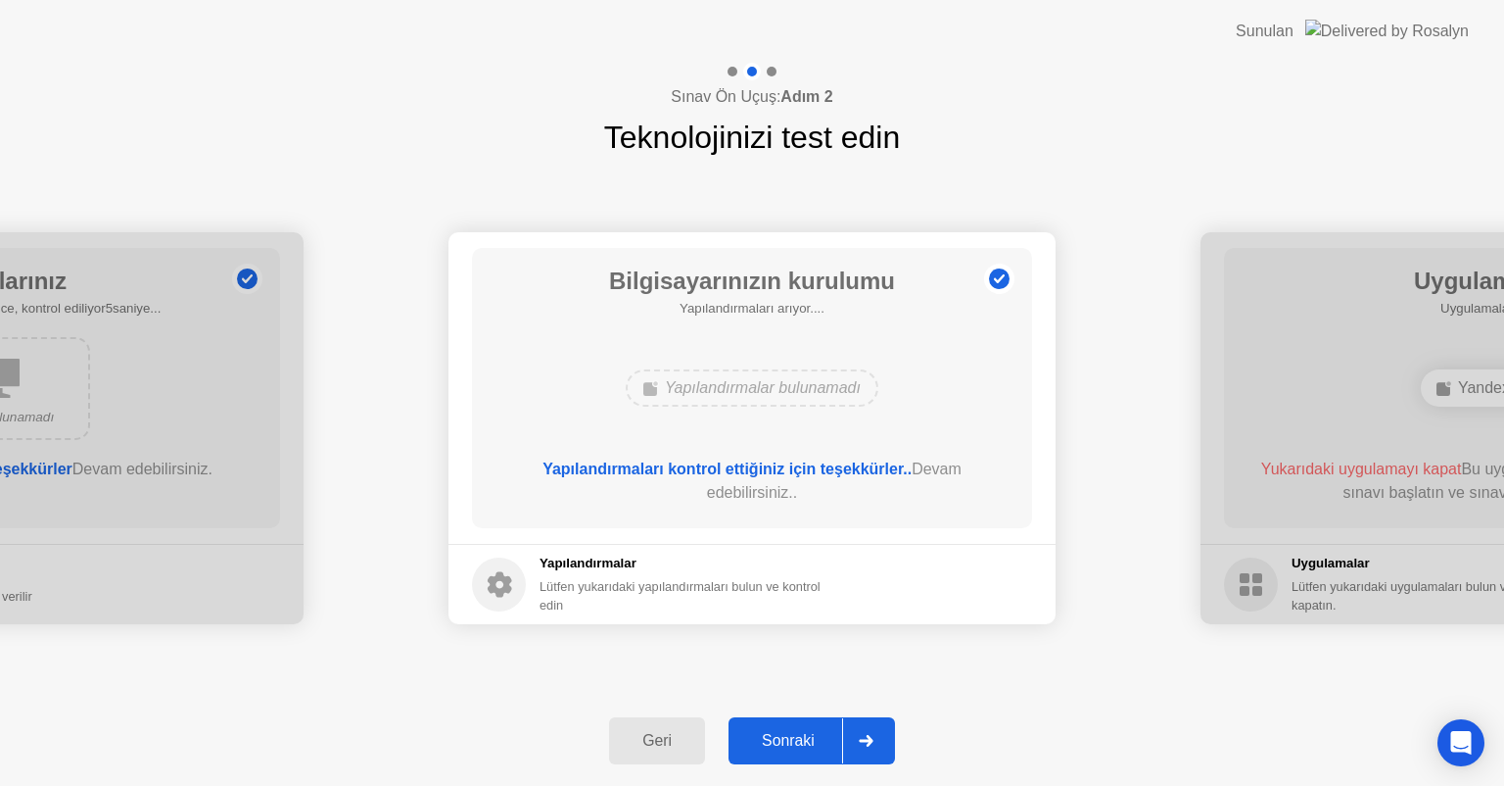
click at [651, 743] on div "Geri" at bounding box center [657, 741] width 84 height 18
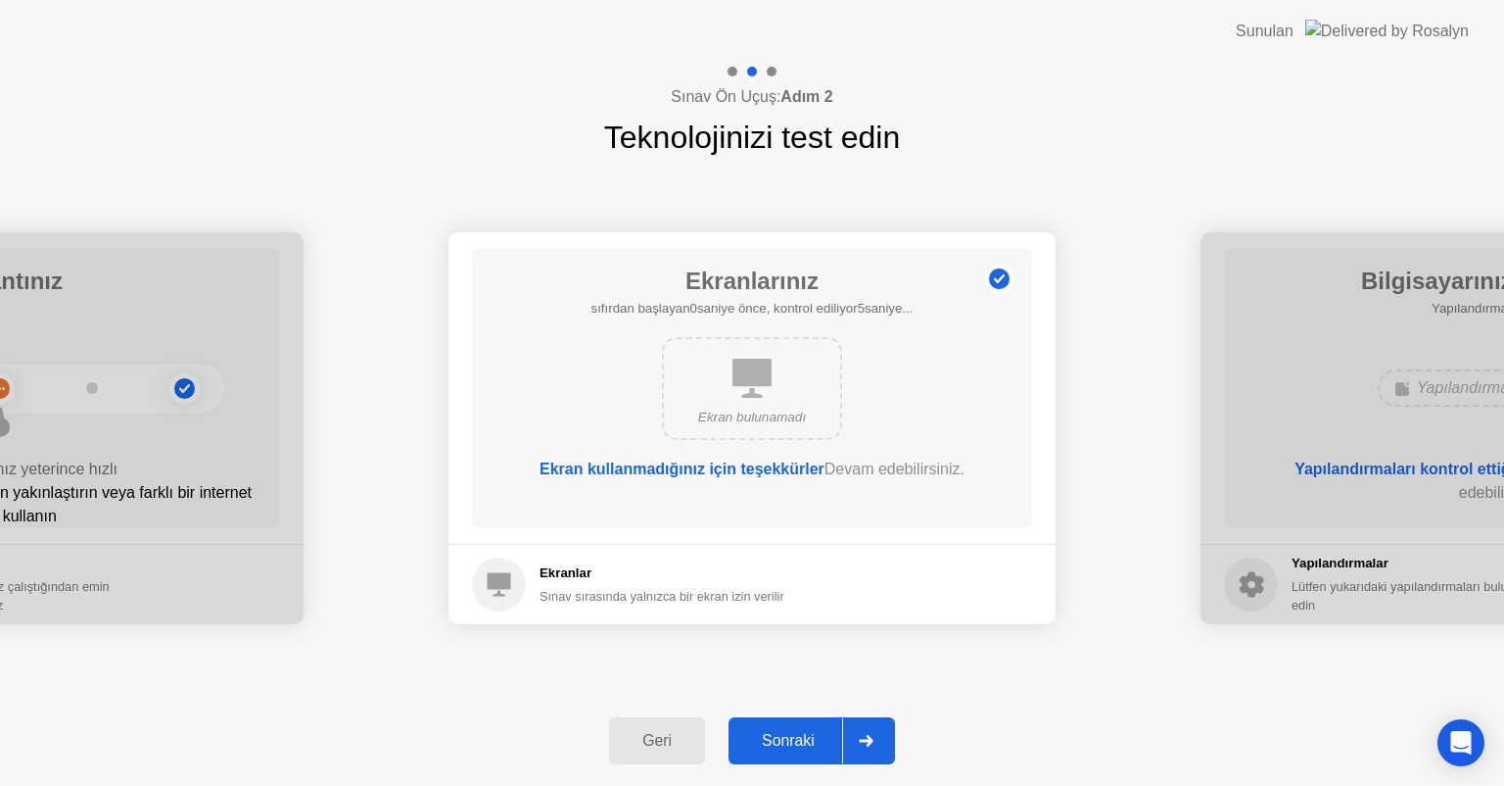
click at [651, 743] on div "Geri" at bounding box center [657, 741] width 84 height 18
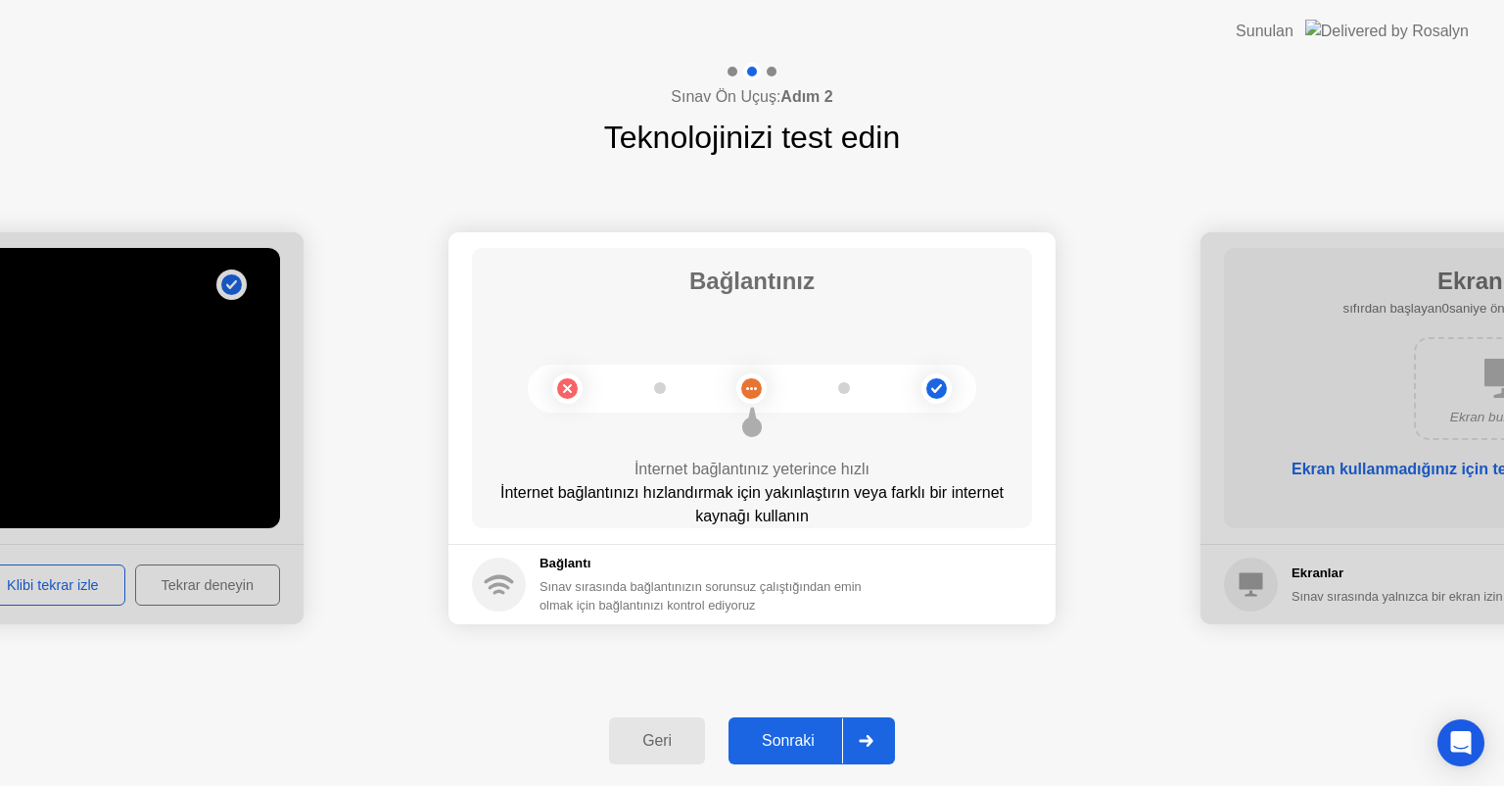
click at [938, 384] on circle at bounding box center [937, 388] width 21 height 21
click at [549, 582] on div "Sınav sırasında bağlantınızın sorunsuz çalıştığından emin olmak için bağlantını…" at bounding box center [705, 595] width 331 height 37
click at [650, 735] on div "Geri" at bounding box center [657, 741] width 84 height 18
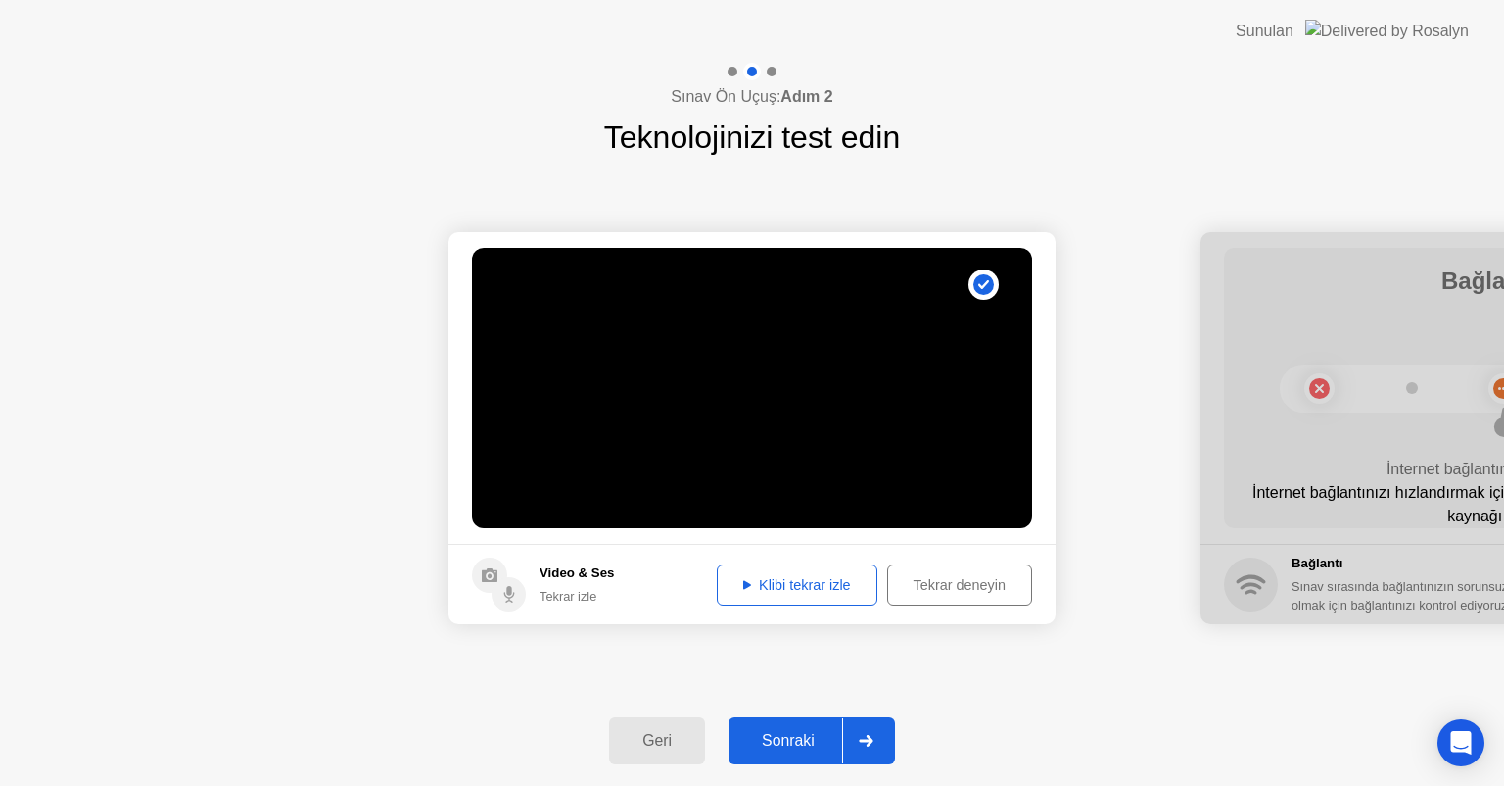
click at [950, 588] on div "Tekrar deneyin" at bounding box center [959, 585] width 131 height 16
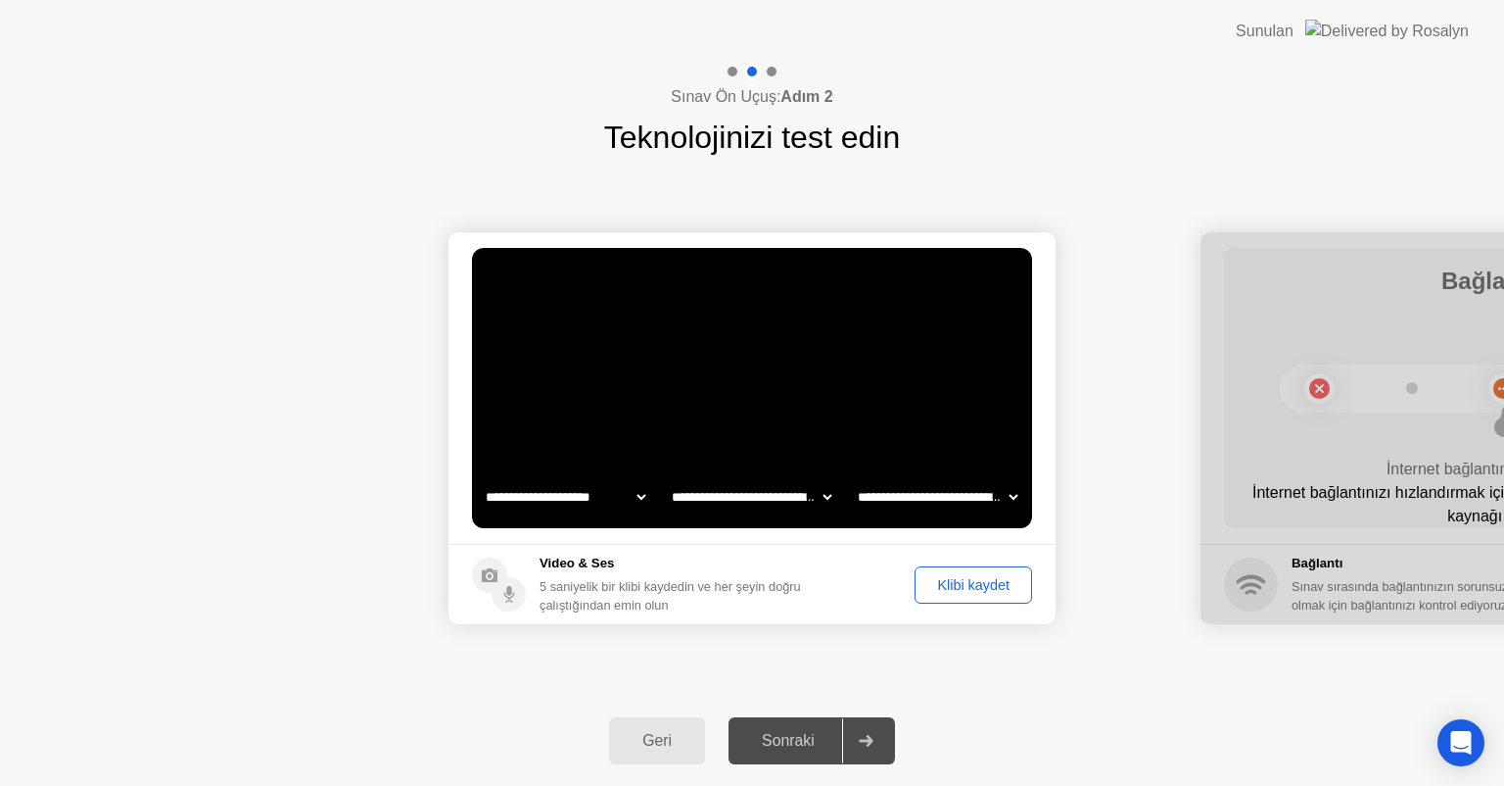
click at [950, 588] on div "Klibi kaydet" at bounding box center [974, 585] width 104 height 16
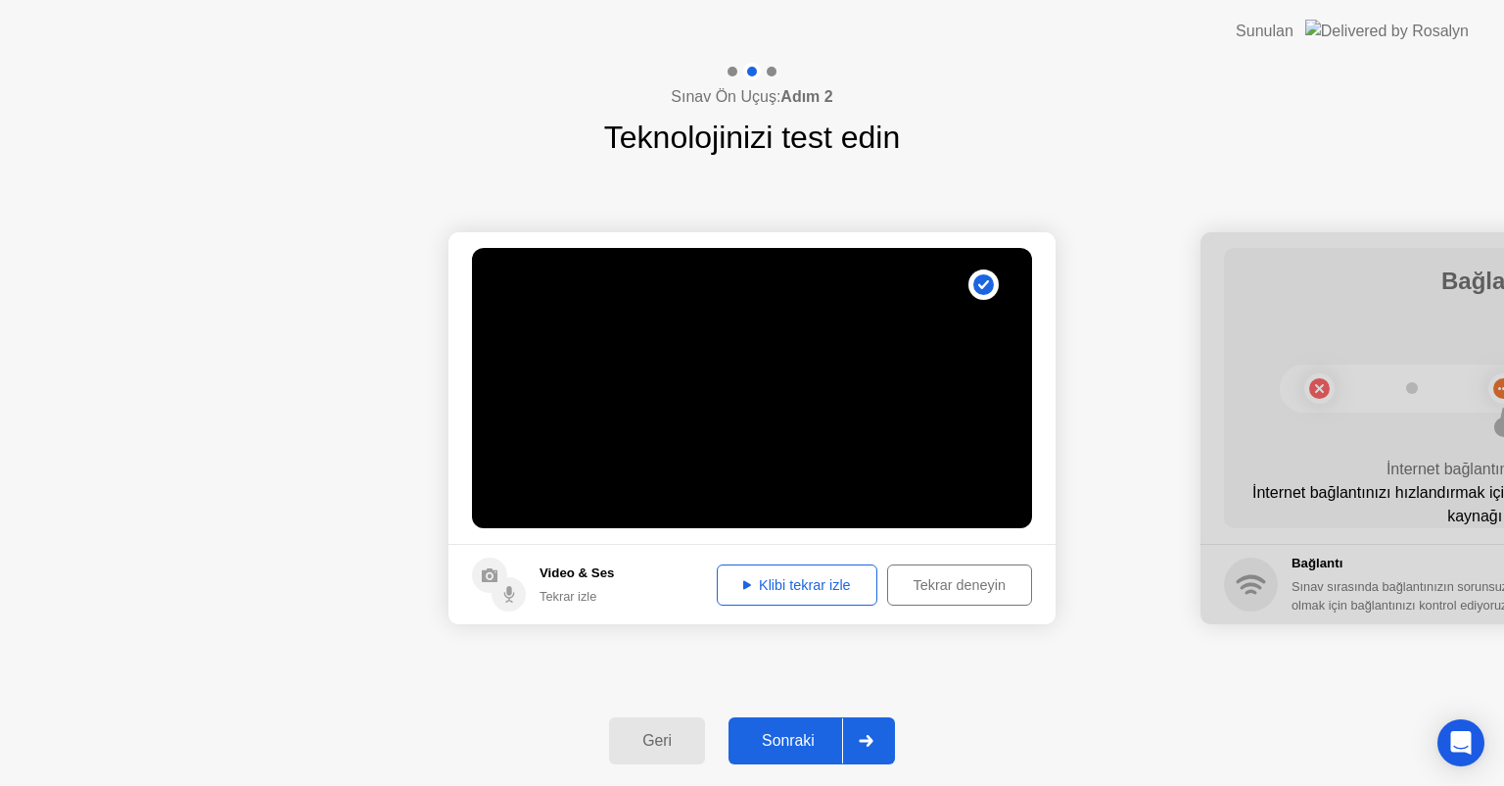
click at [798, 583] on div "Klibi tekrar izle" at bounding box center [797, 585] width 147 height 16
click at [873, 748] on div at bounding box center [865, 740] width 47 height 45
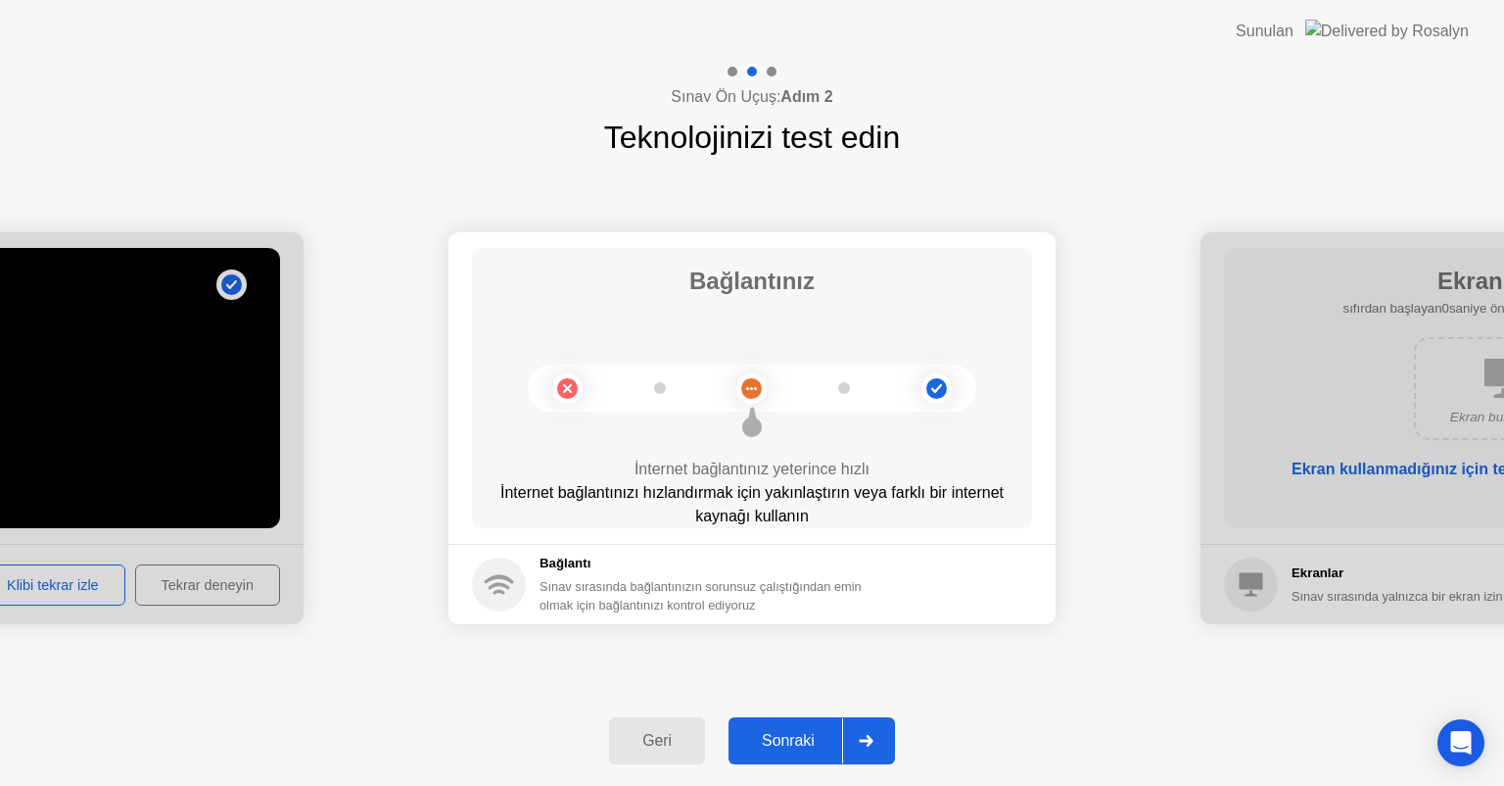
click at [873, 748] on div at bounding box center [865, 740] width 47 height 45
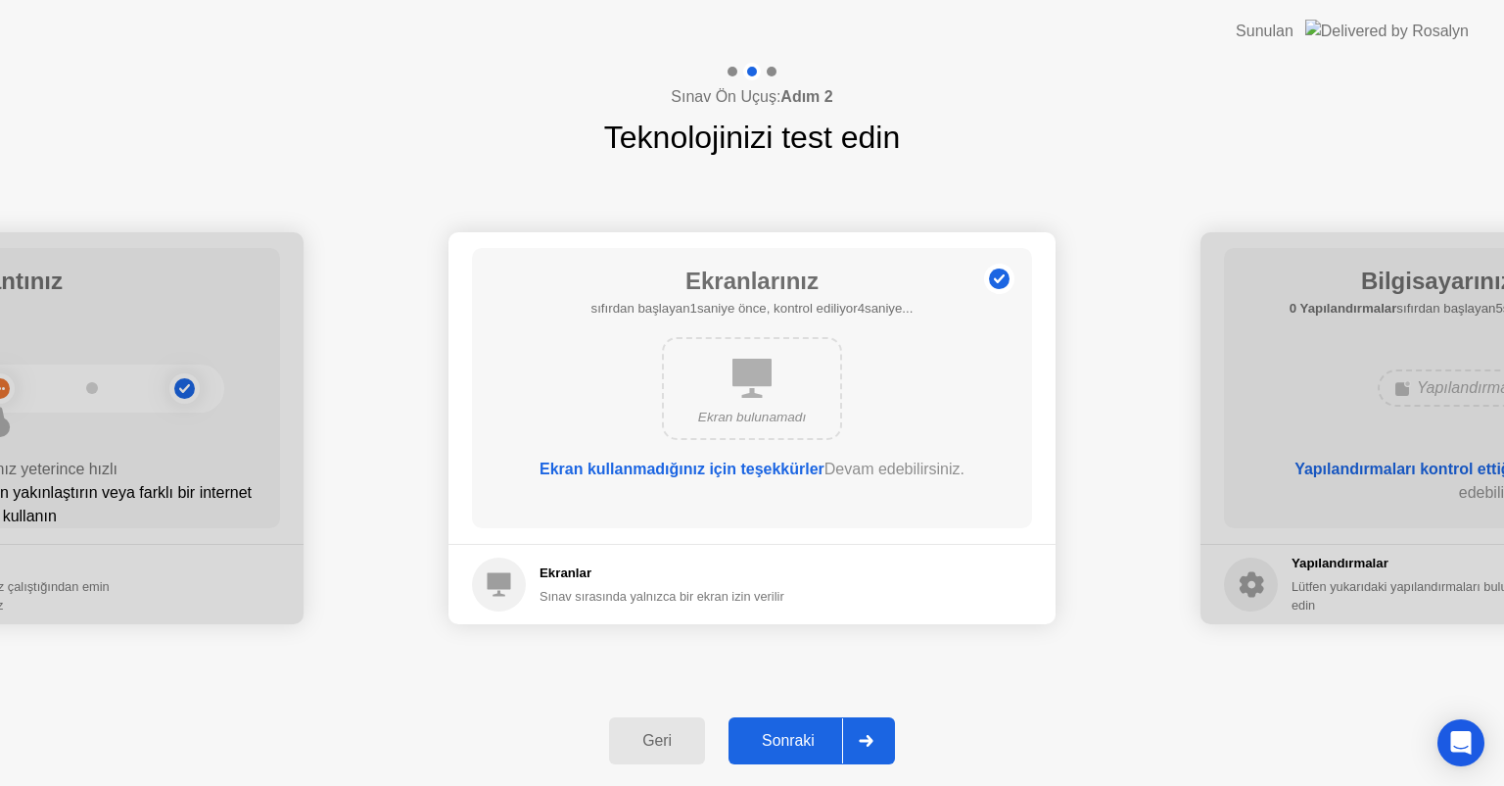
click at [873, 748] on div at bounding box center [865, 740] width 47 height 45
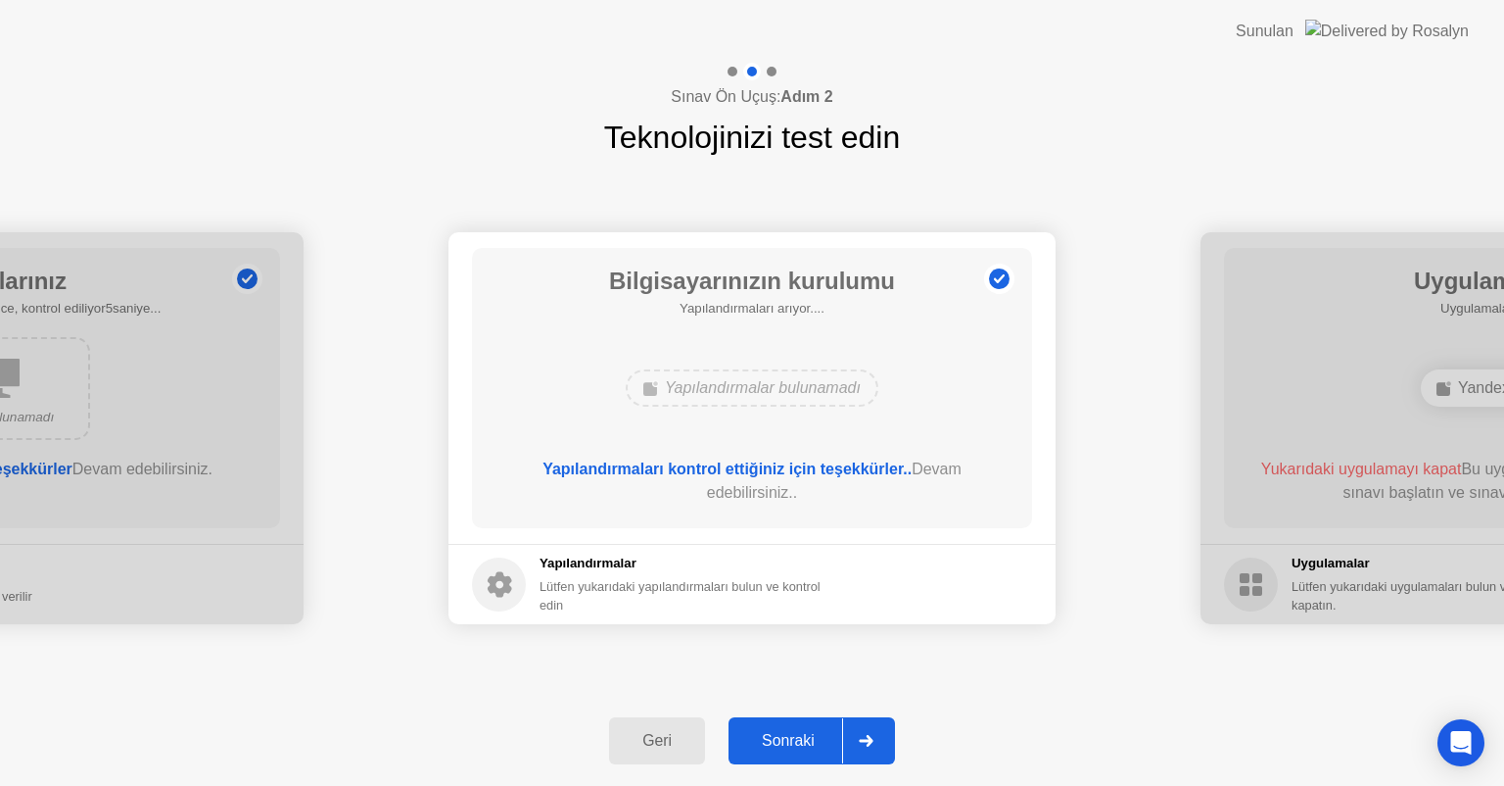
click at [873, 748] on div at bounding box center [865, 740] width 47 height 45
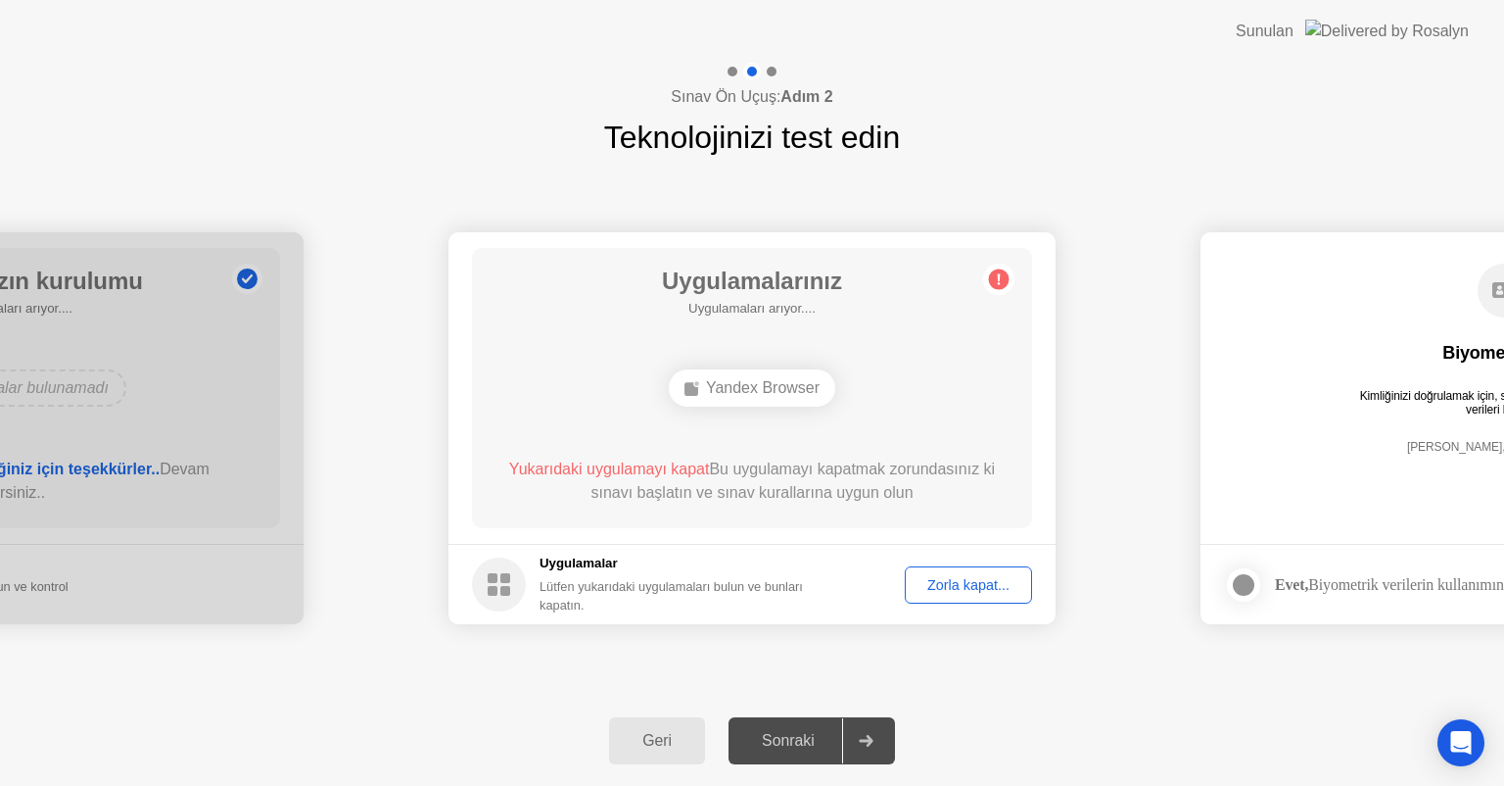
click at [873, 748] on div at bounding box center [865, 740] width 47 height 45
click at [1375, 471] on div "[PERSON_NAME], verileri kaydediyor" at bounding box center [1505, 462] width 482 height 44
click at [776, 382] on div "Yandex Browser" at bounding box center [752, 387] width 167 height 37
click at [972, 582] on div "Zorla kapat..." at bounding box center [969, 585] width 114 height 16
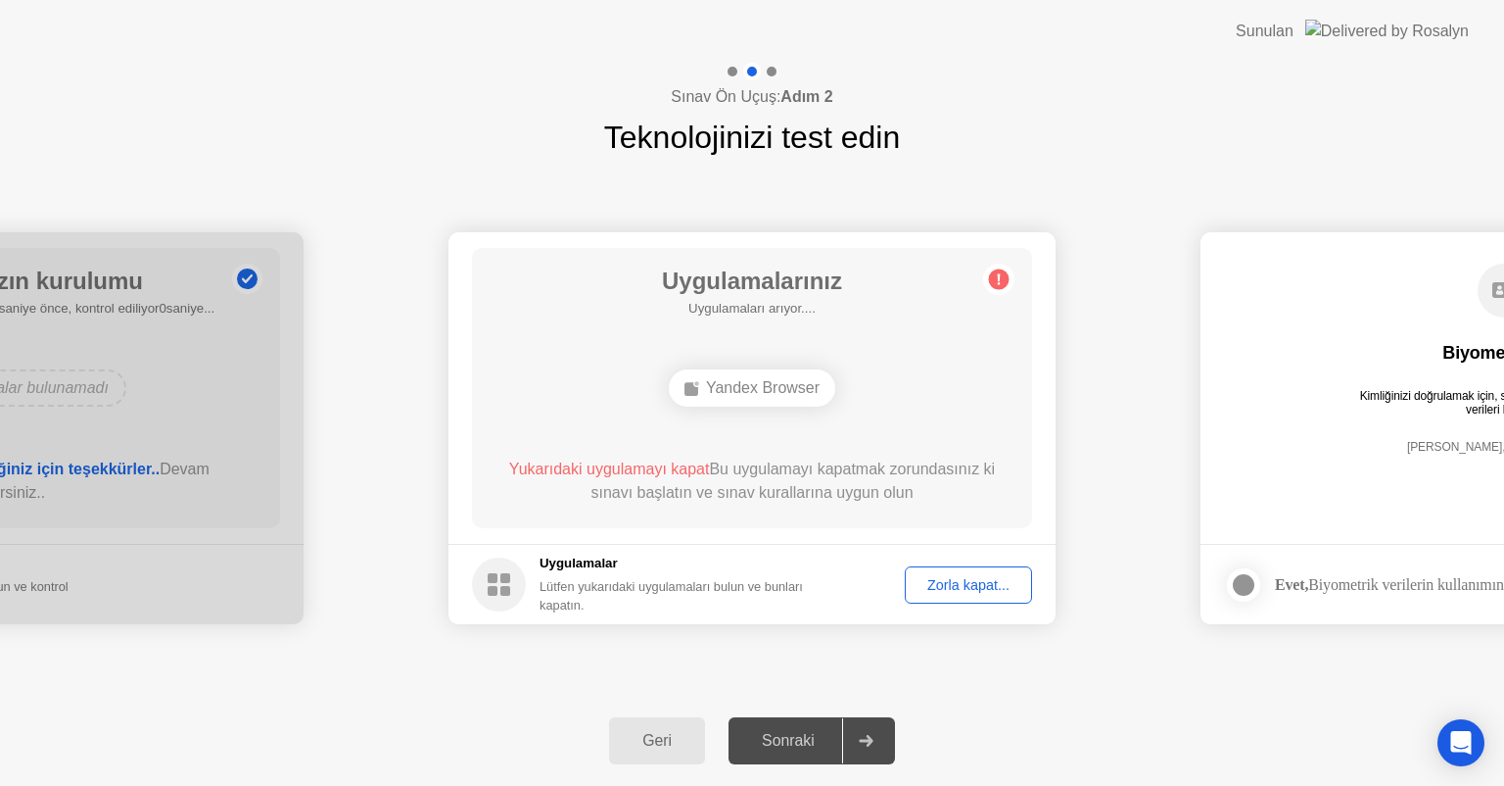
click at [979, 589] on div "Zorla kapat..." at bounding box center [969, 585] width 114 height 16
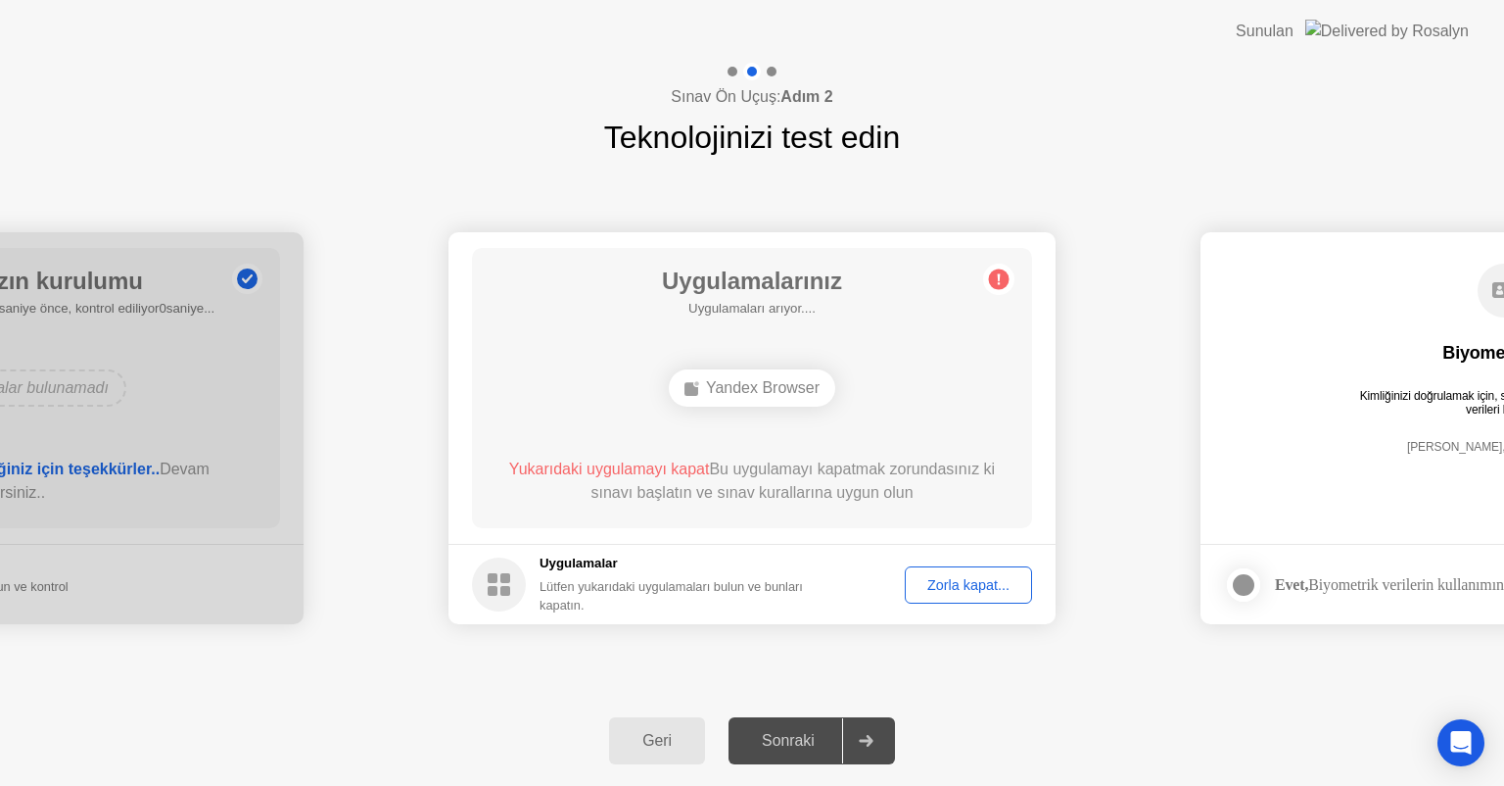
click at [675, 740] on div "Geri" at bounding box center [657, 741] width 84 height 18
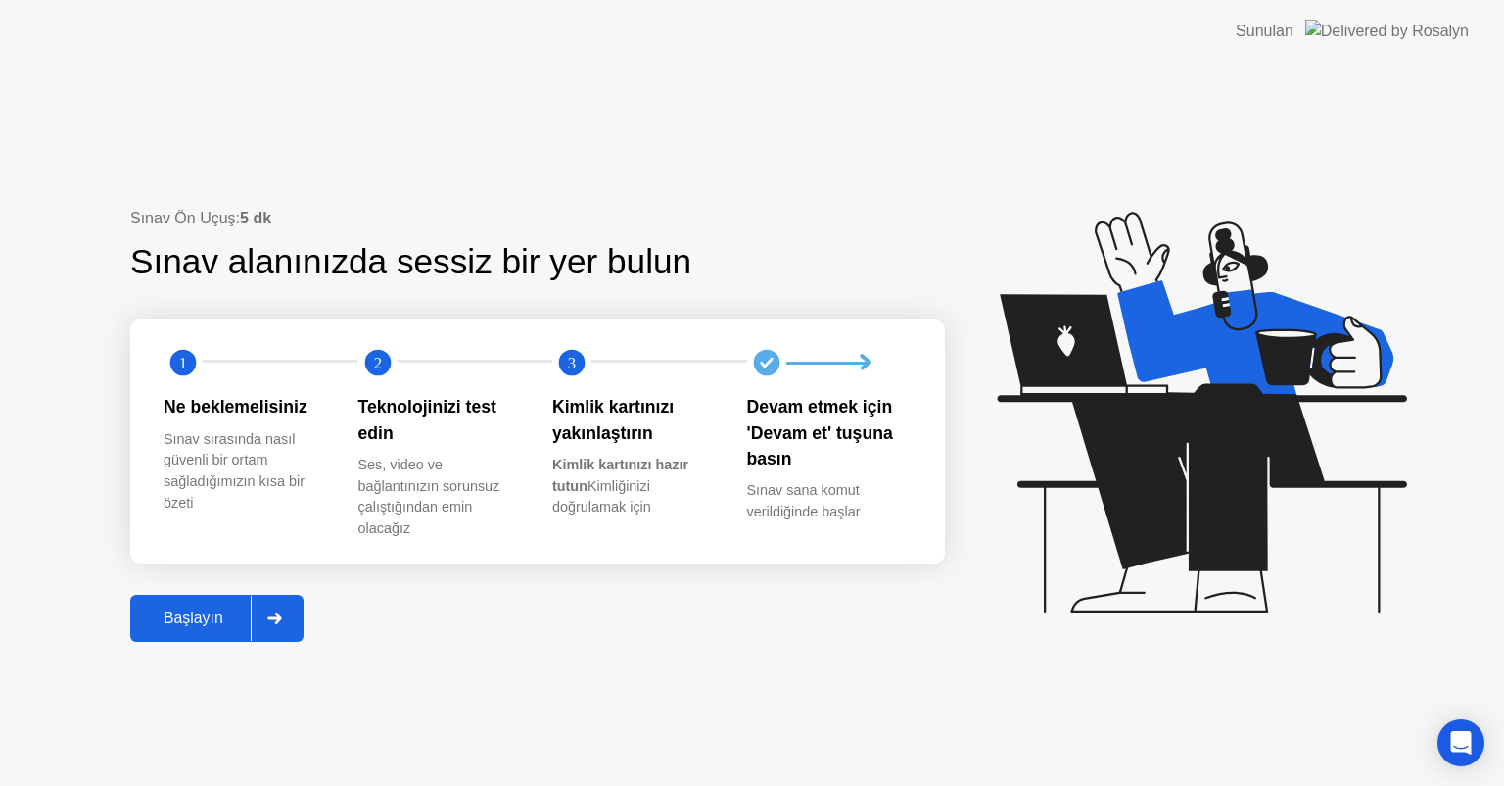
click at [205, 610] on div "Başlayın" at bounding box center [193, 618] width 115 height 18
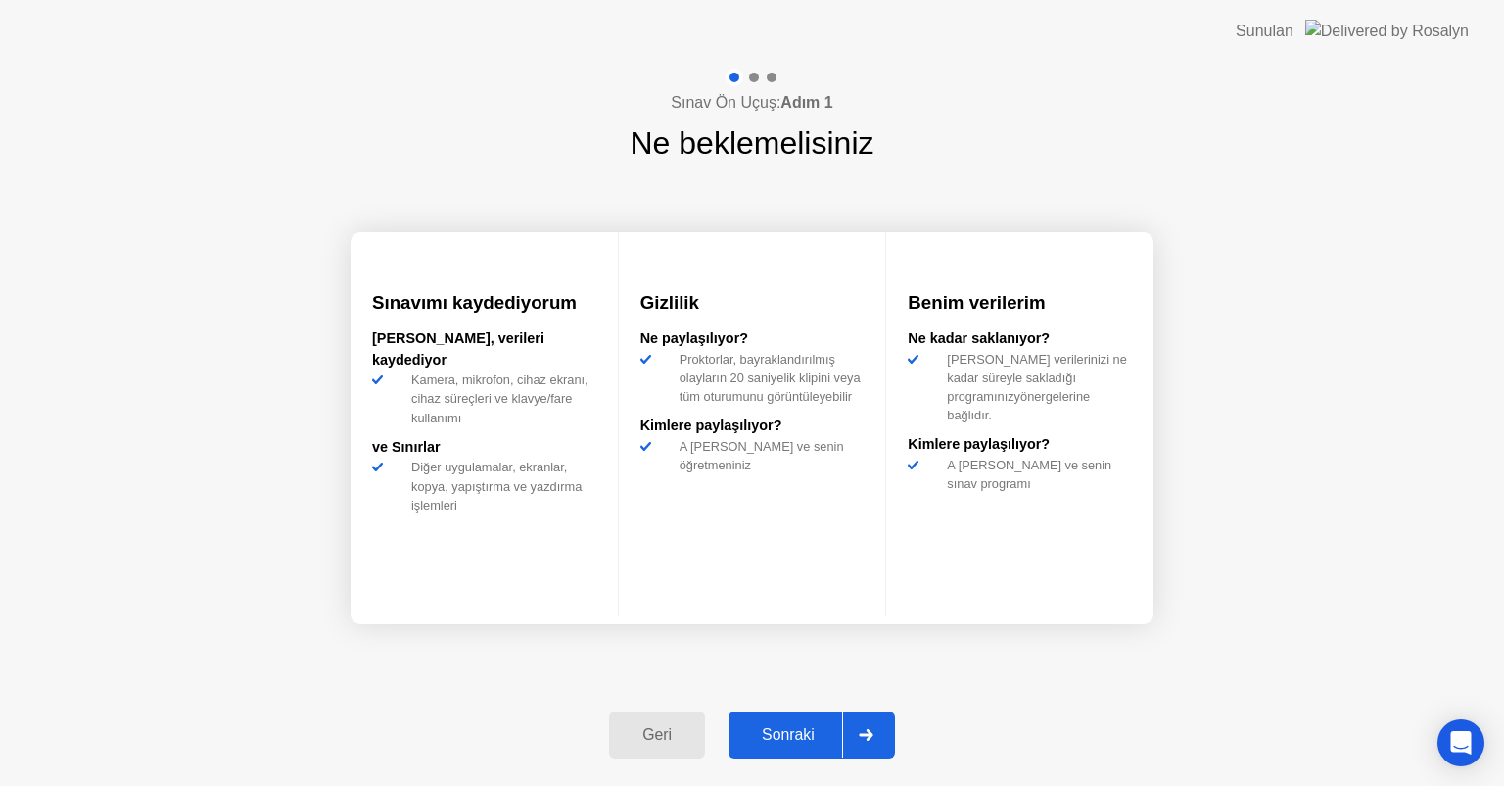
click at [763, 733] on div "Sonraki" at bounding box center [789, 735] width 108 height 18
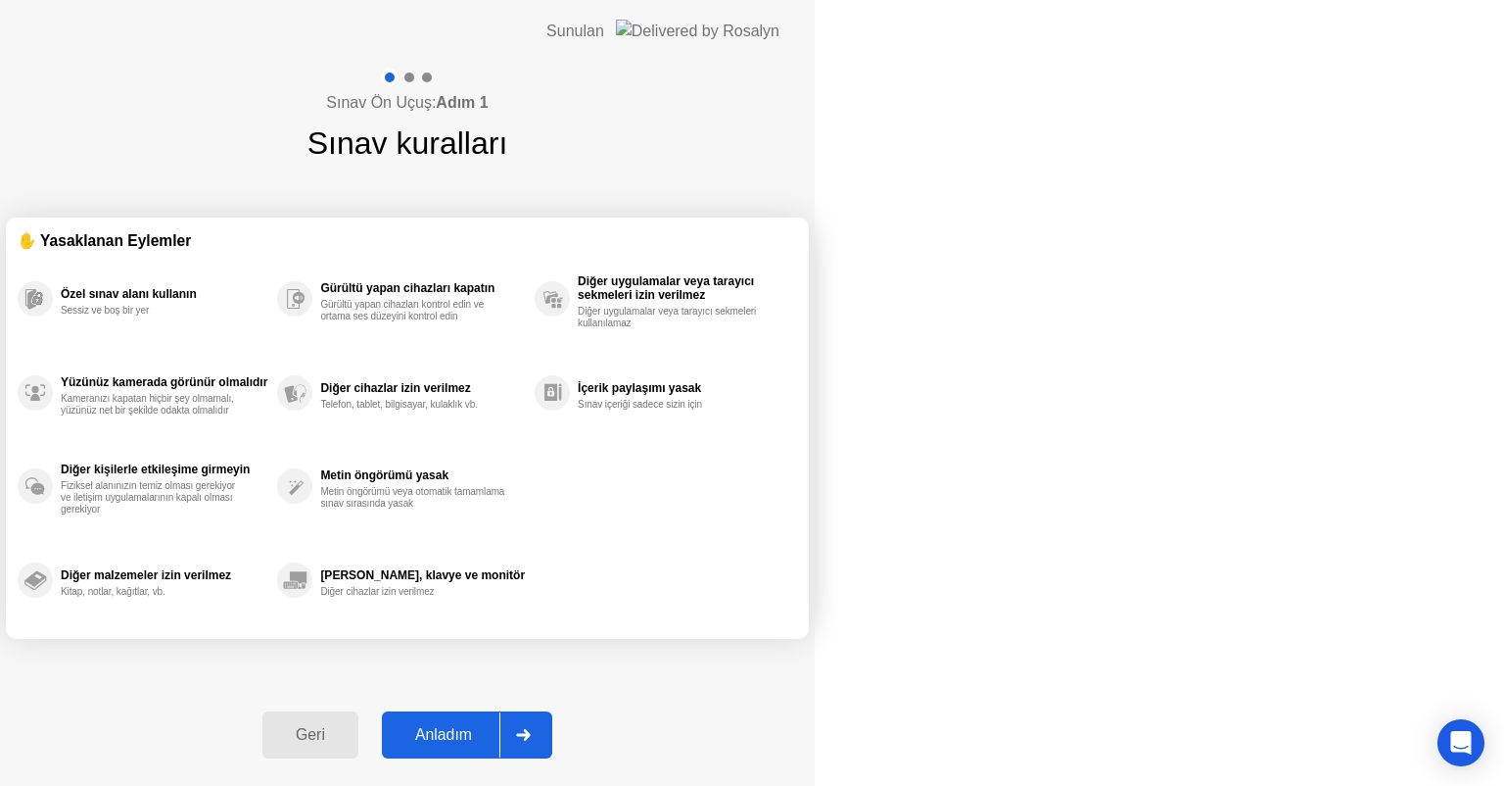
click at [500, 733] on div "Anladım" at bounding box center [444, 735] width 112 height 18
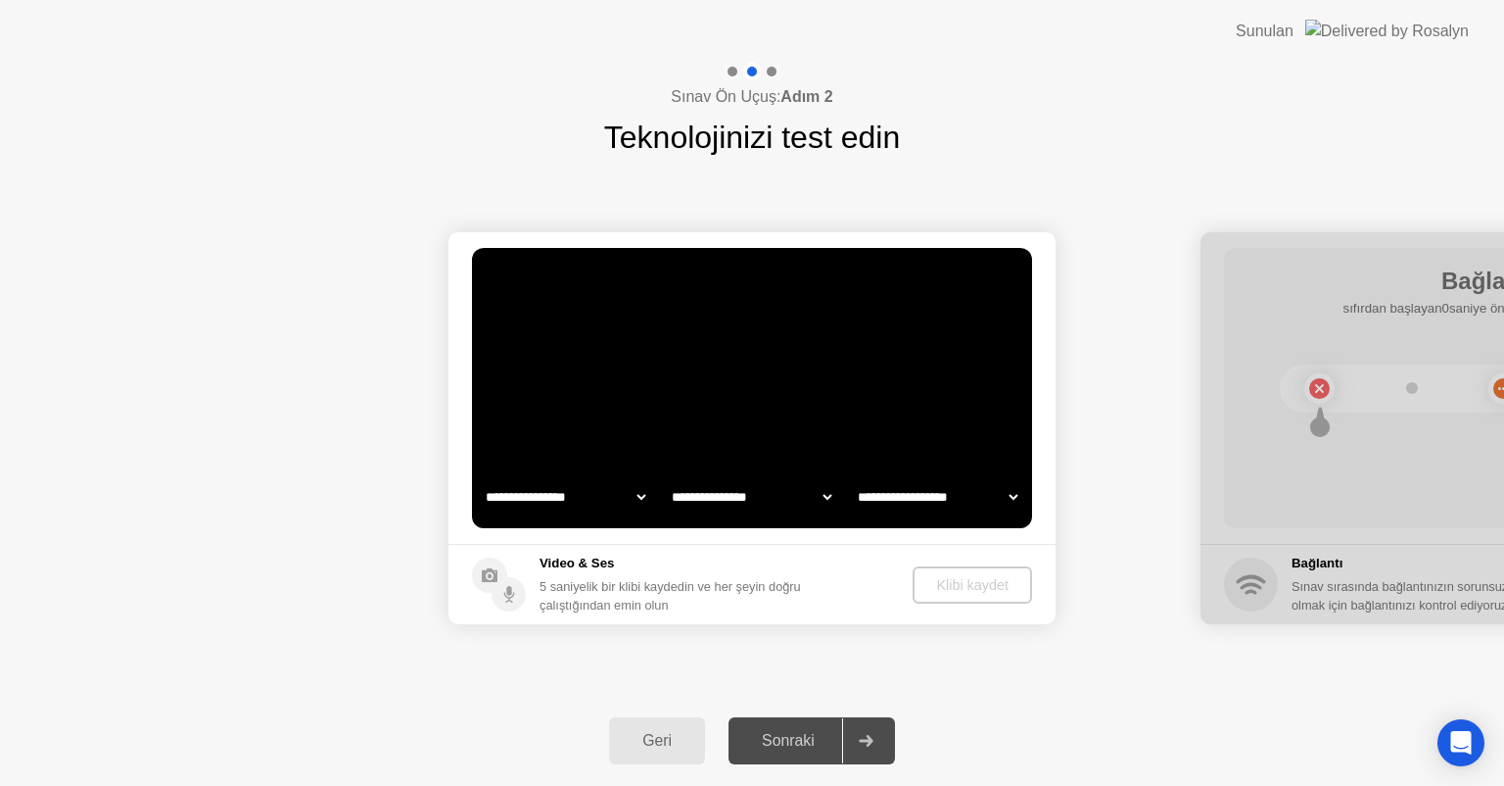
select select "**********"
select select "*******"
click at [975, 587] on div "Klibi kaydet" at bounding box center [974, 585] width 104 height 16
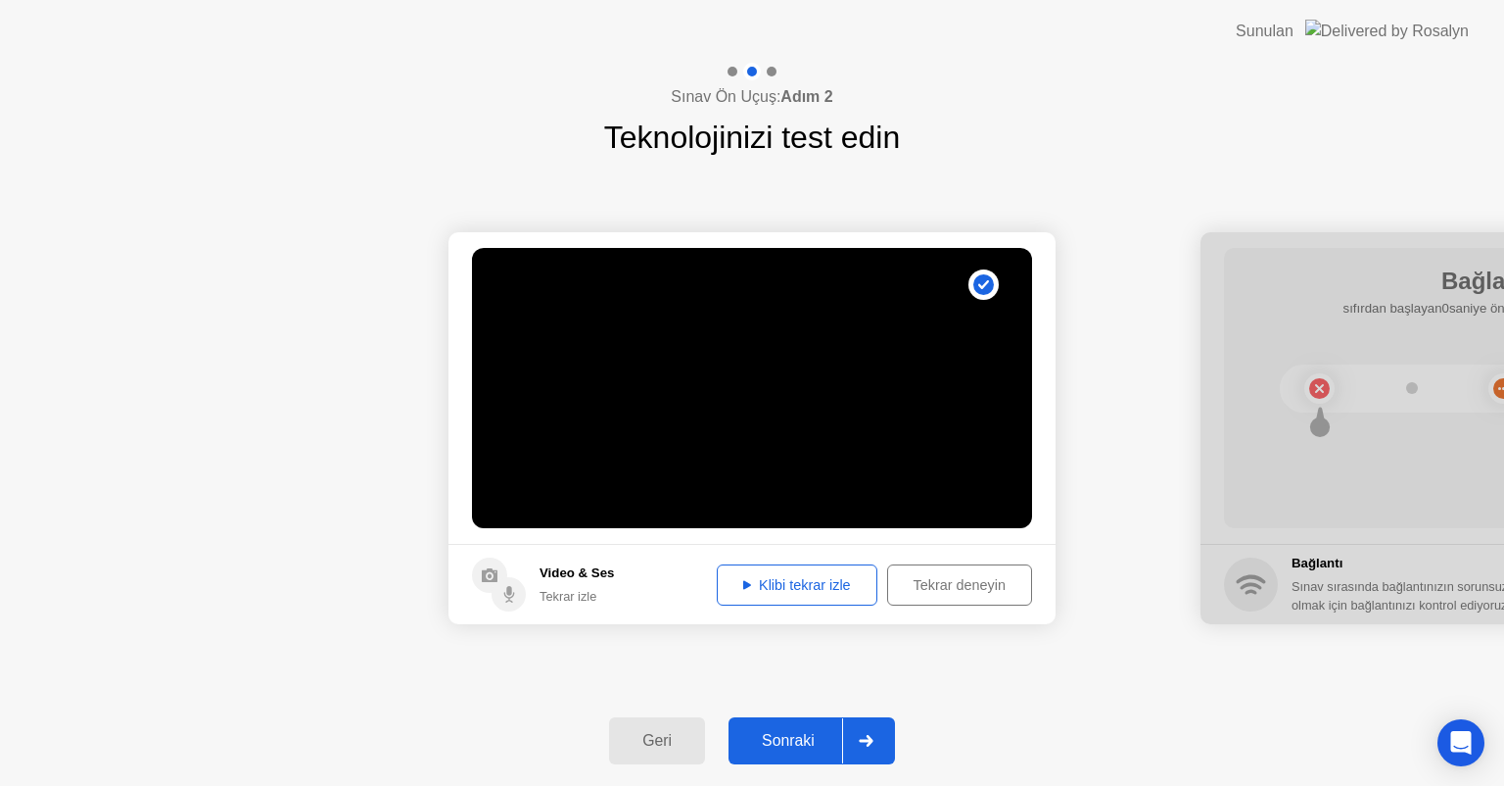
click at [870, 735] on icon at bounding box center [866, 741] width 15 height 12
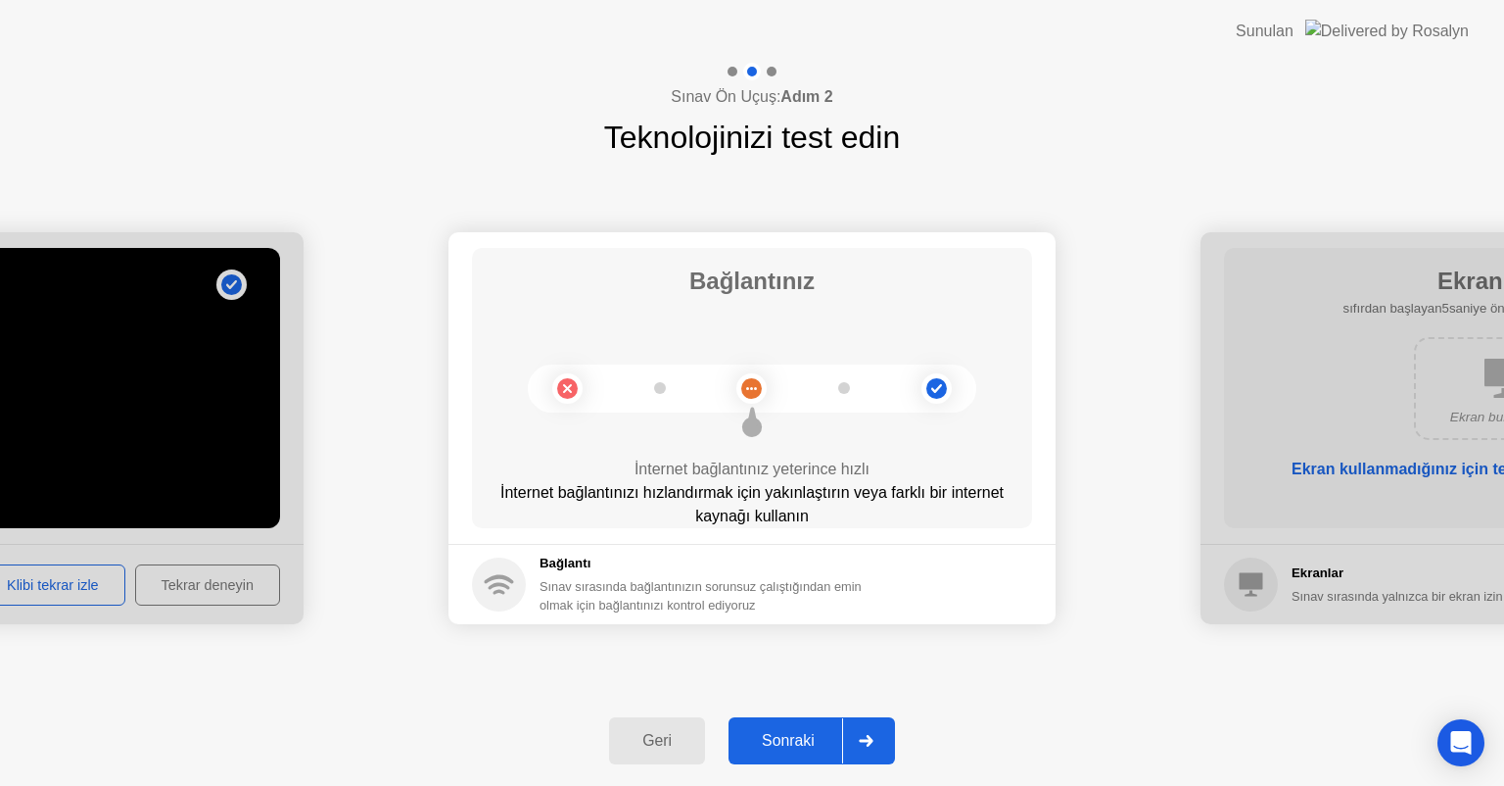
click at [870, 744] on icon at bounding box center [866, 741] width 15 height 12
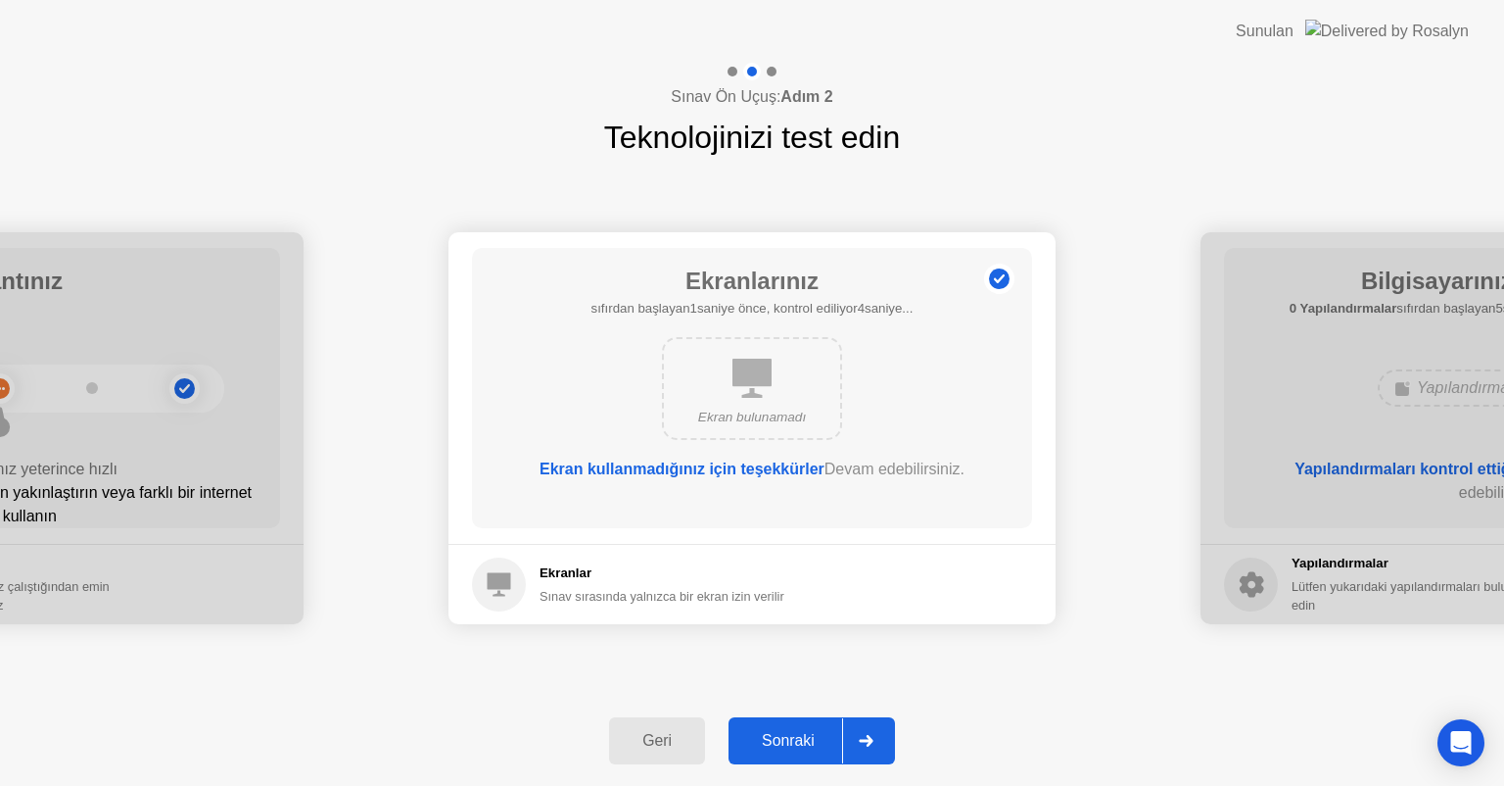
click at [870, 744] on icon at bounding box center [866, 741] width 15 height 12
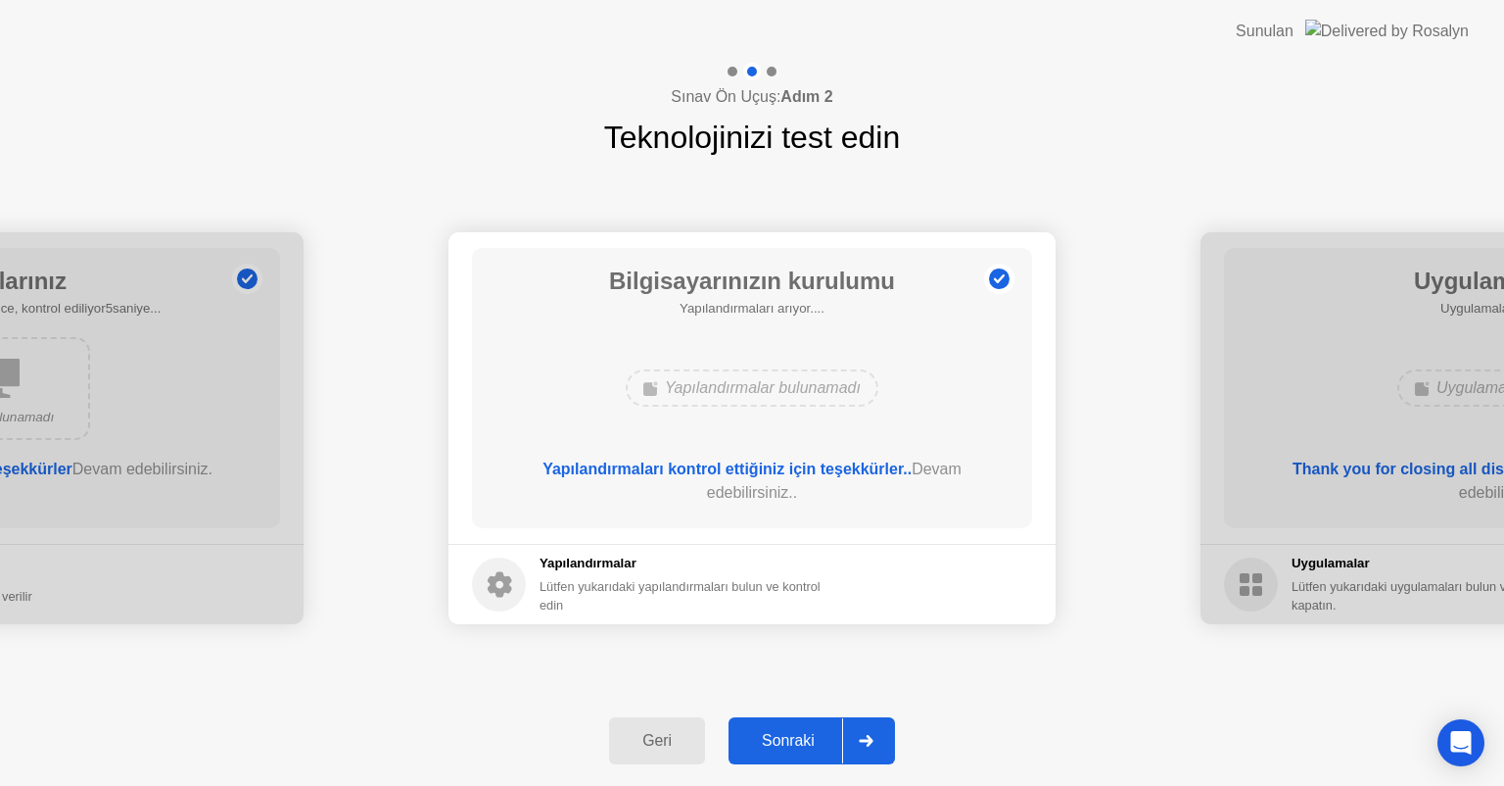
click at [870, 744] on icon at bounding box center [866, 741] width 15 height 12
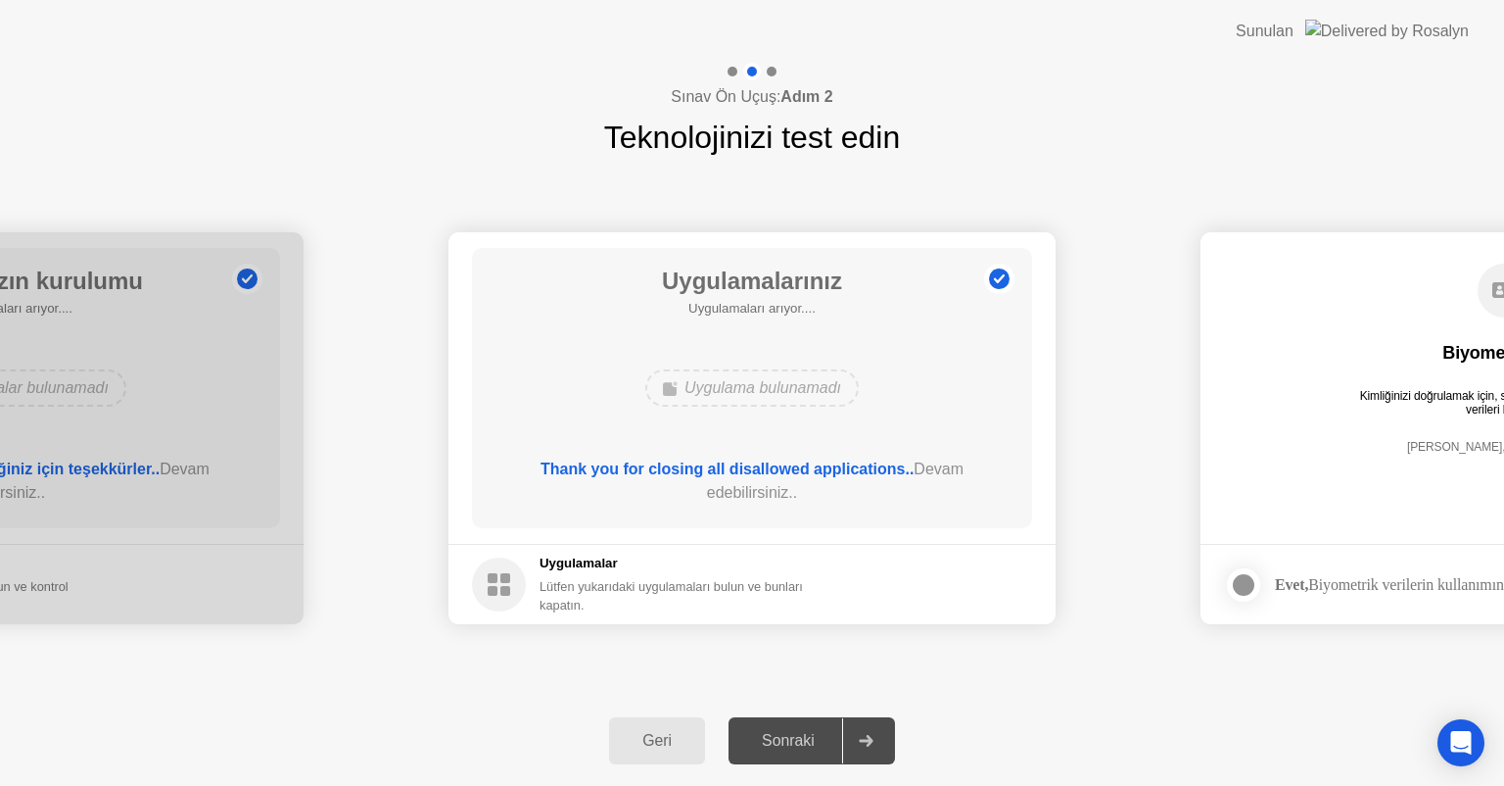
click at [870, 744] on icon at bounding box center [866, 741] width 15 height 12
click at [811, 735] on div "Sonraki" at bounding box center [789, 741] width 108 height 18
click at [666, 737] on div "Geri" at bounding box center [657, 741] width 84 height 18
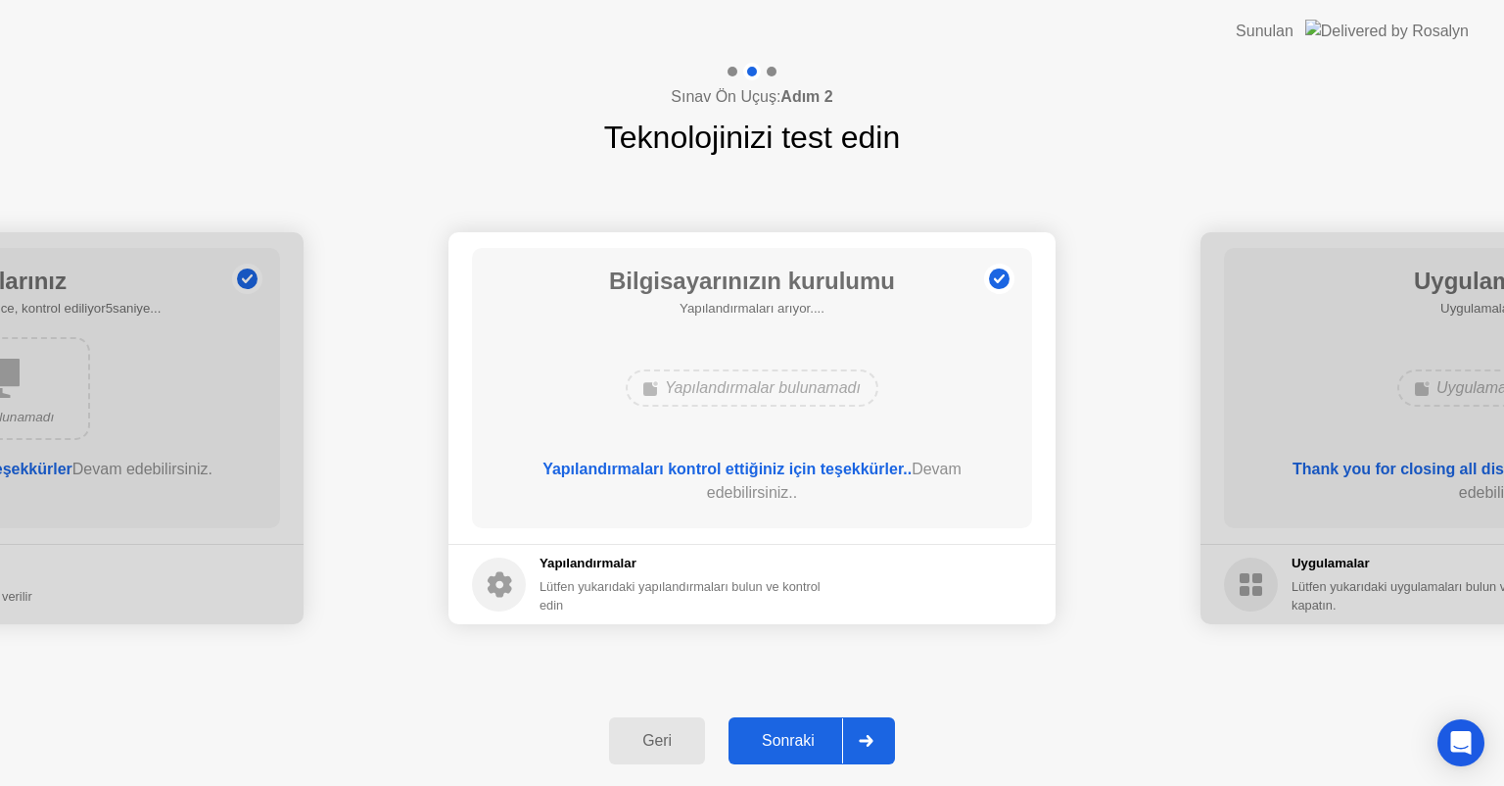
click at [861, 749] on div at bounding box center [865, 740] width 47 height 45
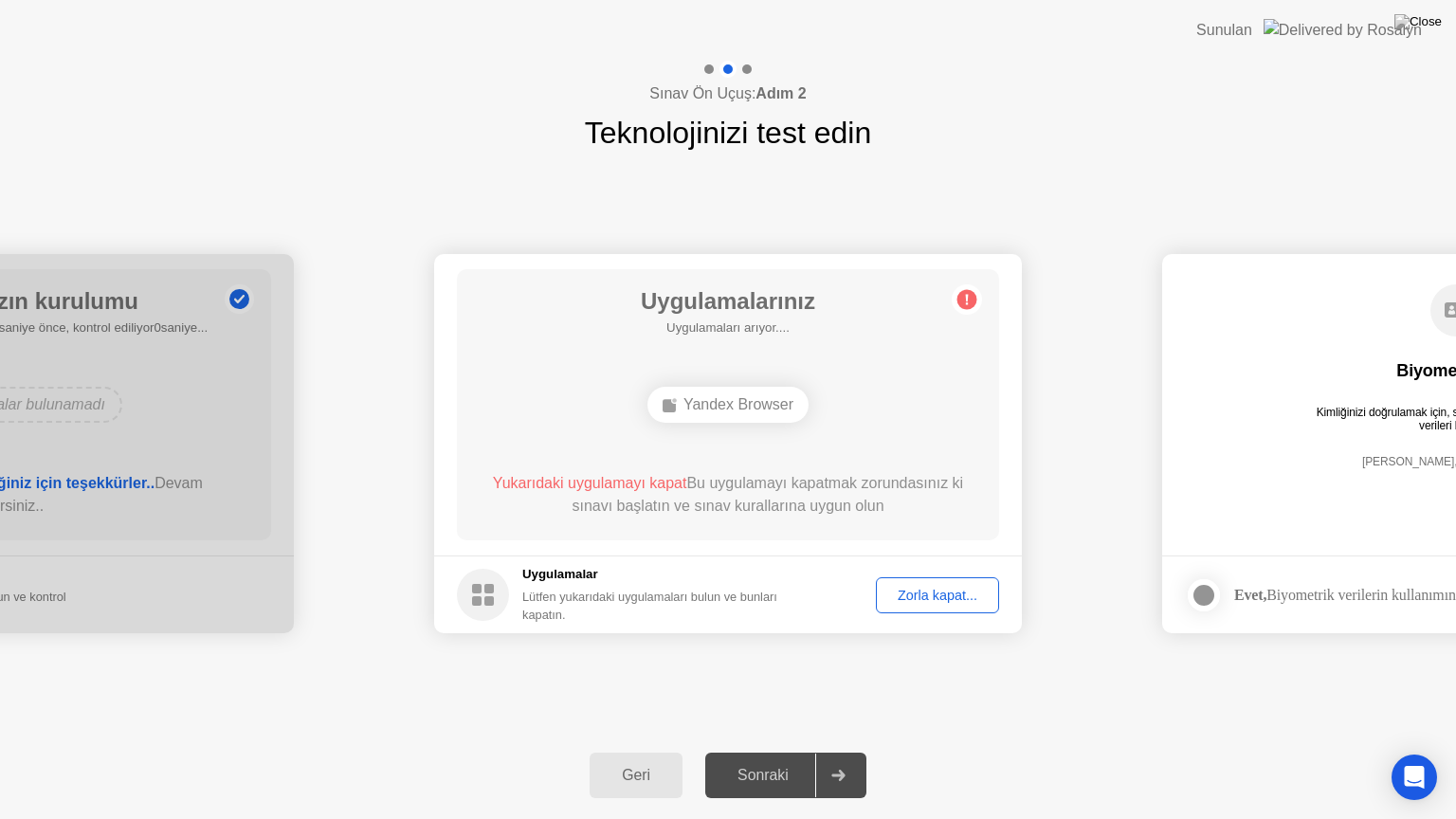
click at [953, 603] on div "Zorla kapat..." at bounding box center [938, 595] width 110 height 15
click at [652, 500] on div "Yukarıdaki uygulamayı kapat Bu uygulamayı kapatmak zorundasınız ki sınavı başla…" at bounding box center [729, 495] width 488 height 46
click at [901, 588] on div "Zorla kapat..." at bounding box center [938, 595] width 110 height 15
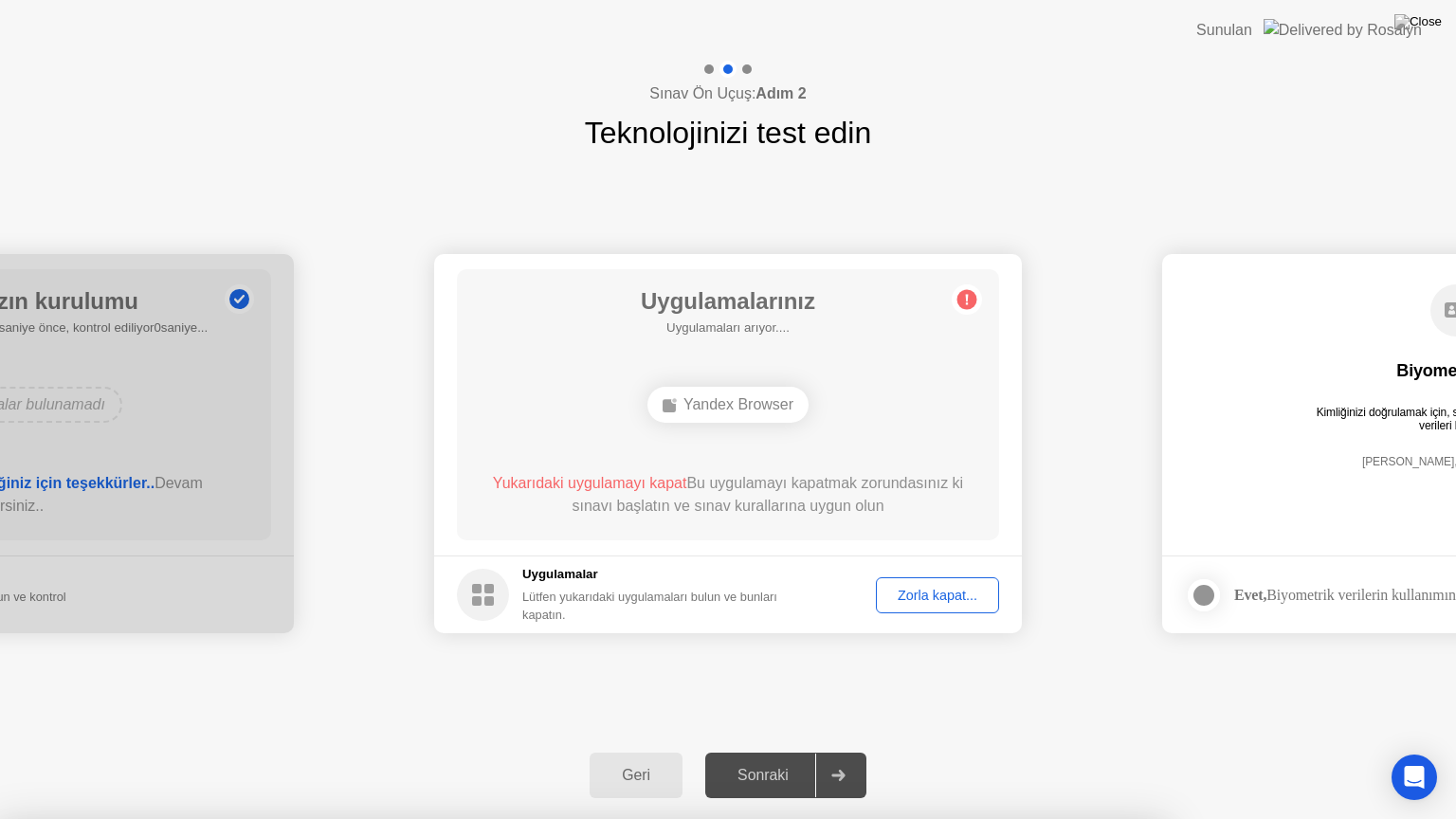
click at [945, 593] on div "Zorla kapat..." at bounding box center [938, 595] width 110 height 15
click at [1216, 592] on div at bounding box center [1204, 595] width 23 height 23
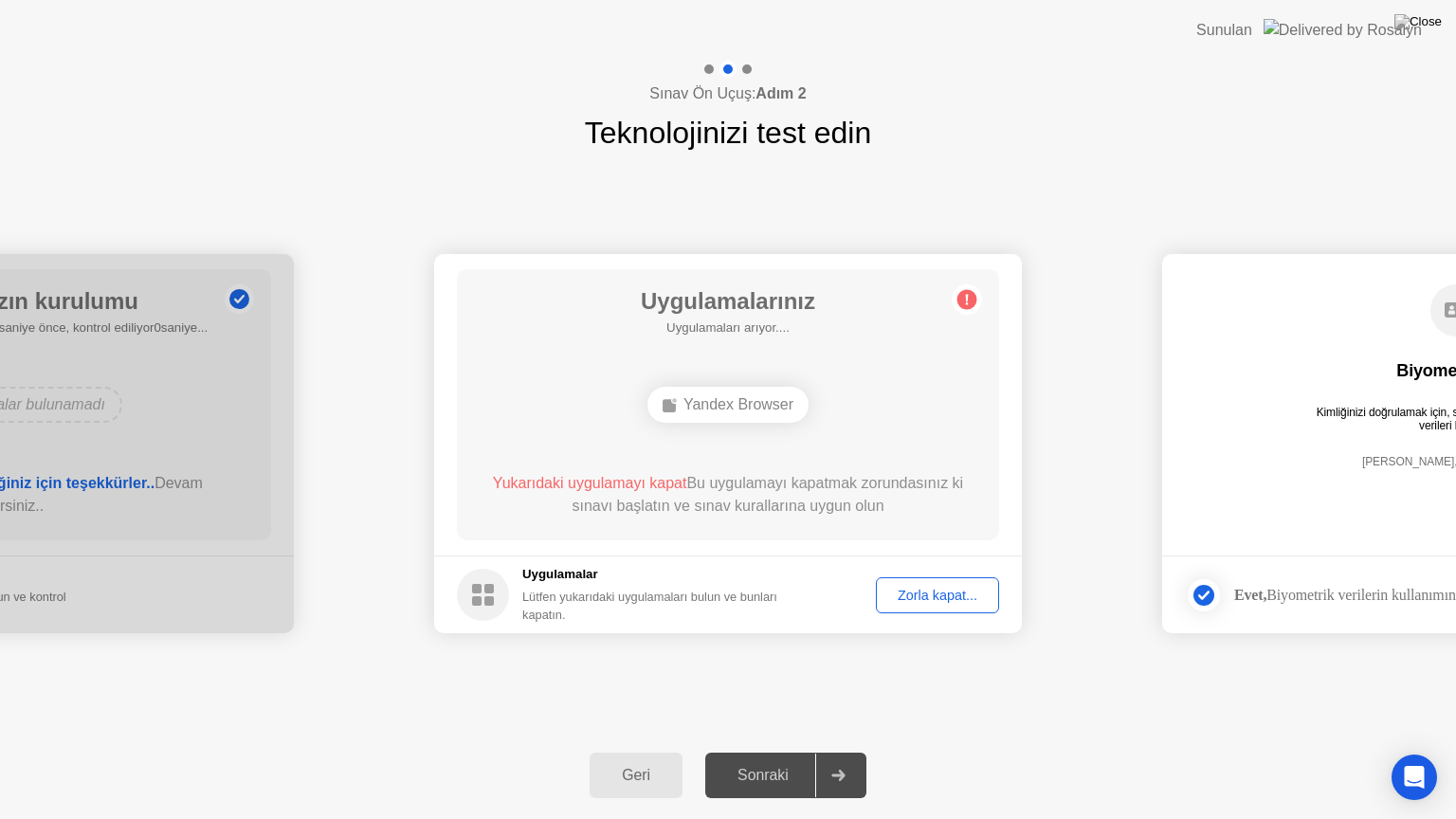
click at [1448, 706] on div "**********" at bounding box center [728, 444] width 1456 height 577
click at [1456, 760] on div "Geri Sonraki" at bounding box center [728, 775] width 1456 height 87
drag, startPoint x: 1438, startPoint y: 545, endPoint x: 1241, endPoint y: 514, distance: 199.4
click at [1241, 514] on main "Biyometrik izin Kimliğinizi doğrulamak için, sınav programınız biyometrik veril…" at bounding box center [1456, 405] width 588 height 301
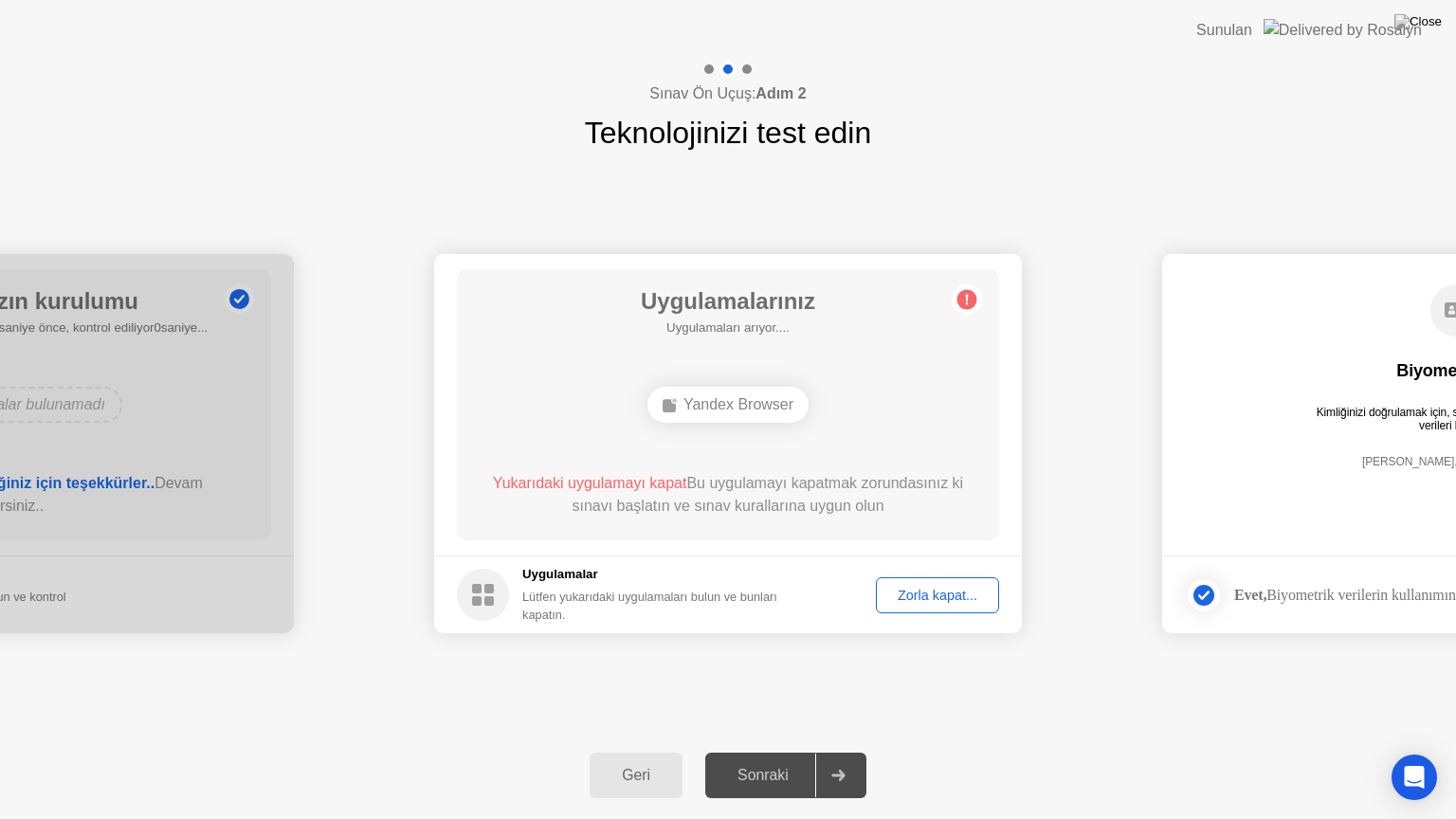
click at [858, 760] on div at bounding box center [837, 775] width 46 height 44
click at [952, 595] on div "Zorla kapat..." at bounding box center [938, 595] width 110 height 15
click at [971, 599] on div "Zorla kapat..." at bounding box center [938, 595] width 110 height 15
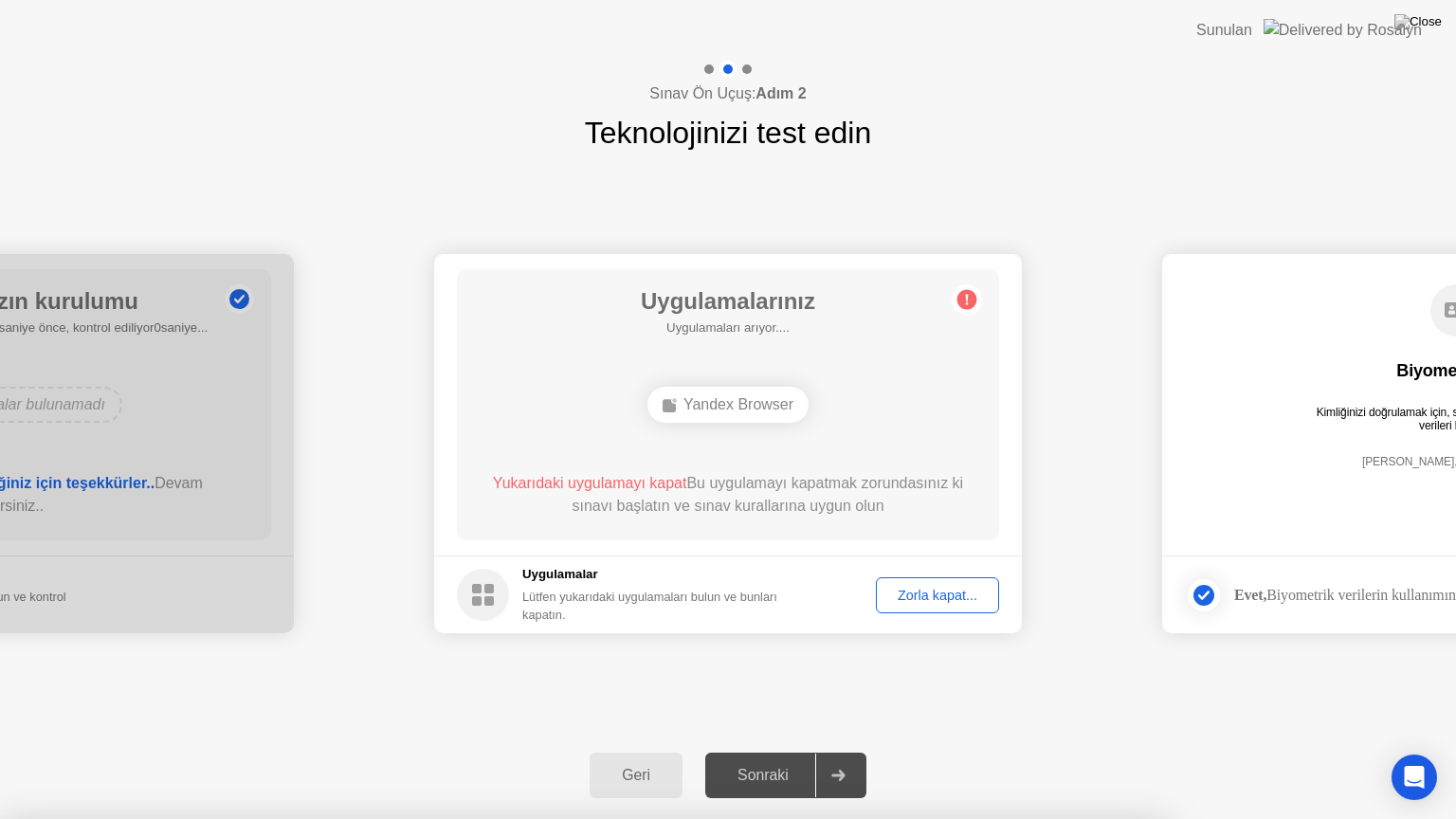
click at [767, 760] on div "Sonraki" at bounding box center [764, 775] width 105 height 17
click at [650, 760] on div "Geri" at bounding box center [636, 775] width 81 height 17
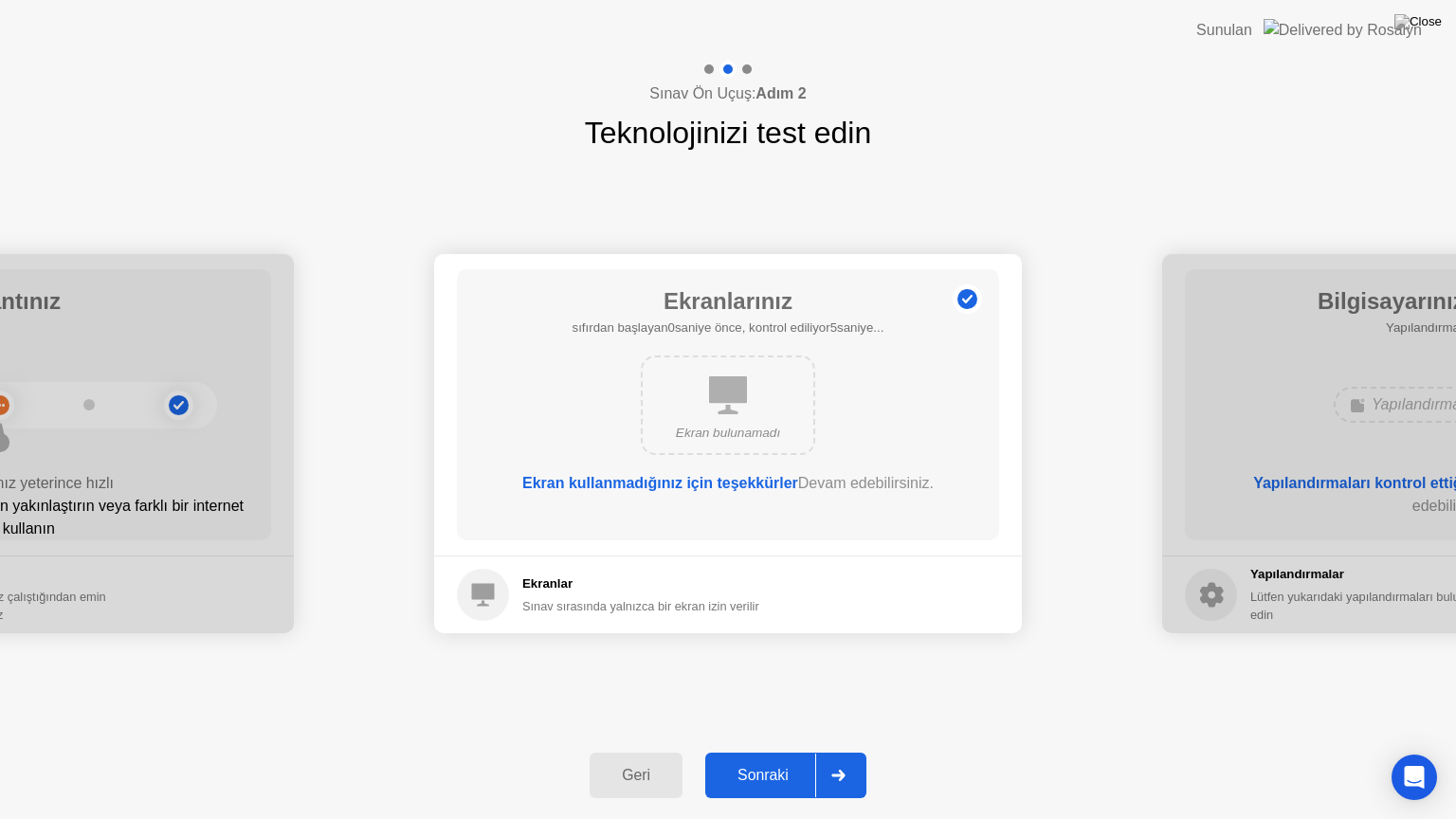
click at [650, 760] on div "Geri" at bounding box center [636, 775] width 81 height 17
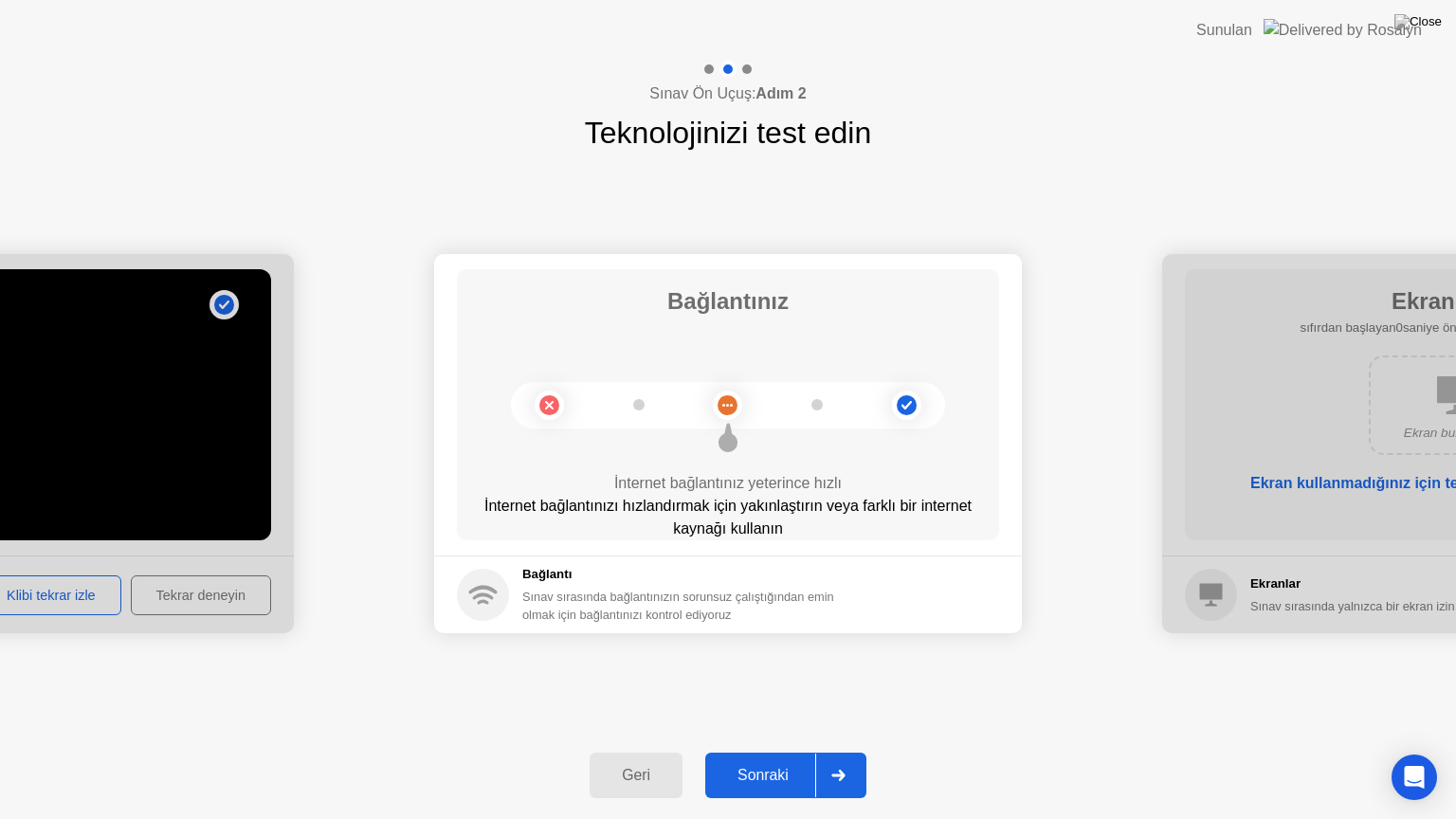
click at [650, 760] on div "Geri" at bounding box center [636, 775] width 81 height 17
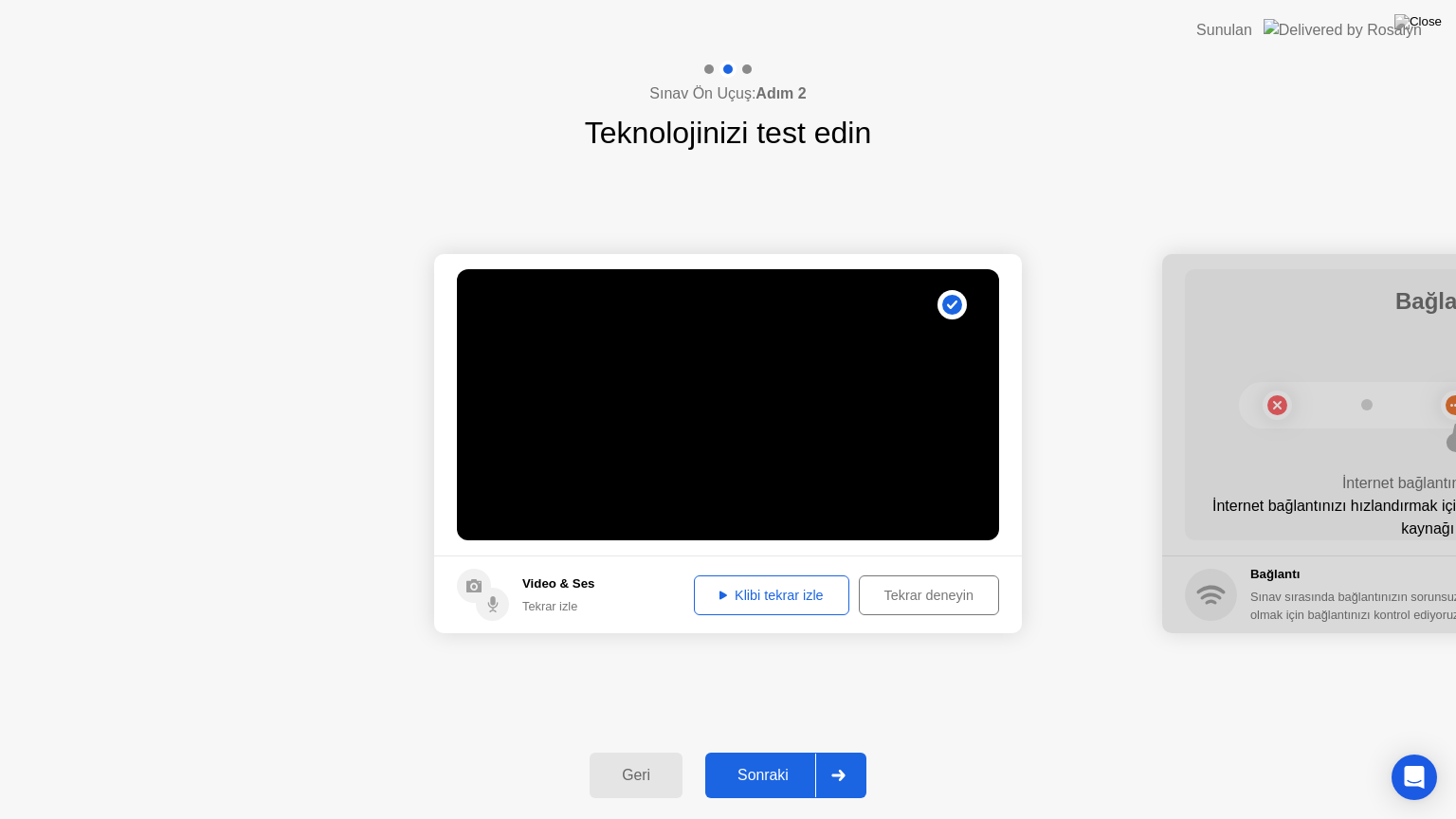
click at [922, 588] on div "Tekrar deneyin" at bounding box center [928, 595] width 127 height 15
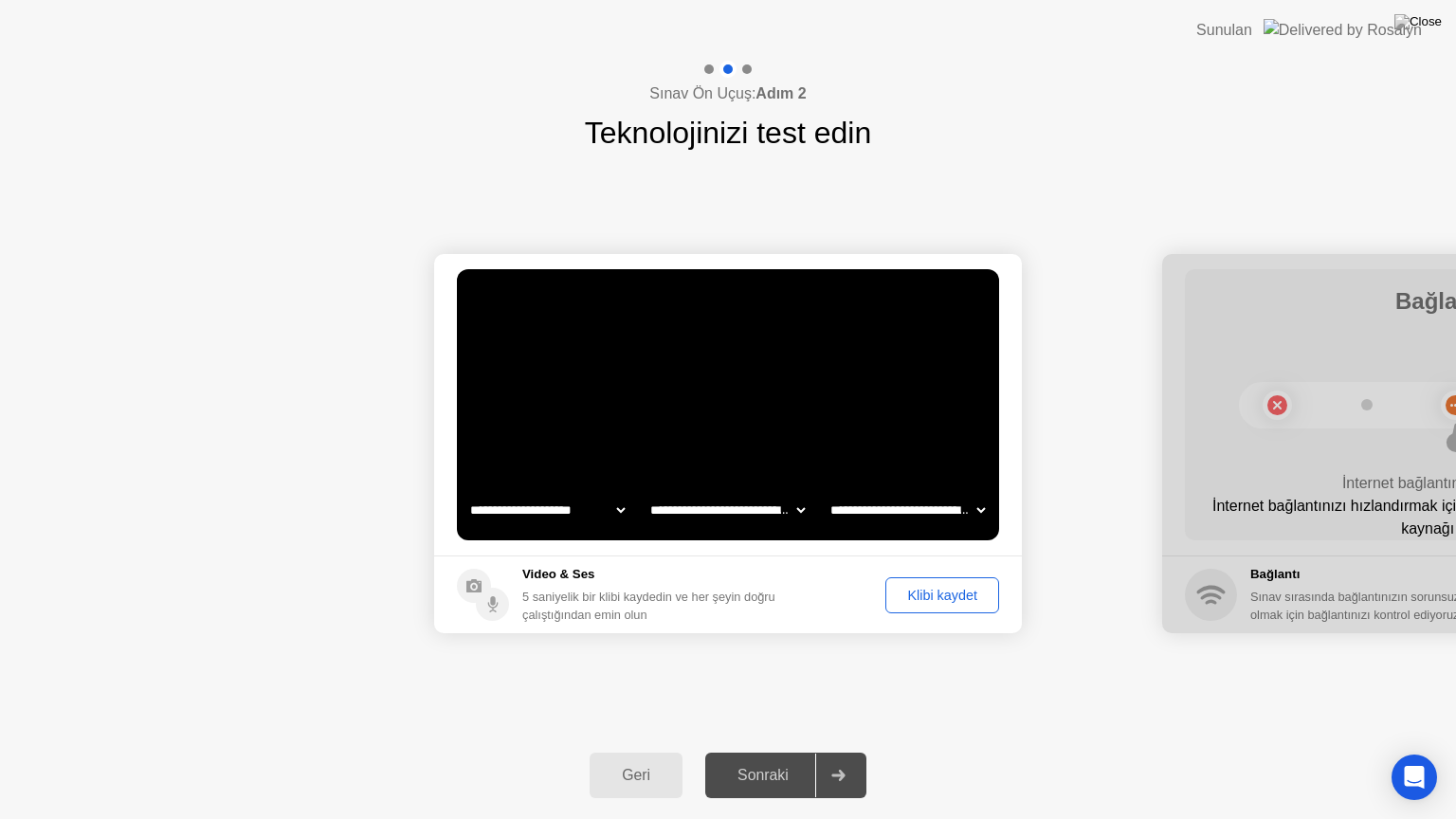
click at [948, 595] on div "Klibi kaydet" at bounding box center [943, 595] width 101 height 15
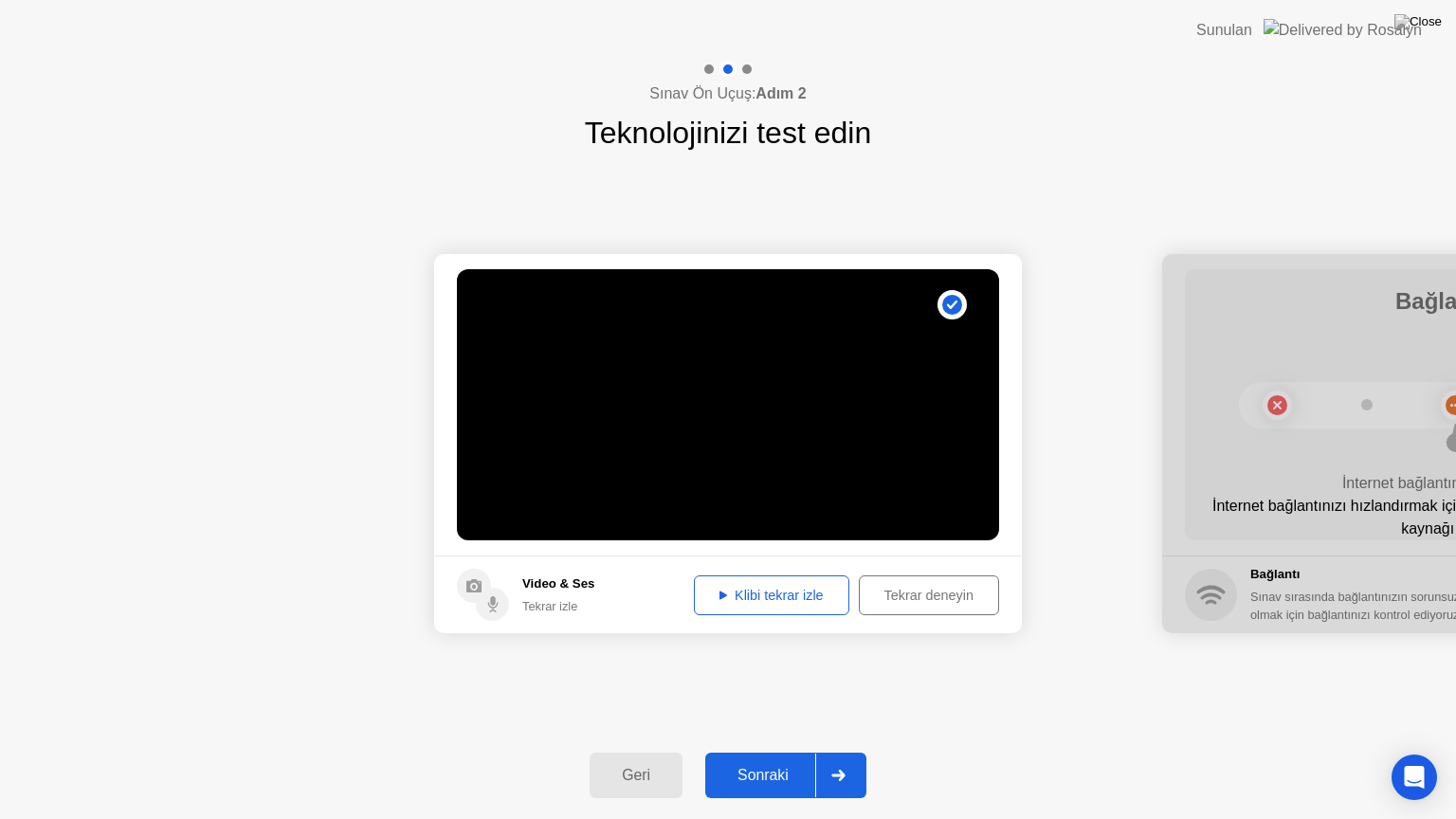
click at [770, 760] on div "Sonraki" at bounding box center [764, 775] width 105 height 17
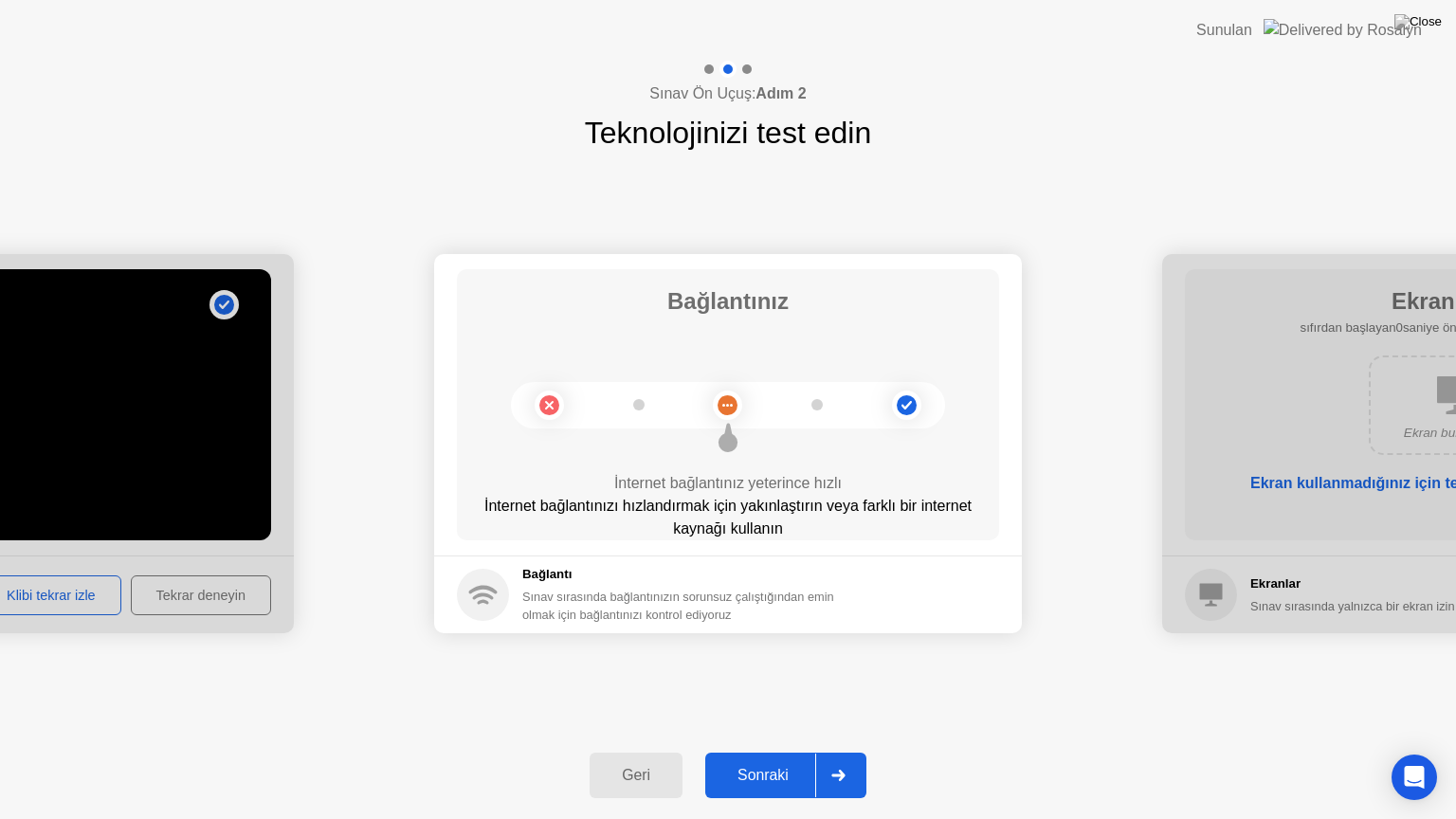
click at [770, 760] on div "Sonraki" at bounding box center [764, 775] width 105 height 17
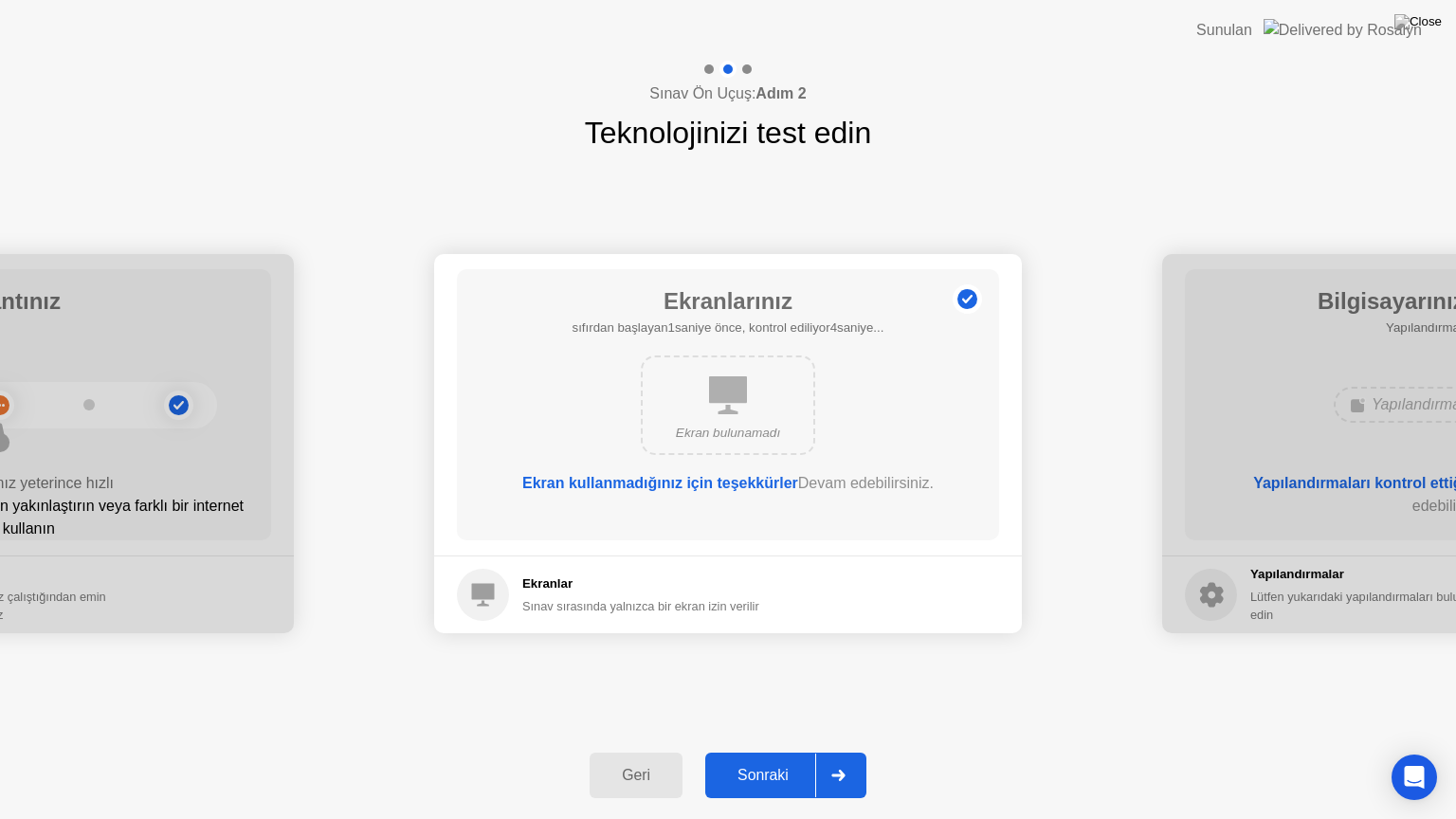
click at [770, 760] on div "Sonraki" at bounding box center [764, 775] width 105 height 17
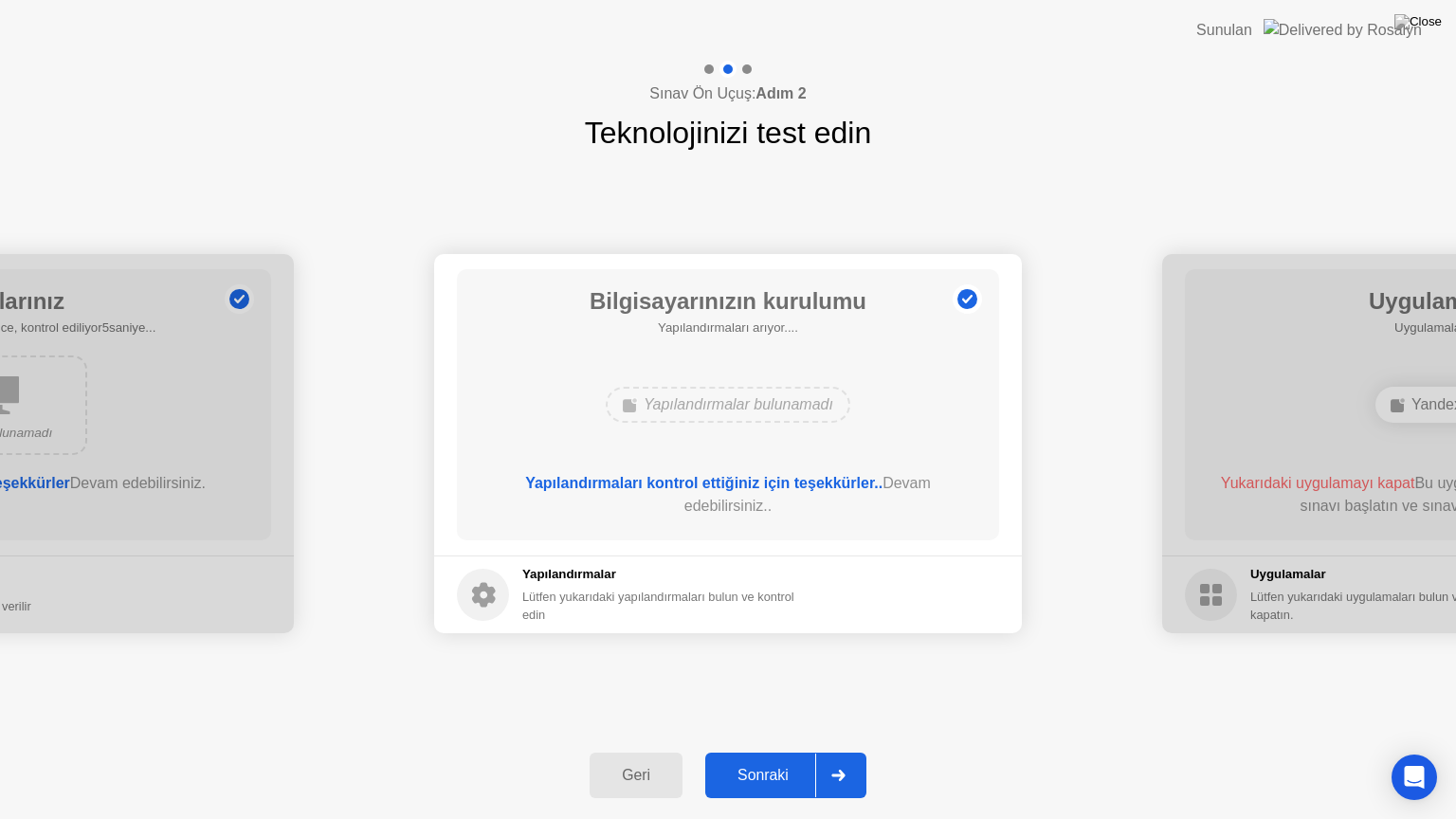
click at [770, 760] on div "Sonraki" at bounding box center [764, 775] width 105 height 17
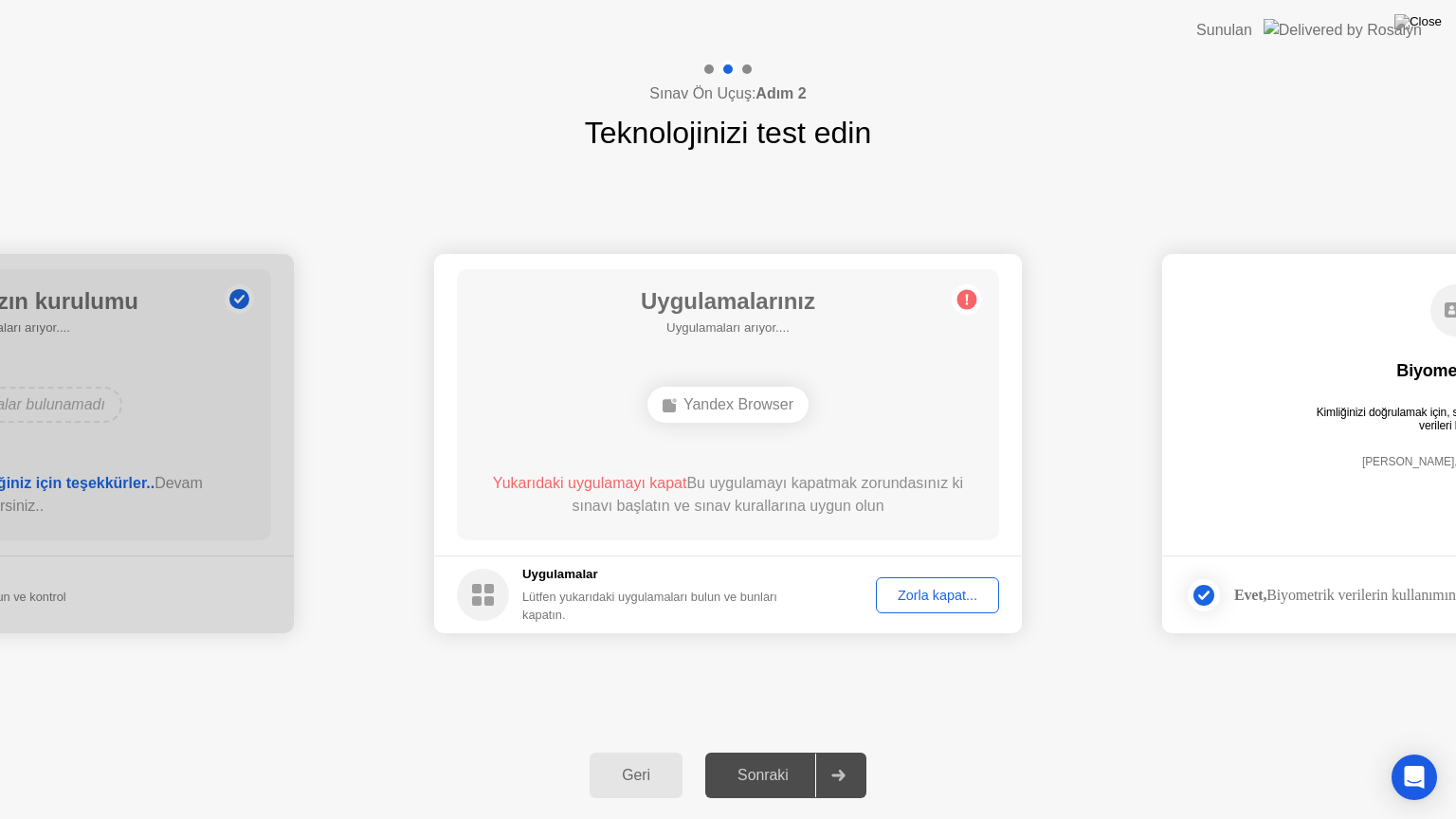
click at [770, 760] on div "Sonraki" at bounding box center [764, 775] width 105 height 17
click at [927, 590] on div "Zorla kapat..." at bounding box center [938, 595] width 110 height 15
